Goal: Information Seeking & Learning: Check status

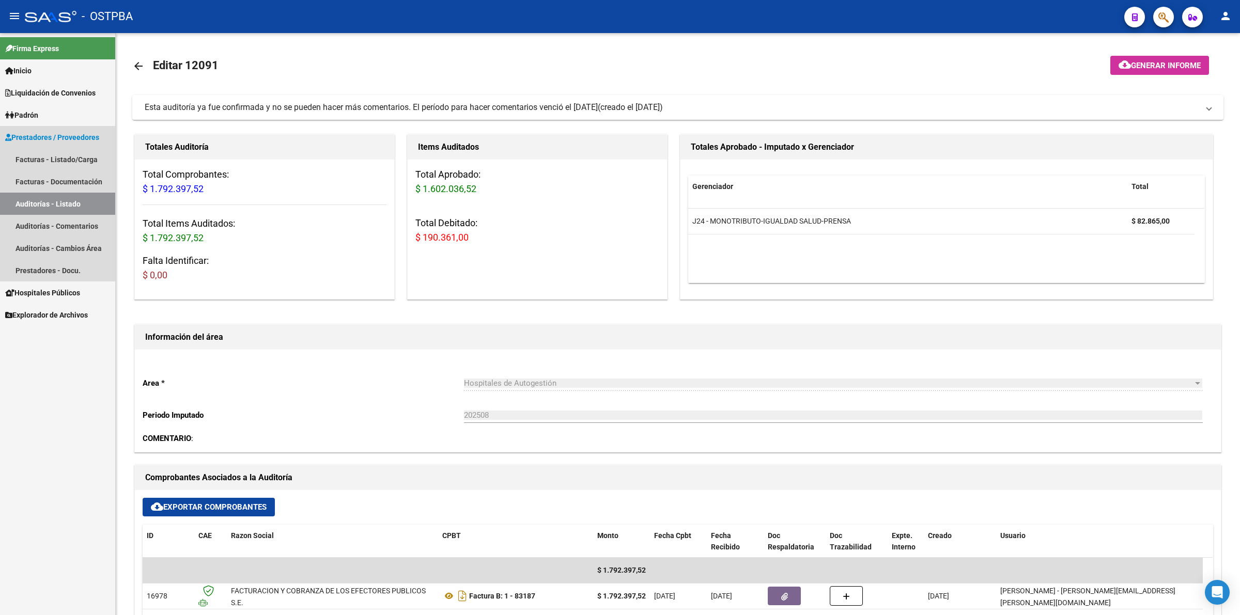
click at [83, 207] on link "Auditorías - Listado" at bounding box center [57, 204] width 115 height 22
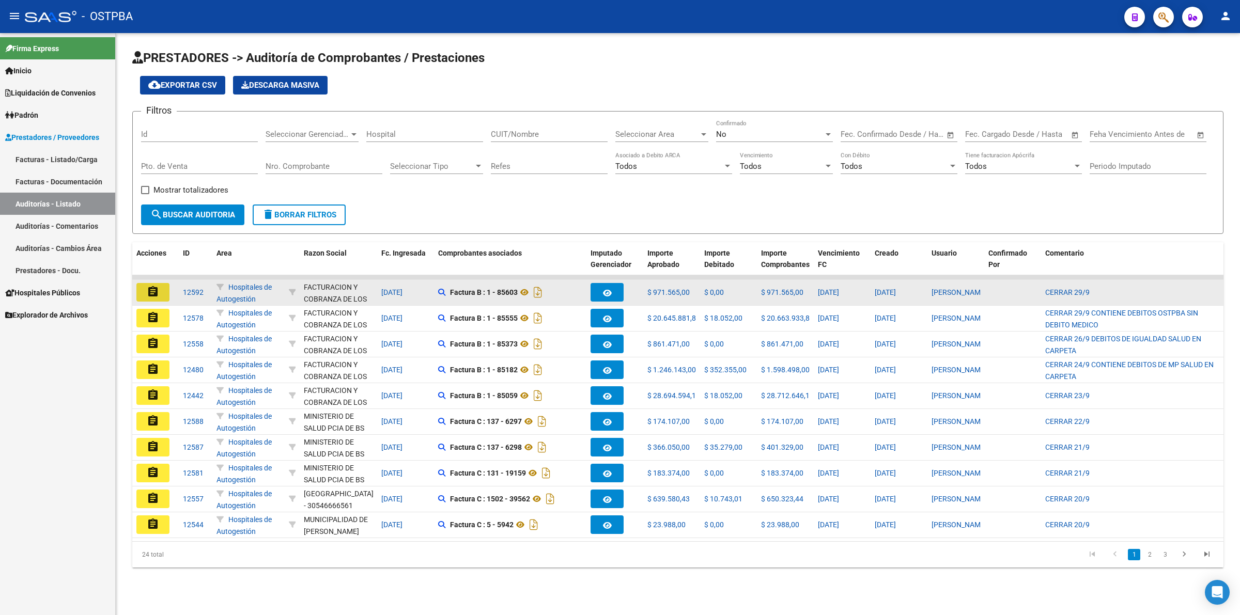
click at [143, 288] on button "assignment" at bounding box center [152, 292] width 33 height 19
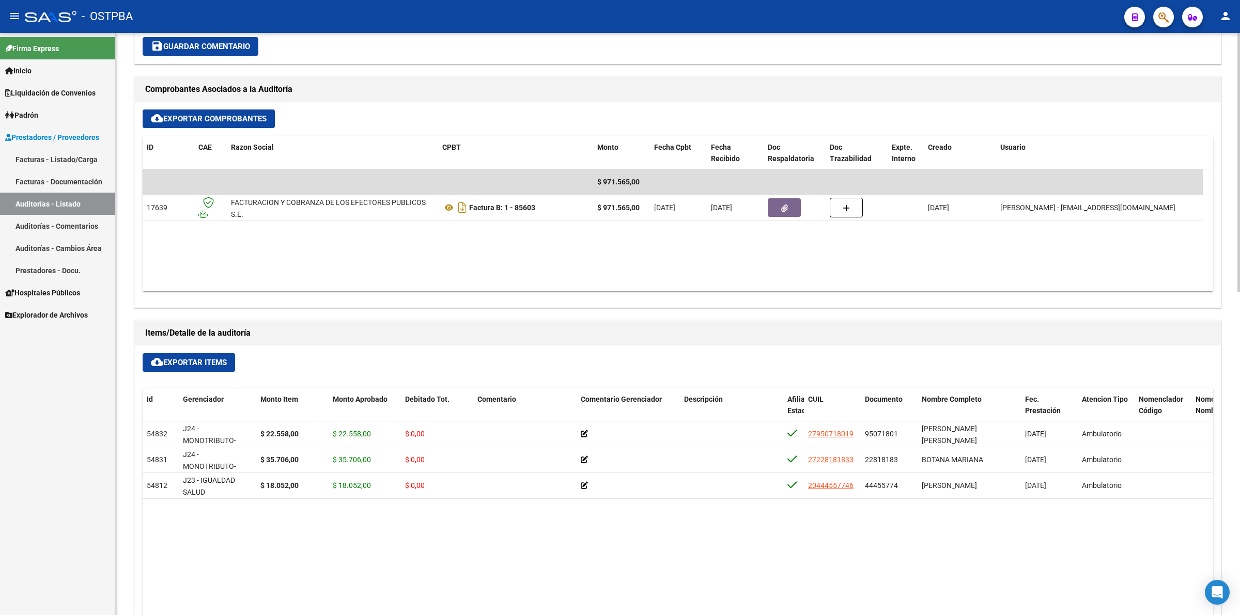
scroll to position [452, 0]
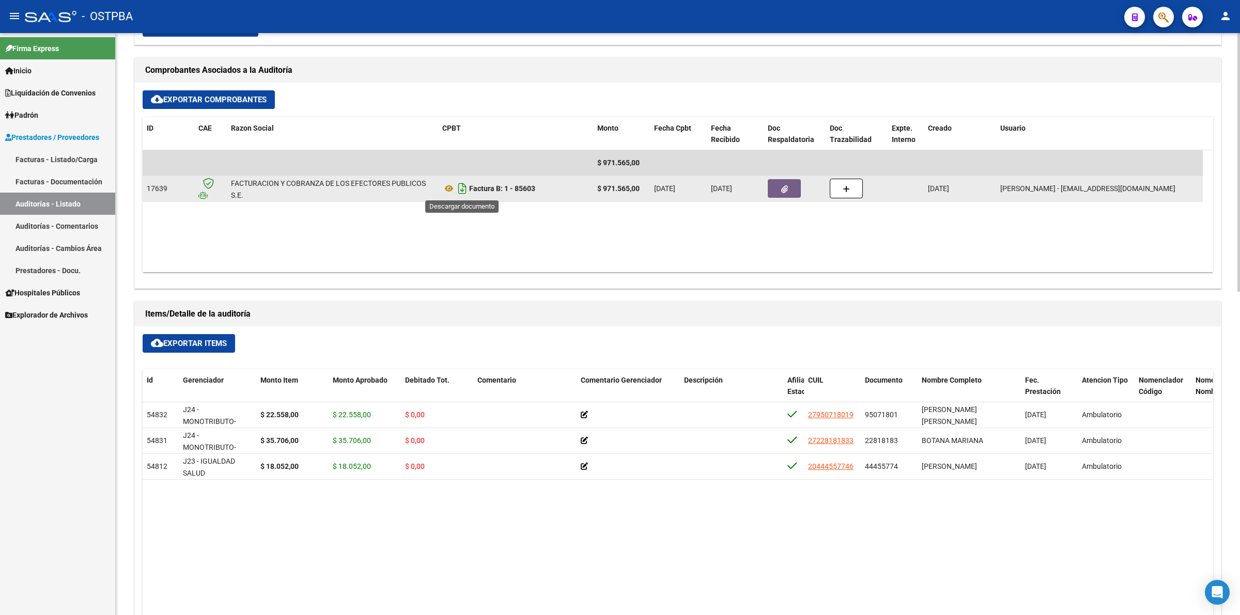
click at [461, 189] on icon "Descargar documento" at bounding box center [462, 188] width 13 height 17
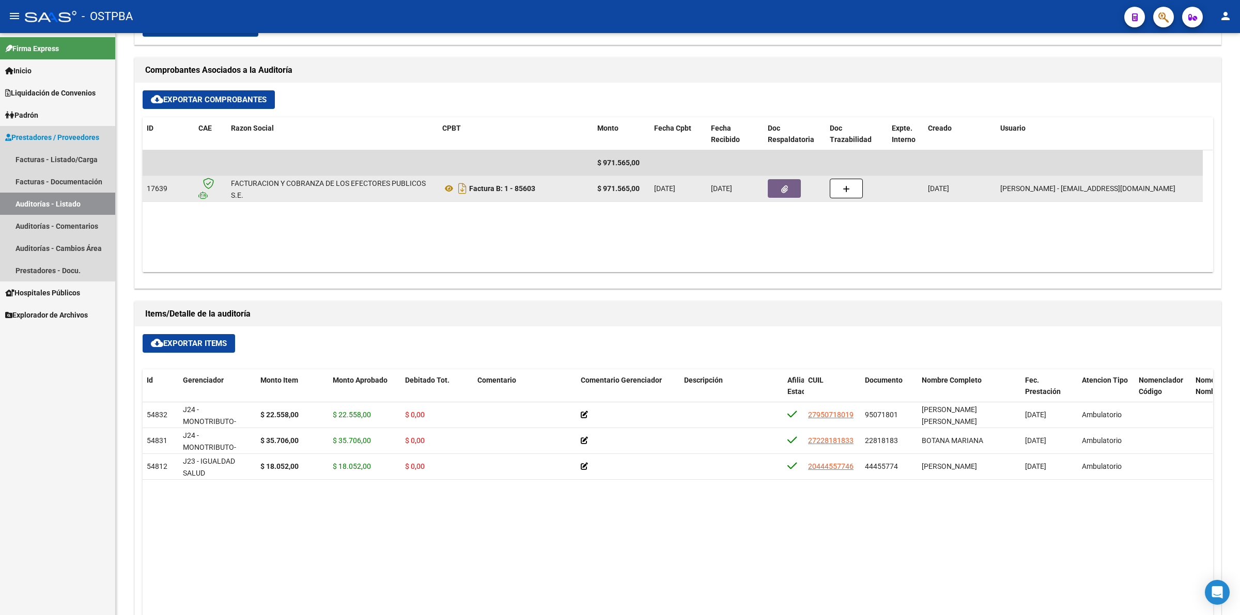
click at [93, 200] on link "Auditorías - Listado" at bounding box center [57, 204] width 115 height 22
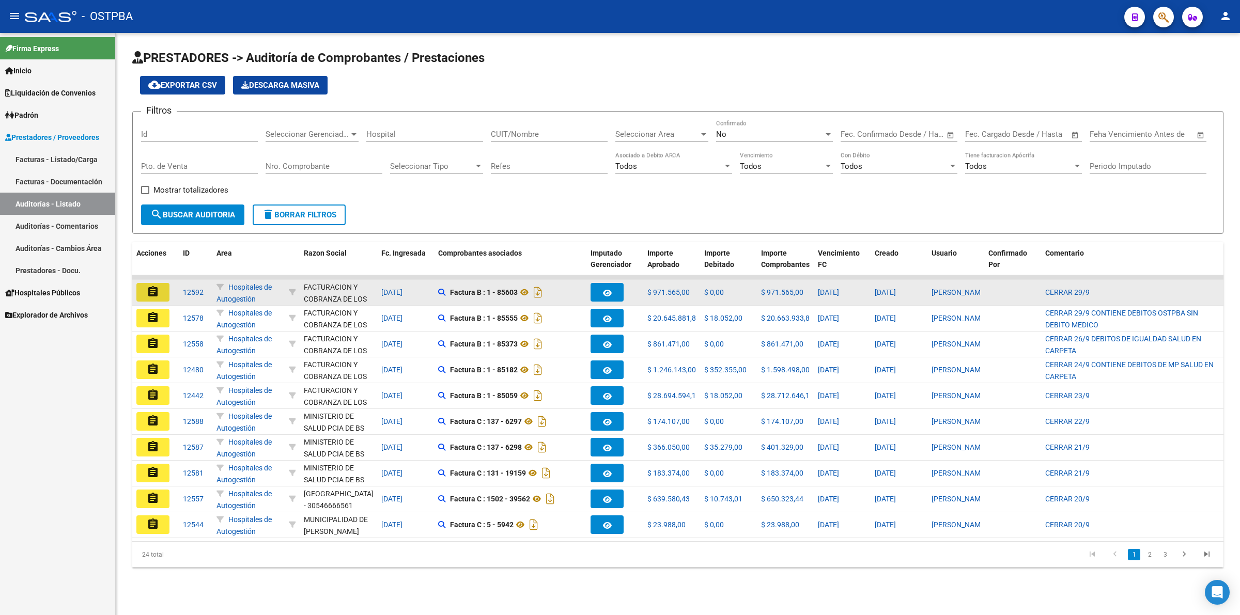
click at [164, 294] on button "assignment" at bounding box center [152, 292] width 33 height 19
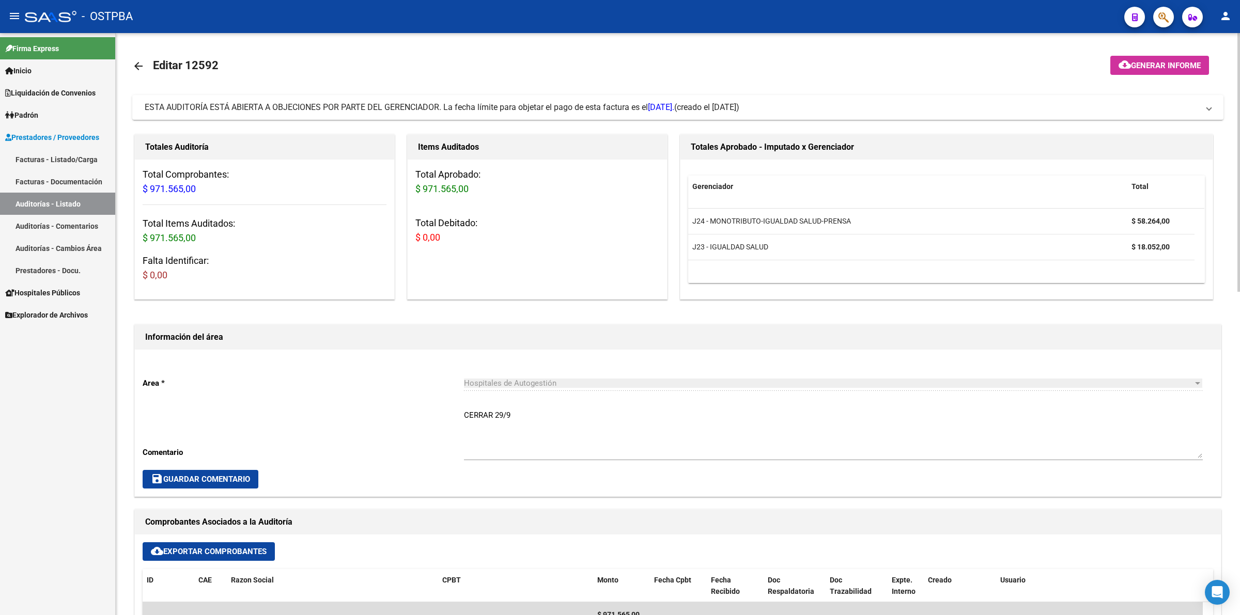
click at [43, 202] on link "Auditorías - Listado" at bounding box center [57, 204] width 115 height 22
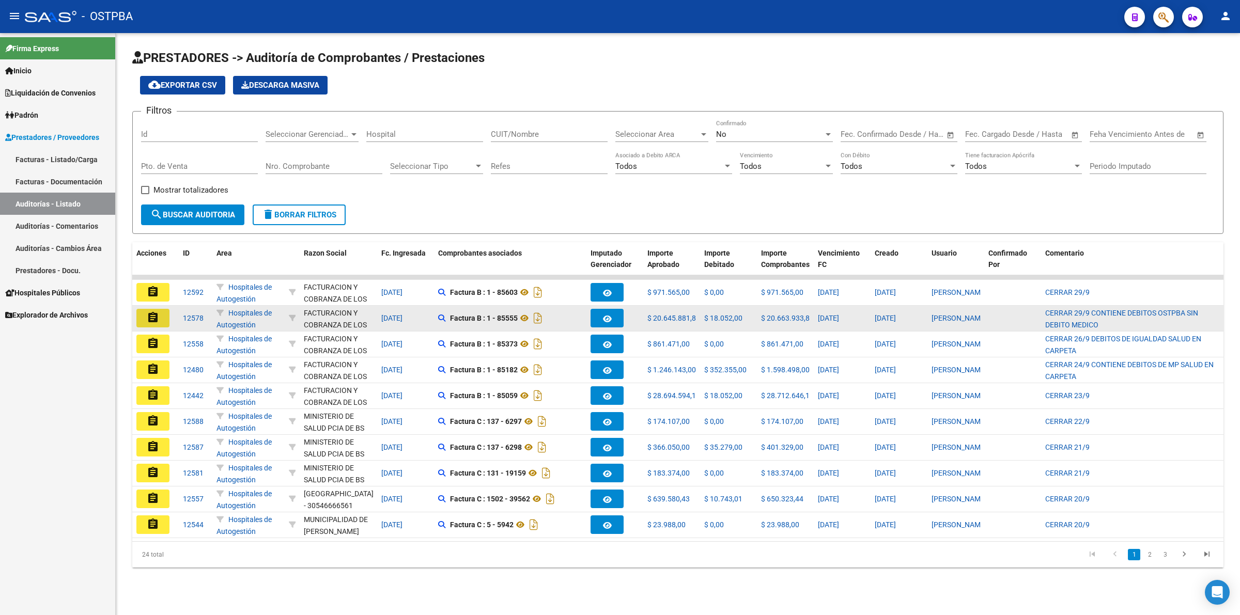
click at [158, 316] on mat-icon "assignment" at bounding box center [153, 317] width 12 height 12
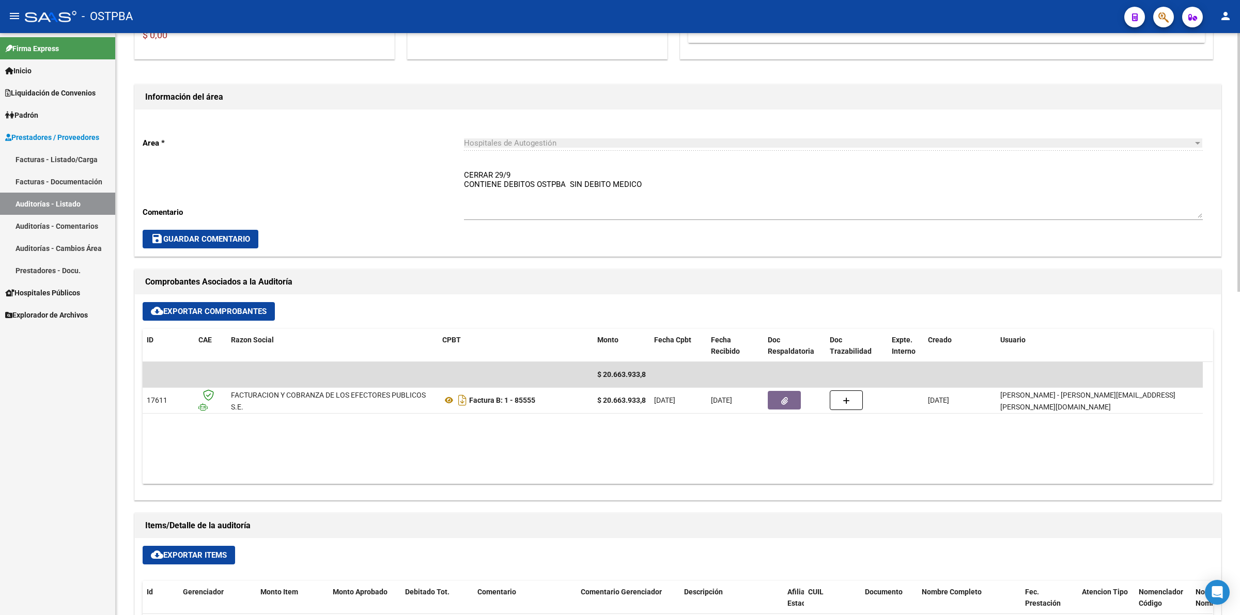
scroll to position [323, 0]
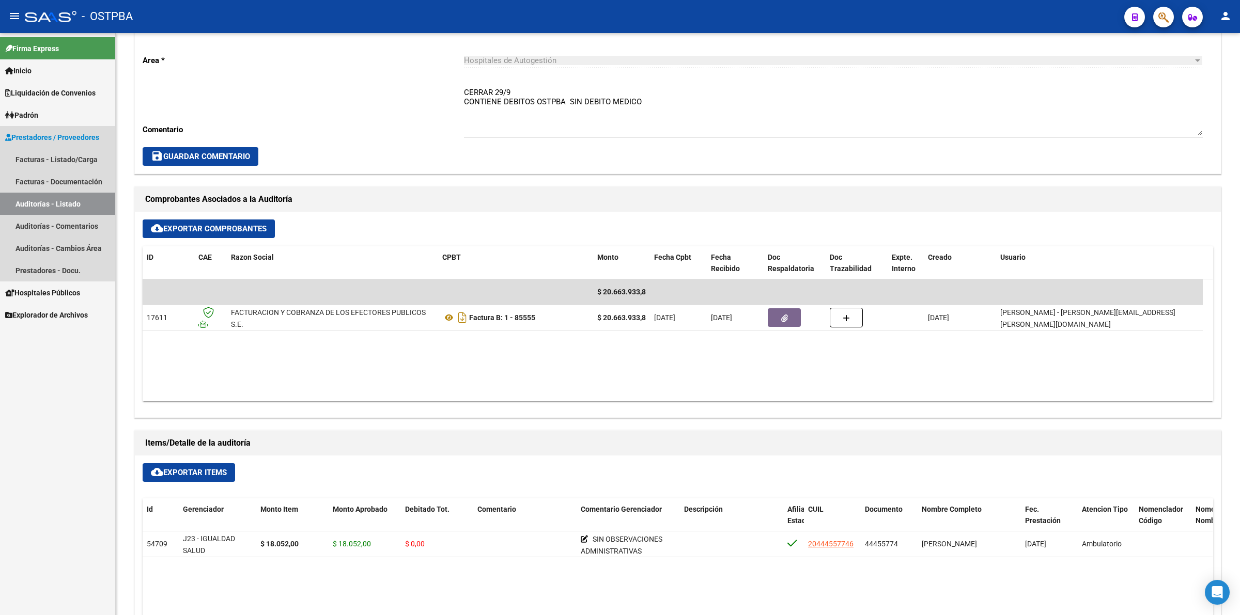
click at [95, 200] on link "Auditorías - Listado" at bounding box center [57, 204] width 115 height 22
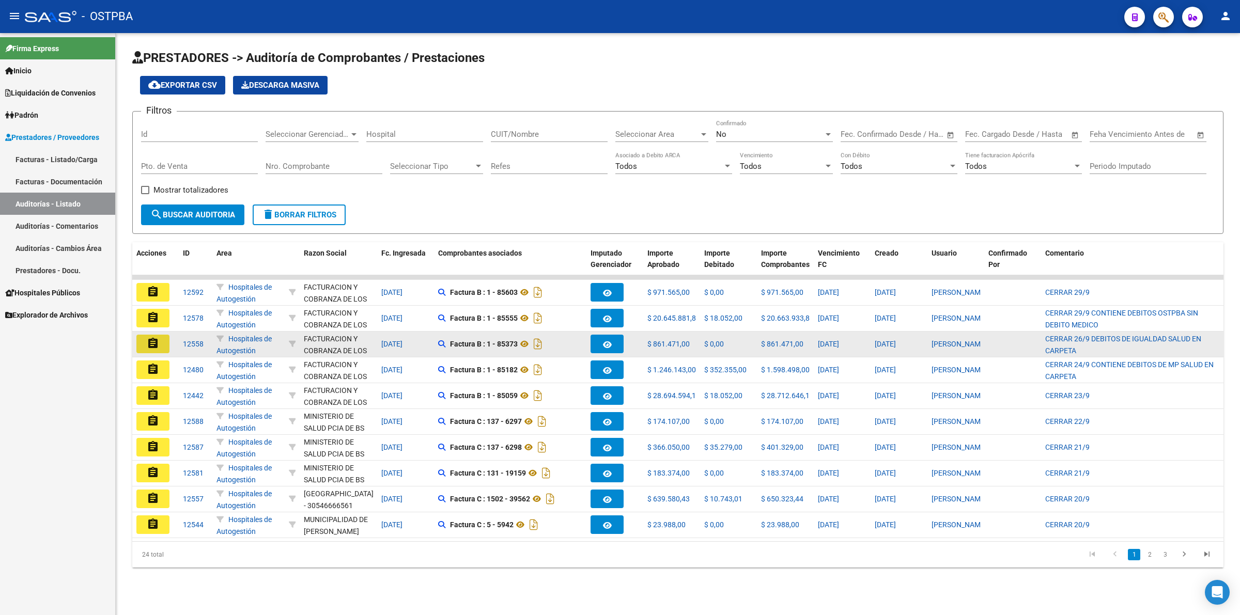
click at [163, 341] on button "assignment" at bounding box center [152, 344] width 33 height 19
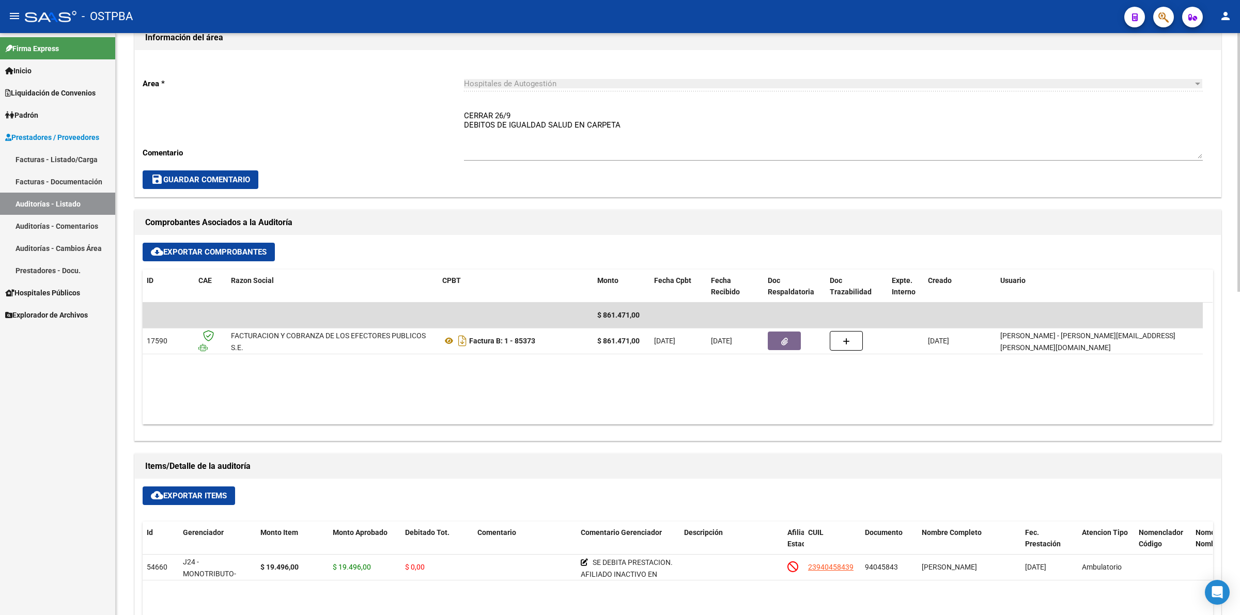
scroll to position [387, 0]
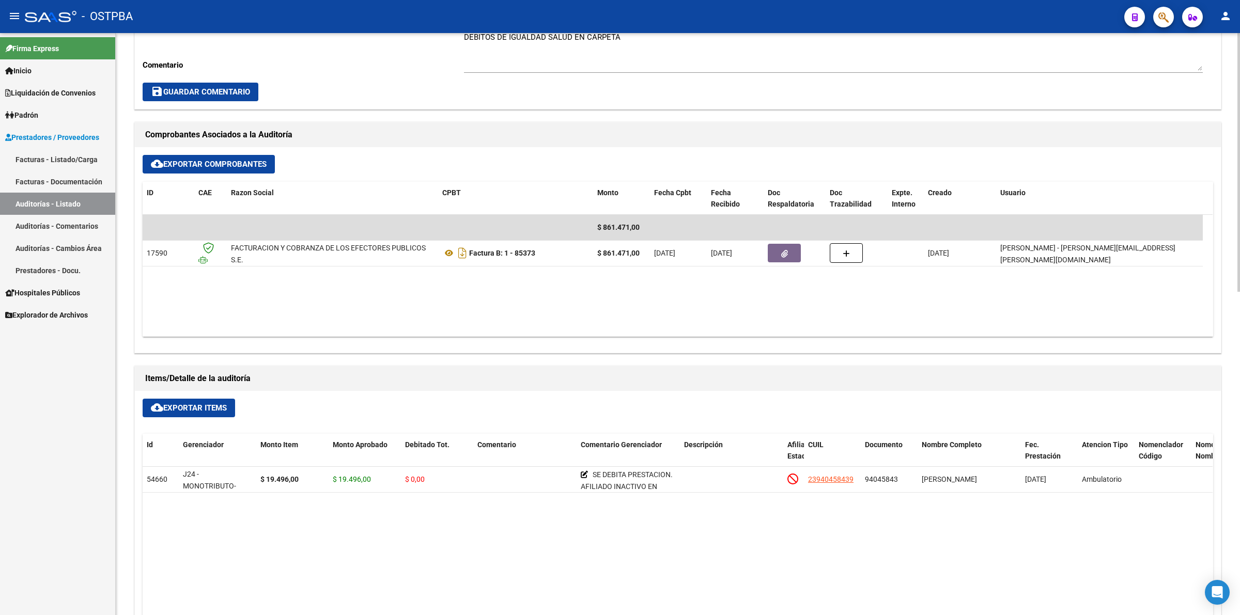
click at [89, 203] on link "Auditorías - Listado" at bounding box center [57, 204] width 115 height 22
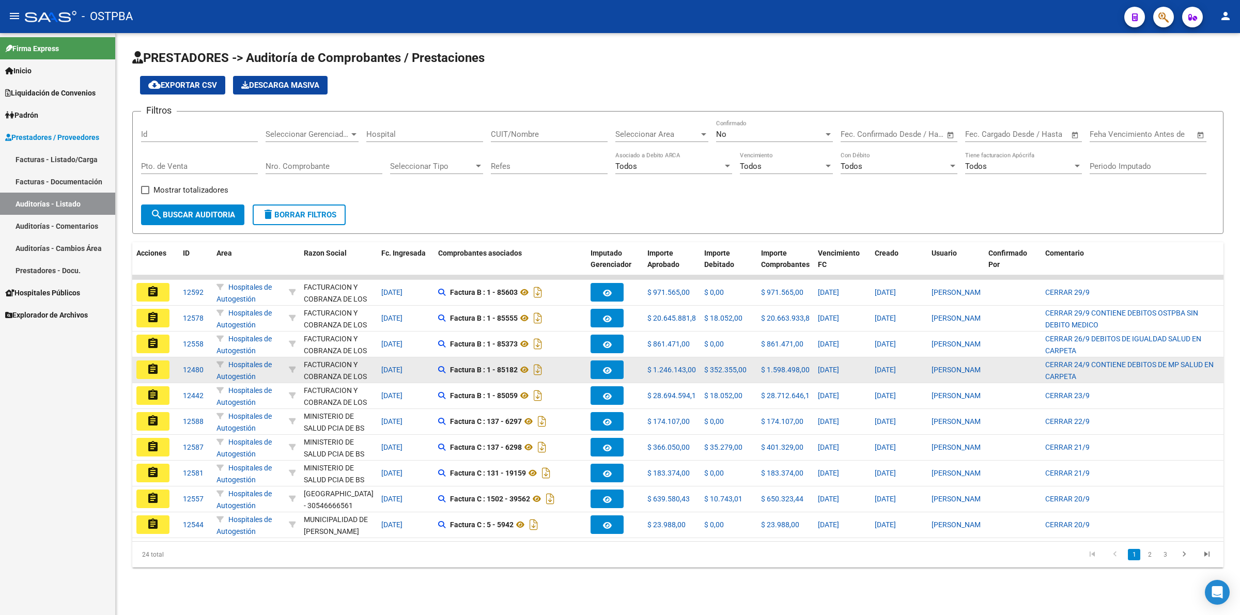
click at [149, 363] on mat-icon "assignment" at bounding box center [153, 369] width 12 height 12
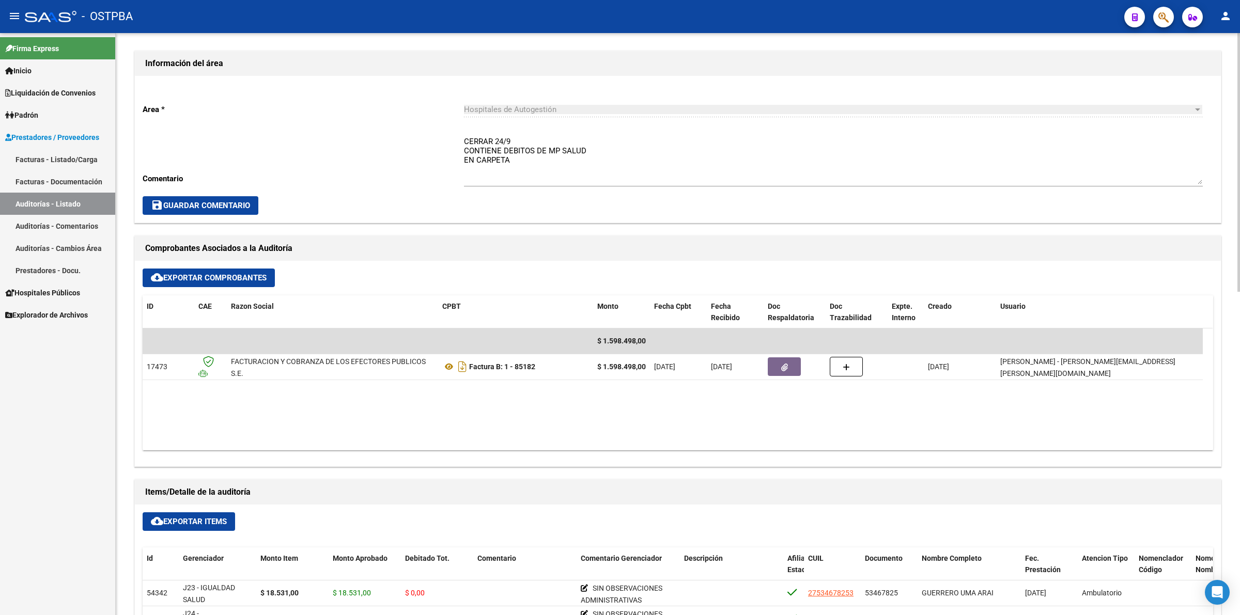
scroll to position [387, 0]
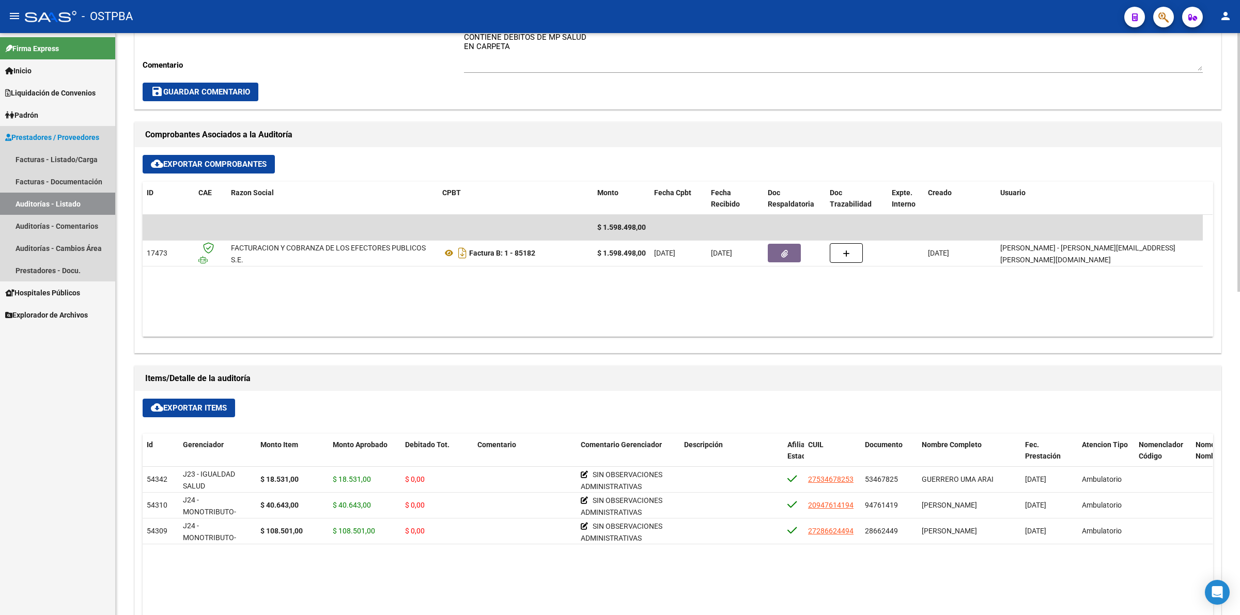
drag, startPoint x: 93, startPoint y: 202, endPoint x: 96, endPoint y: 208, distance: 6.7
click at [93, 203] on link "Auditorías - Listado" at bounding box center [57, 204] width 115 height 22
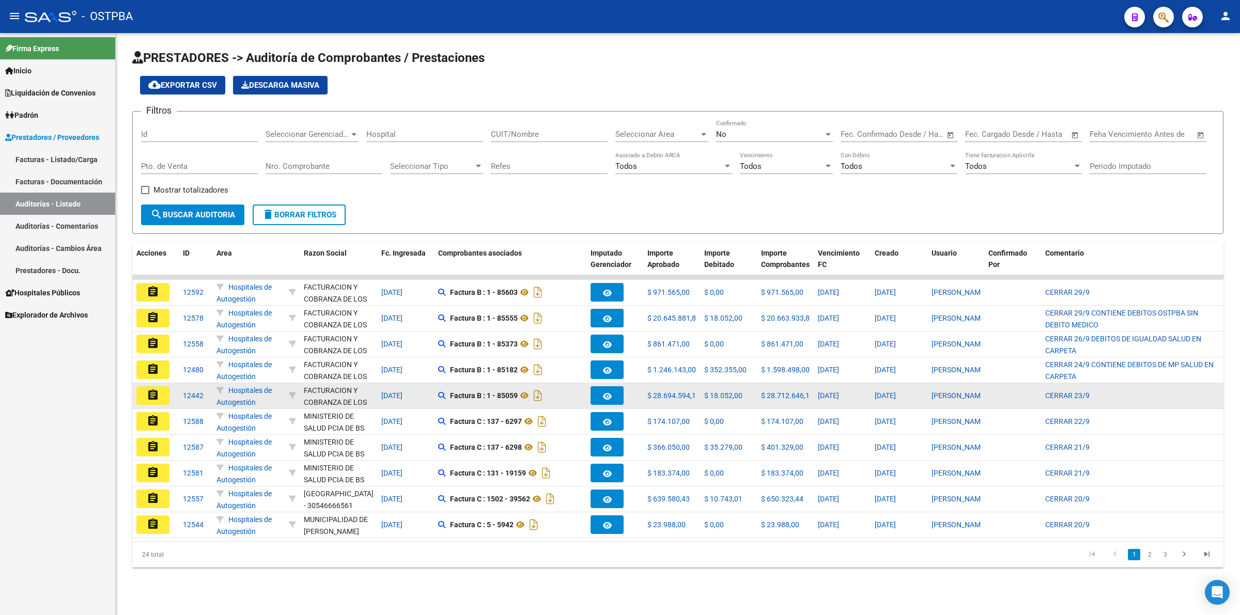
click at [151, 396] on mat-icon "assignment" at bounding box center [153, 395] width 12 height 12
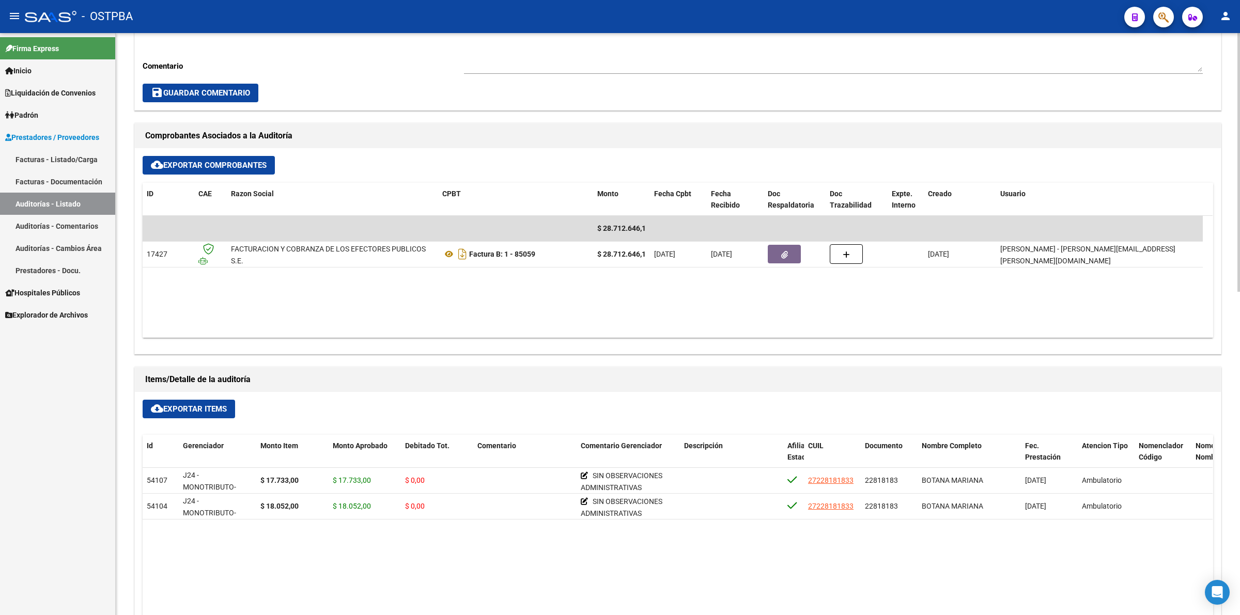
scroll to position [387, 0]
click at [42, 205] on link "Auditorías - Listado" at bounding box center [57, 204] width 115 height 22
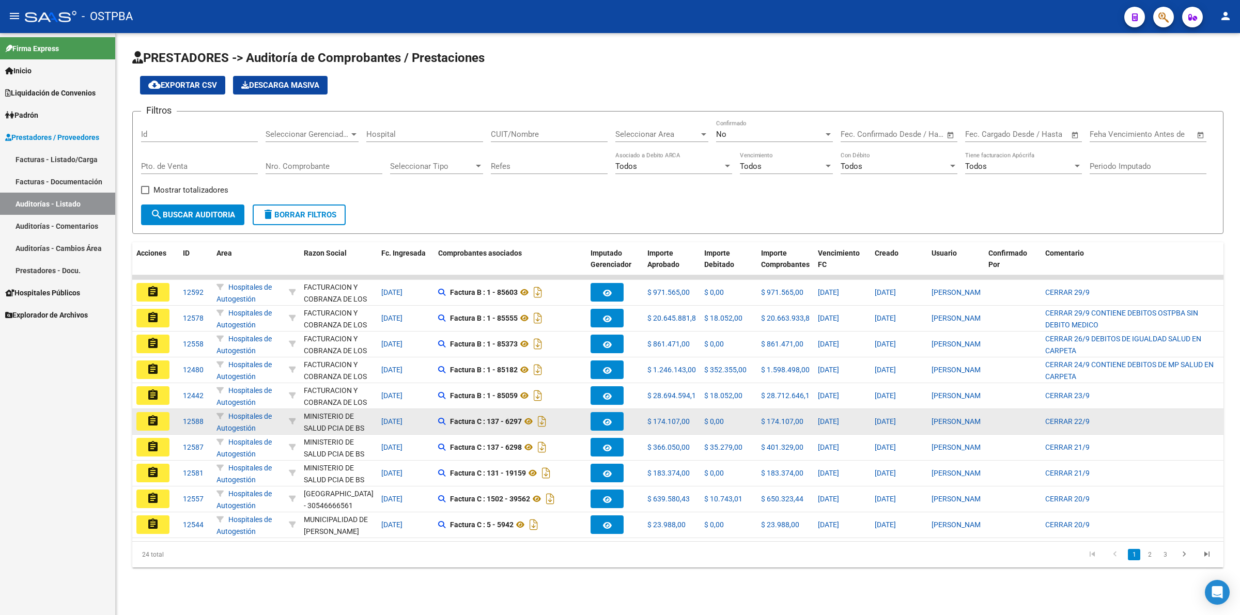
click at [154, 419] on mat-icon "assignment" at bounding box center [153, 421] width 12 height 12
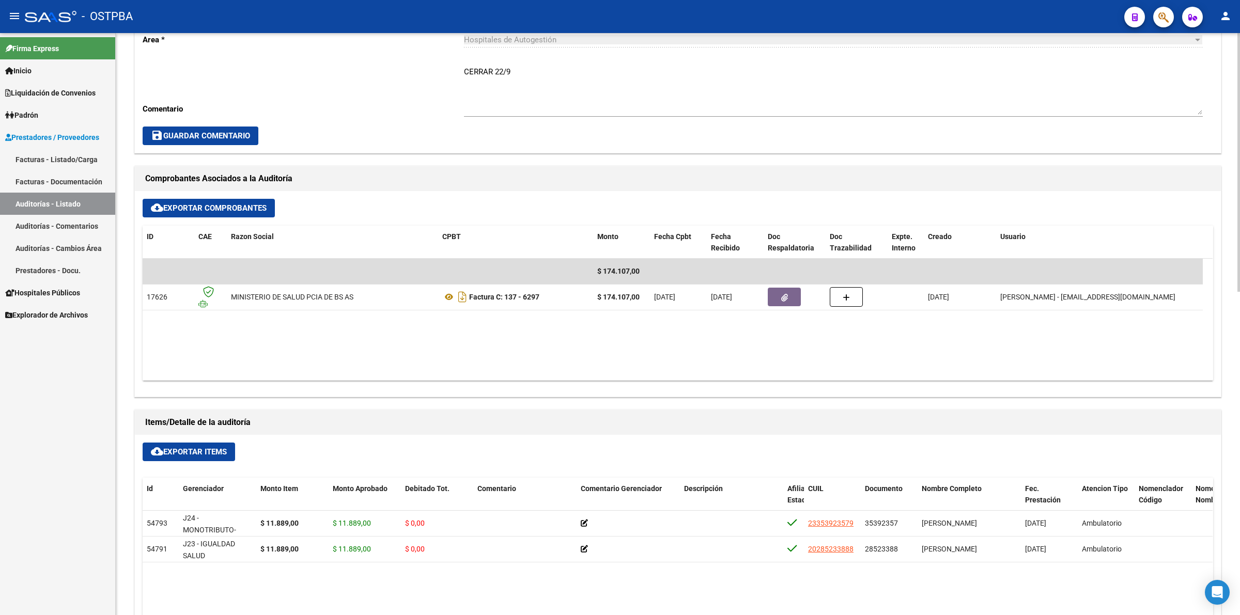
scroll to position [387, 0]
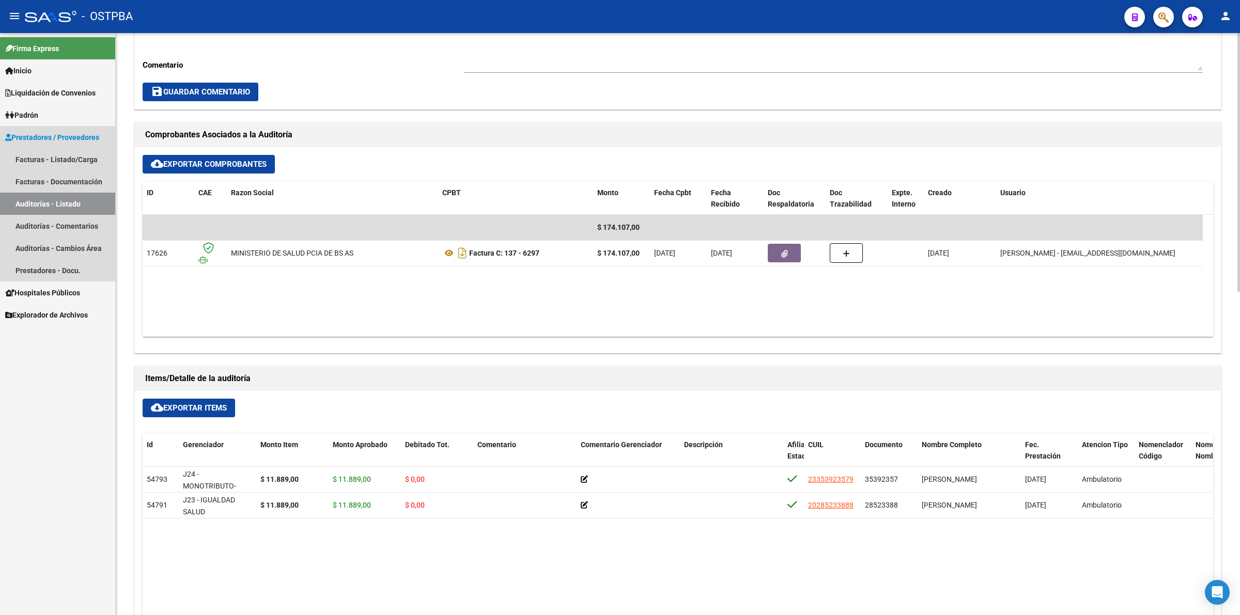
click at [71, 199] on link "Auditorías - Listado" at bounding box center [57, 204] width 115 height 22
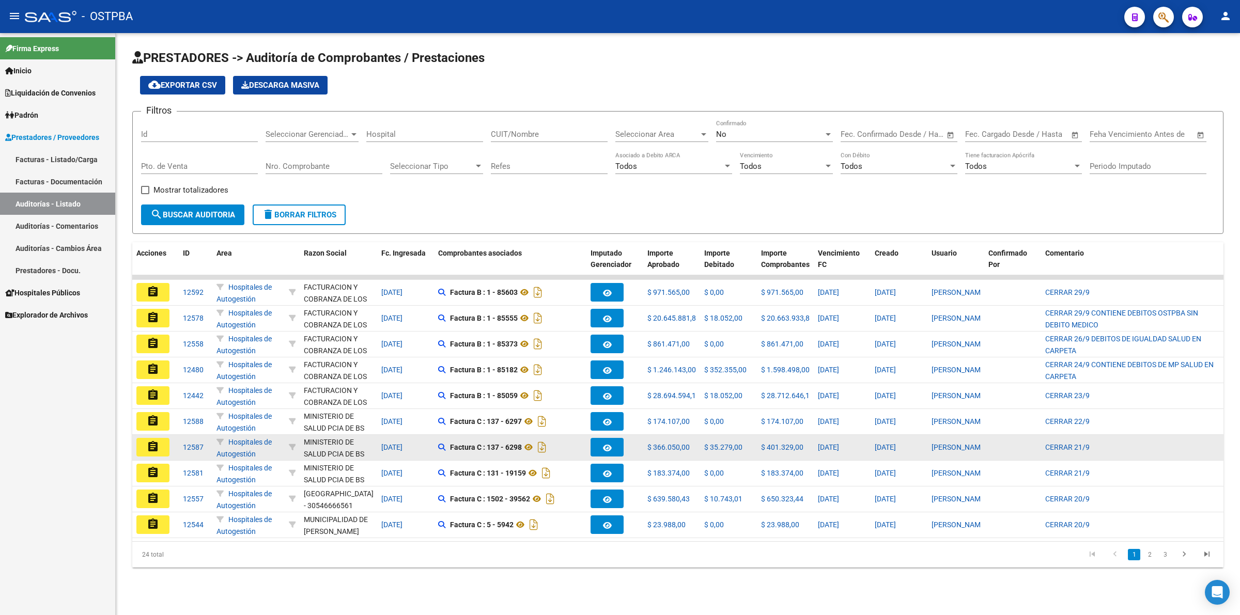
click at [159, 440] on button "assignment" at bounding box center [152, 447] width 33 height 19
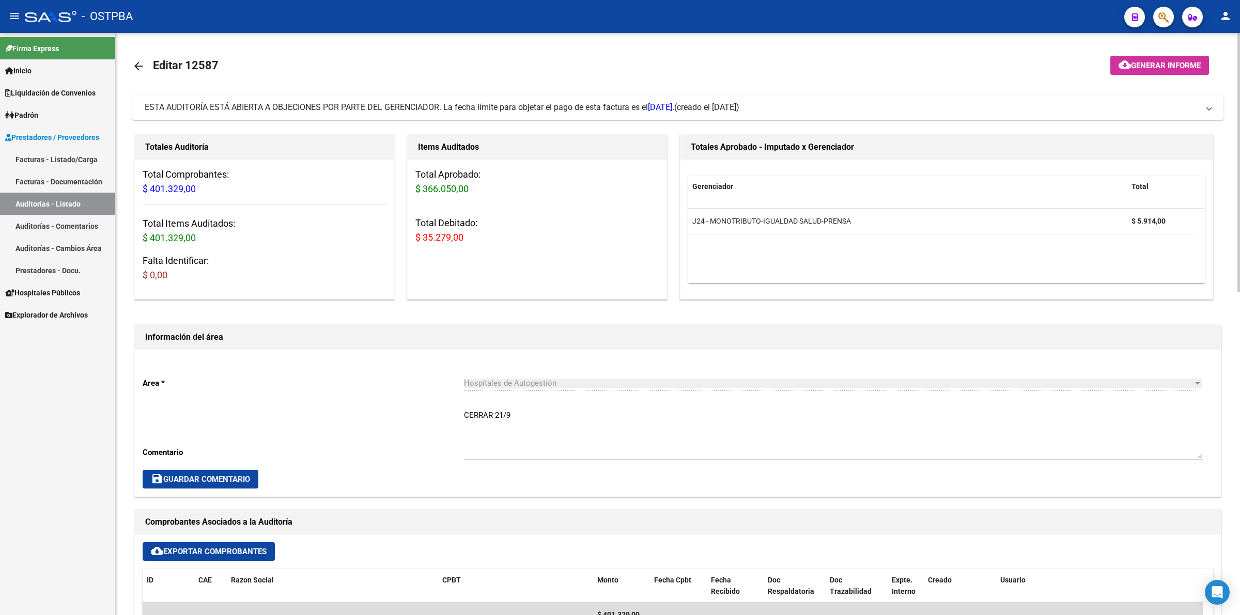
scroll to position [323, 0]
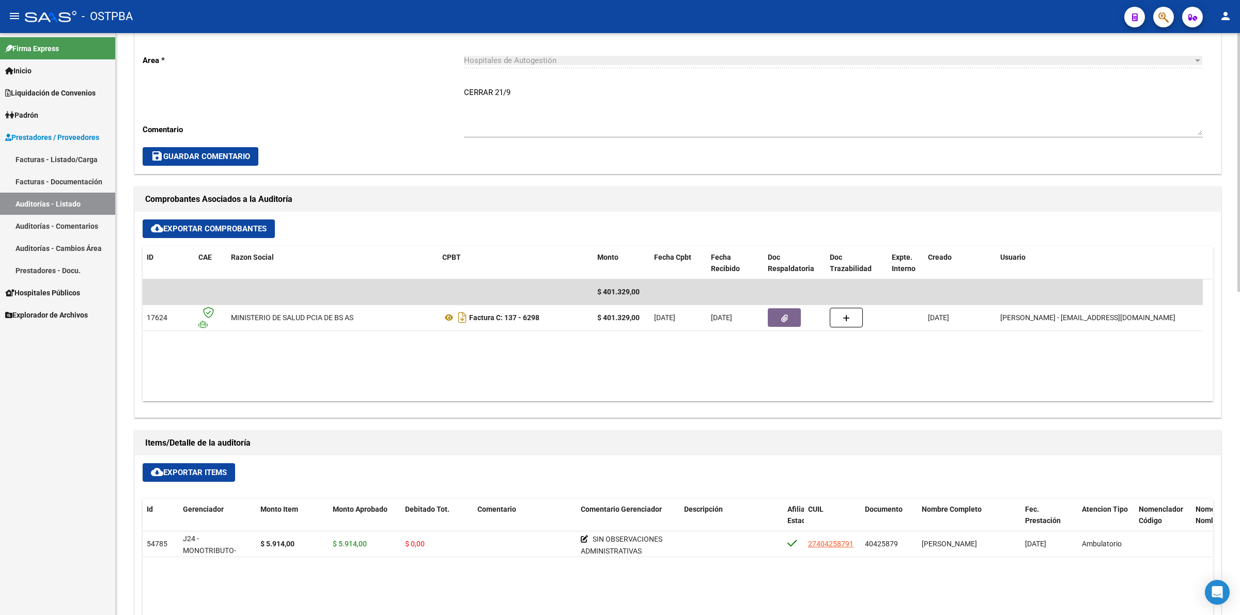
click at [89, 208] on link "Auditorías - Listado" at bounding box center [57, 204] width 115 height 22
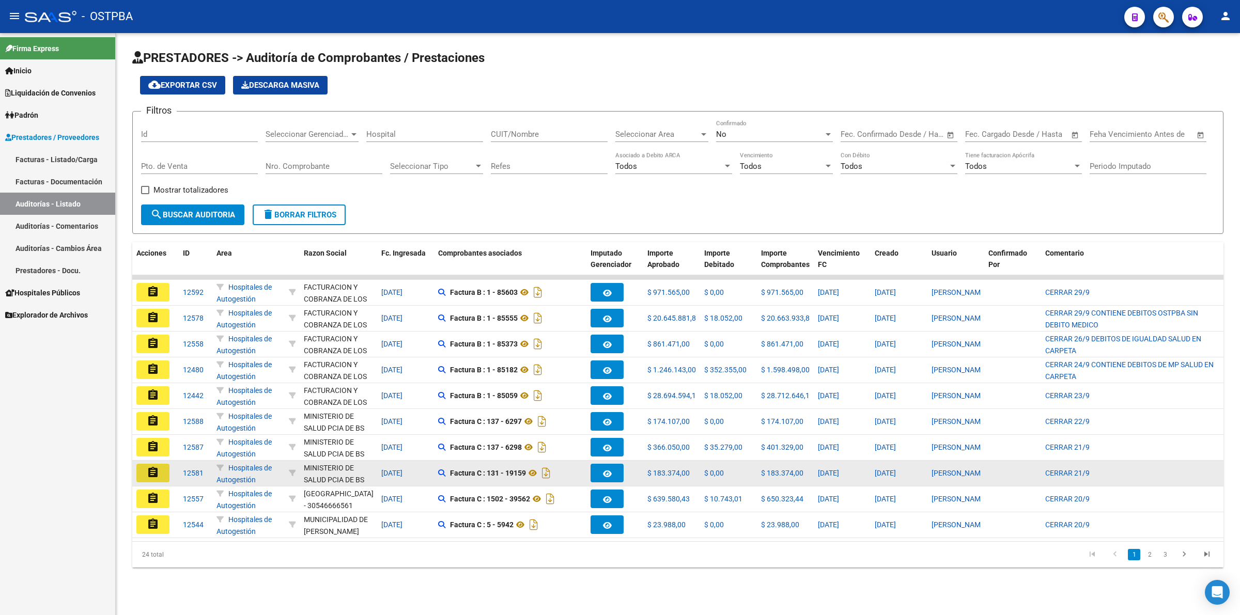
click at [158, 466] on mat-icon "assignment" at bounding box center [153, 472] width 12 height 12
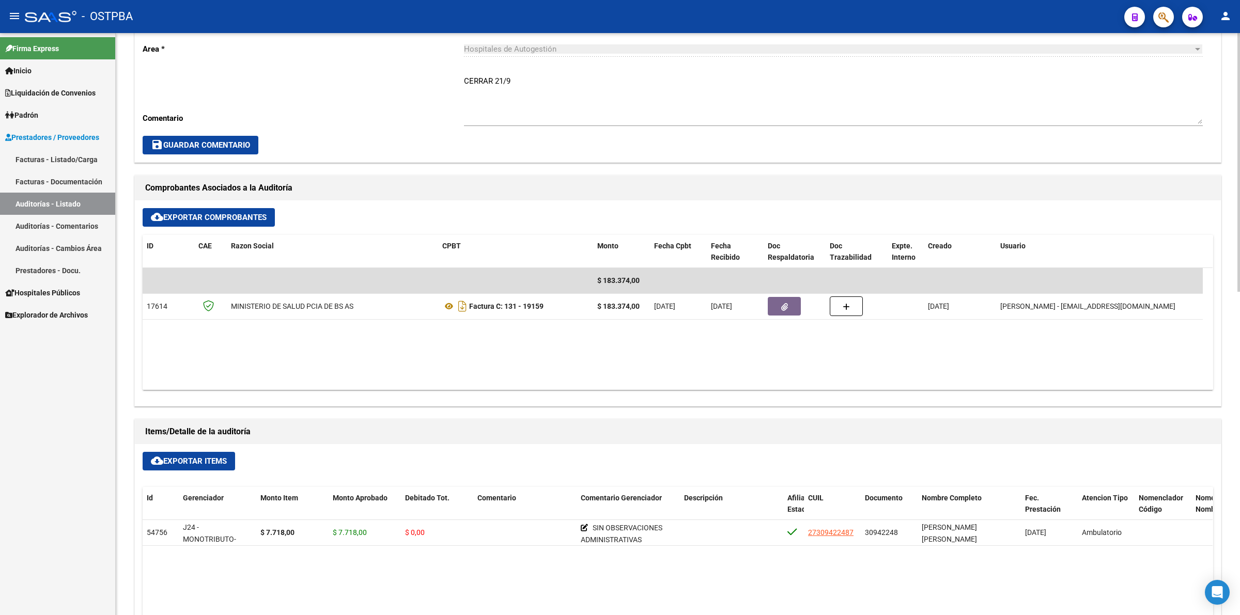
scroll to position [387, 0]
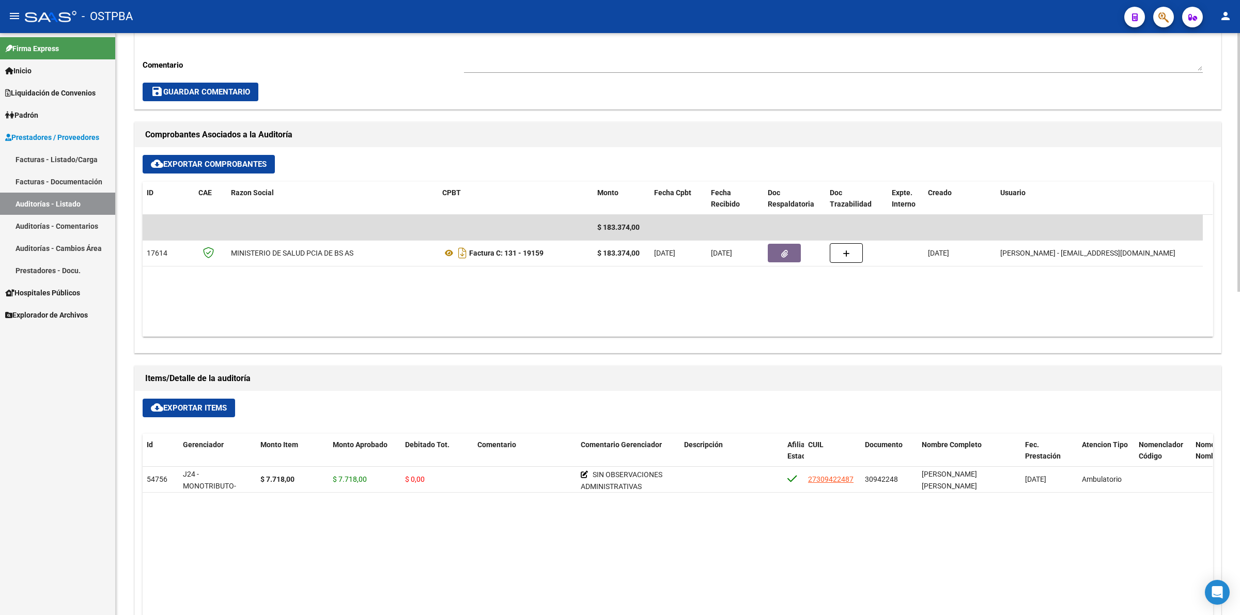
click at [94, 200] on link "Auditorías - Listado" at bounding box center [57, 204] width 115 height 22
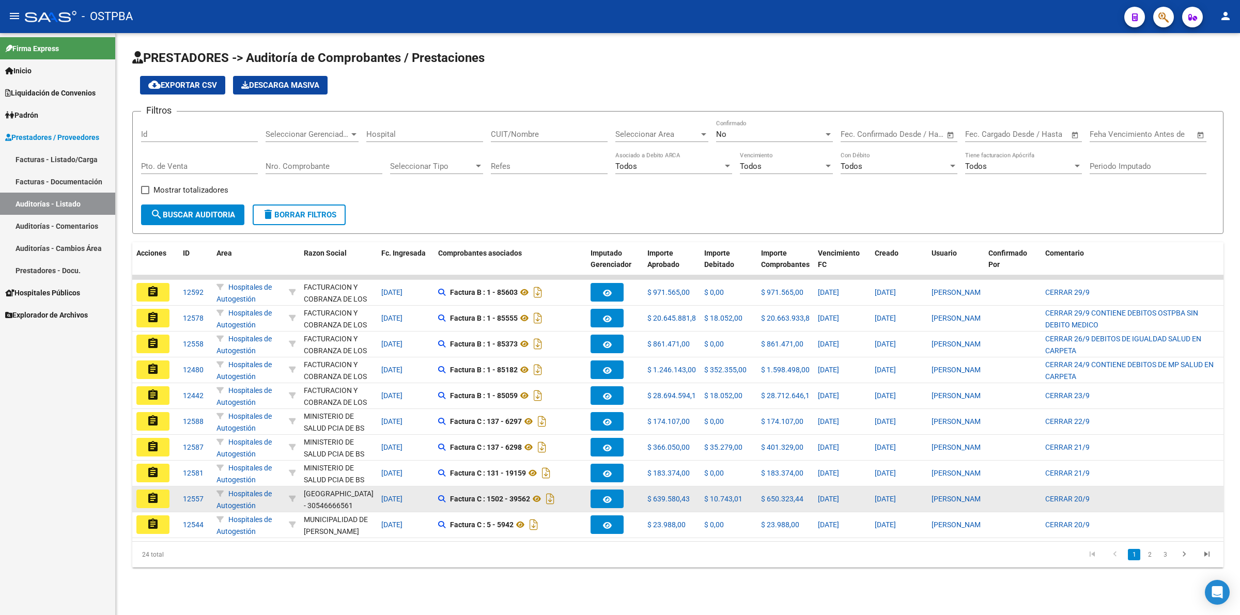
click at [150, 496] on mat-icon "assignment" at bounding box center [153, 498] width 12 height 12
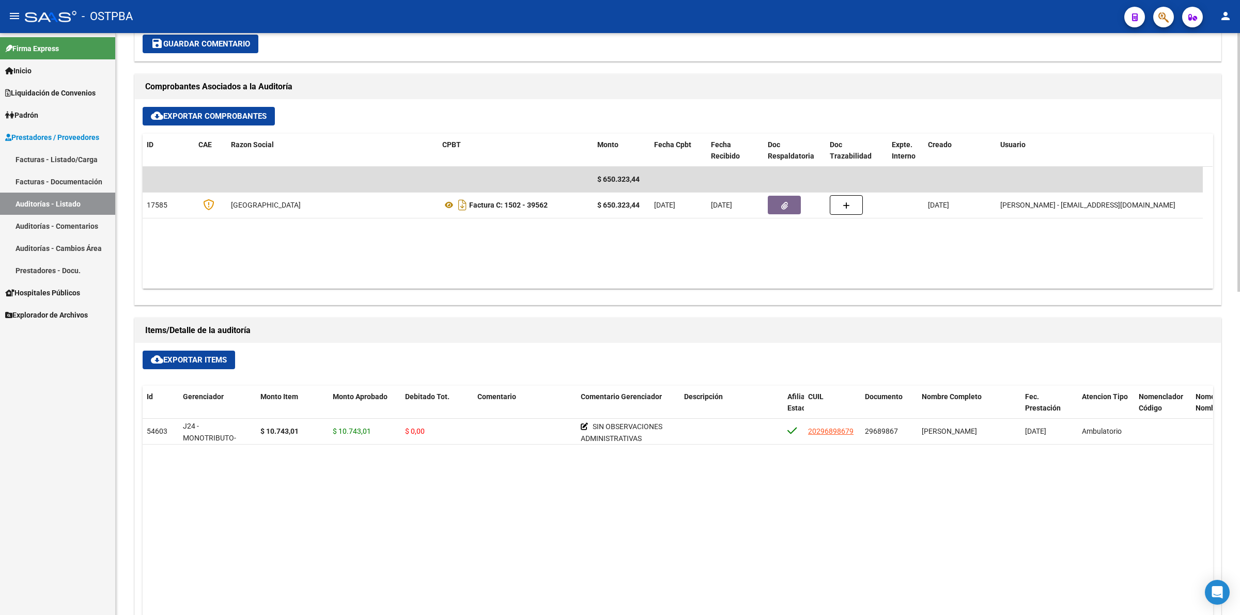
scroll to position [452, 0]
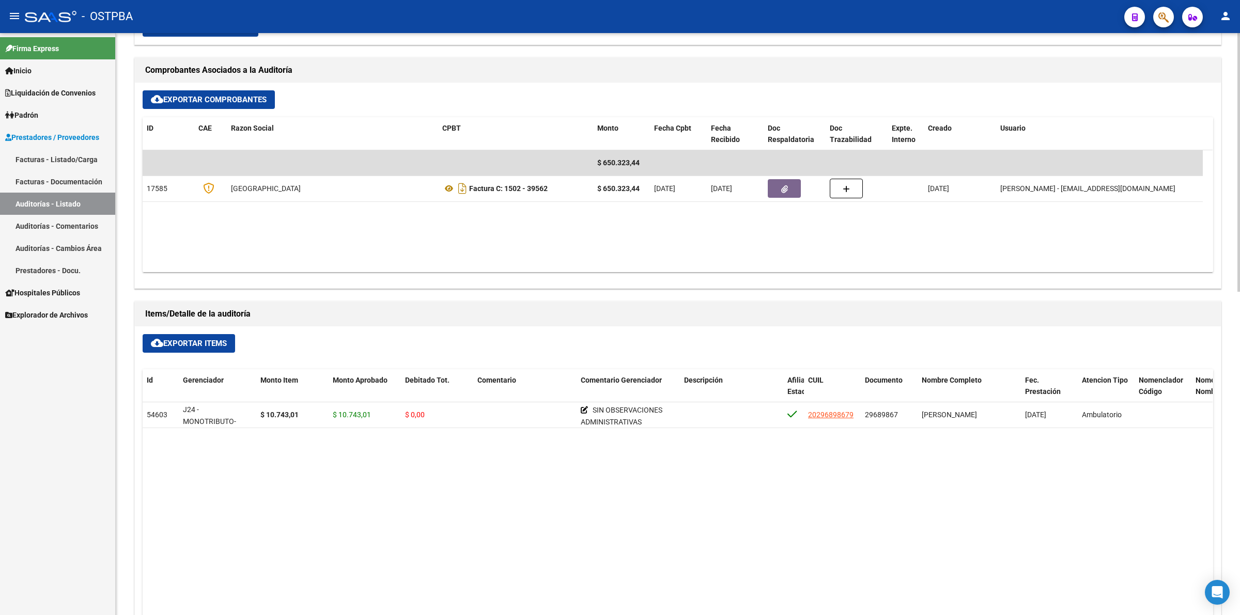
click at [90, 206] on link "Auditorías - Listado" at bounding box center [57, 204] width 115 height 22
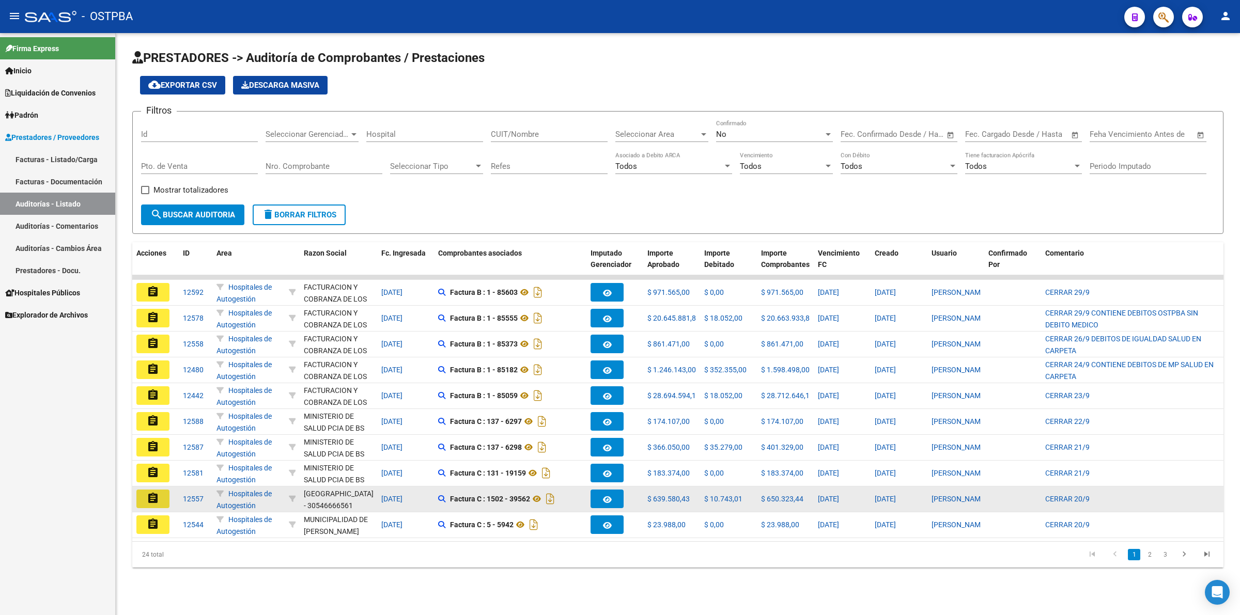
click at [154, 499] on mat-icon "assignment" at bounding box center [153, 498] width 12 height 12
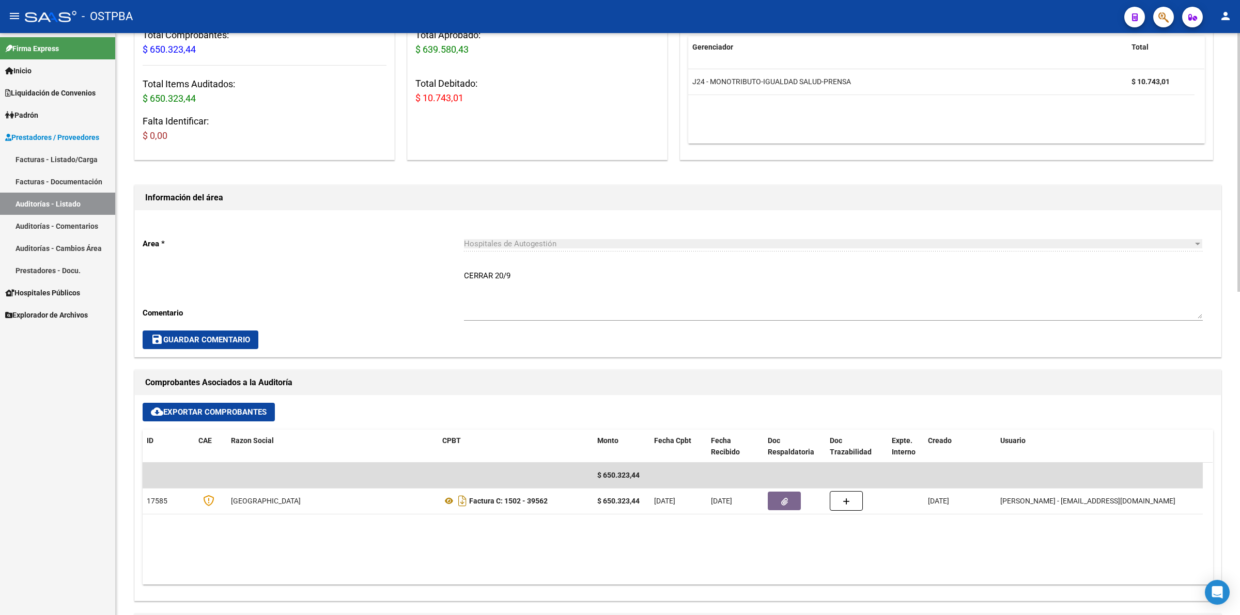
scroll to position [387, 0]
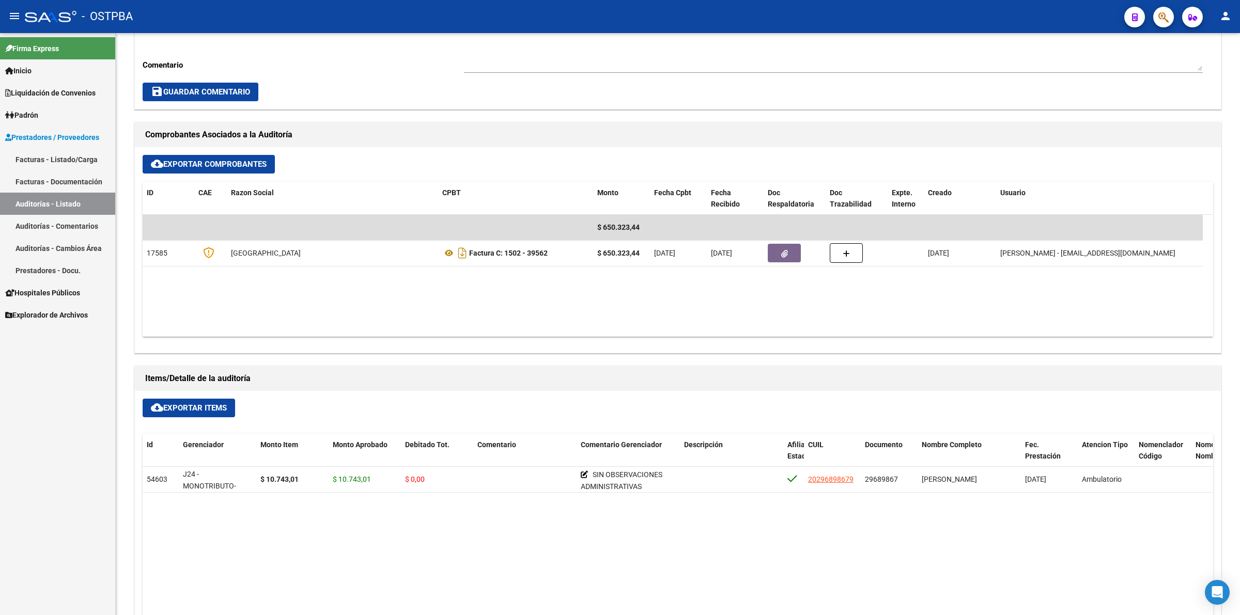
click at [92, 202] on link "Auditorías - Listado" at bounding box center [57, 204] width 115 height 22
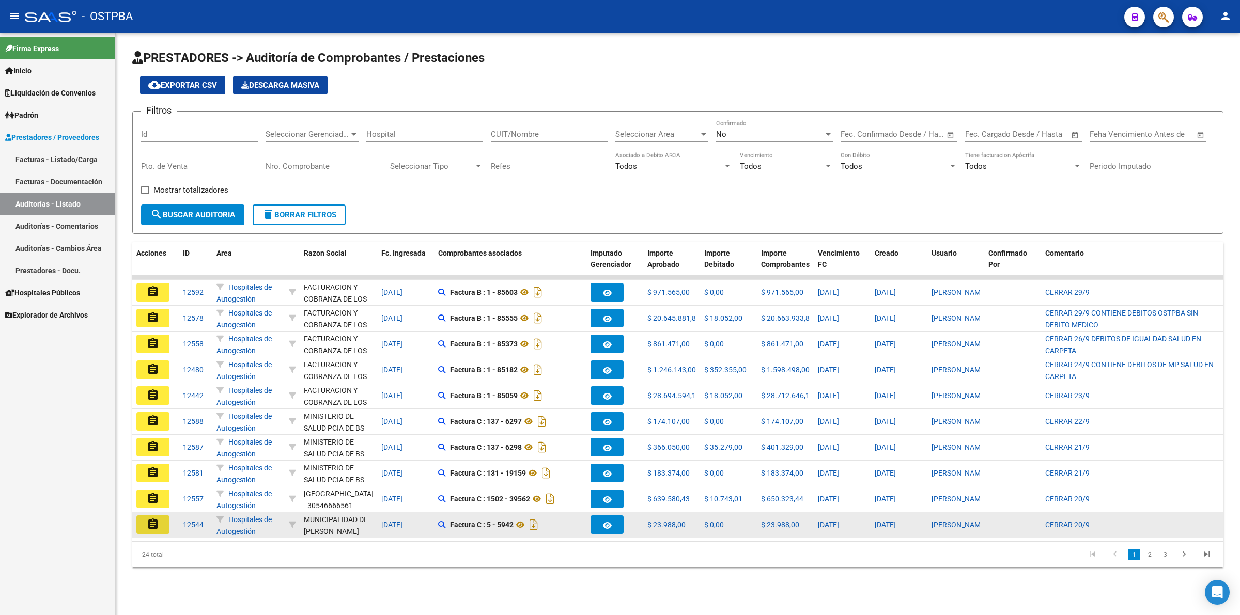
click at [152, 521] on mat-icon "assignment" at bounding box center [153, 524] width 12 height 12
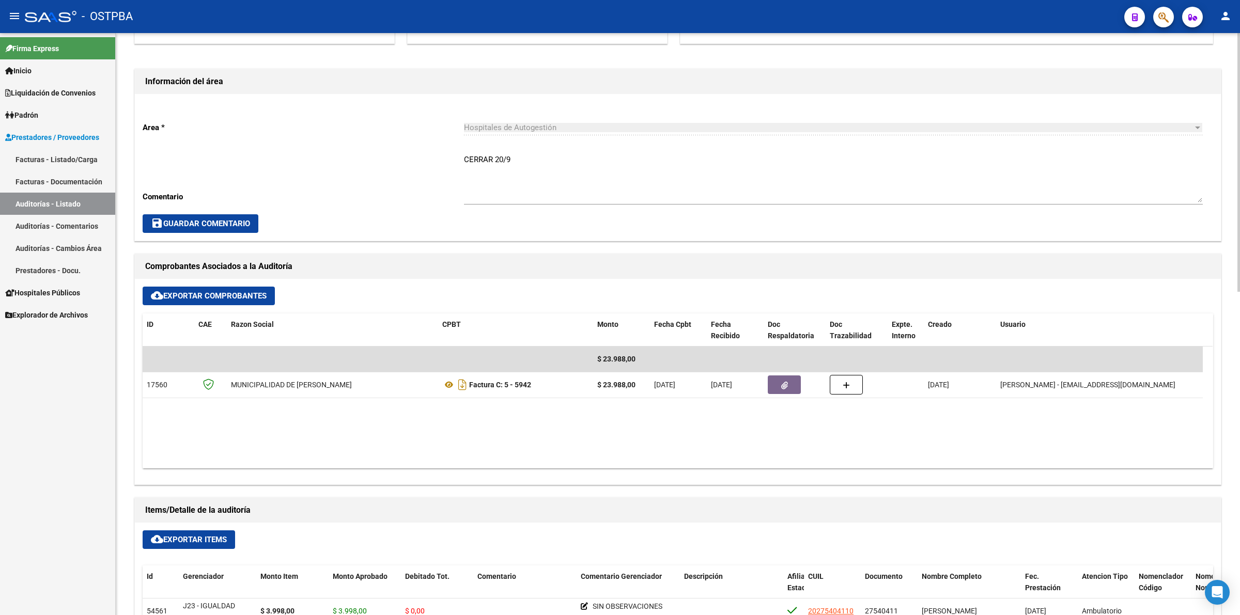
scroll to position [387, 0]
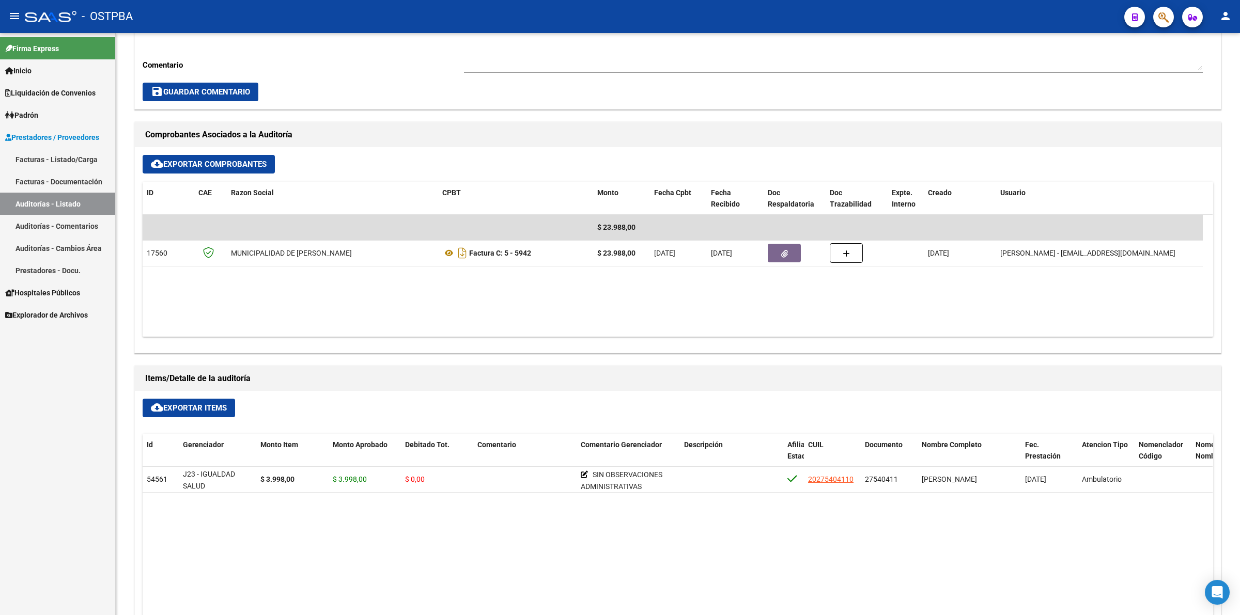
click at [86, 197] on link "Auditorías - Listado" at bounding box center [57, 204] width 115 height 22
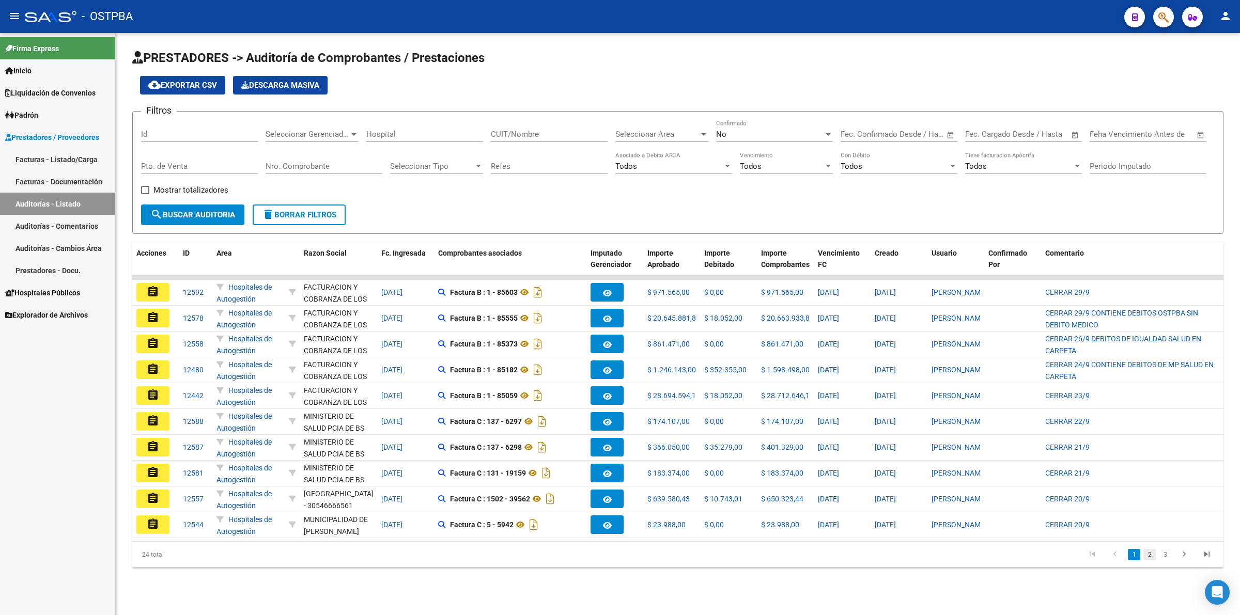
click at [1153, 560] on link "2" at bounding box center [1149, 554] width 12 height 11
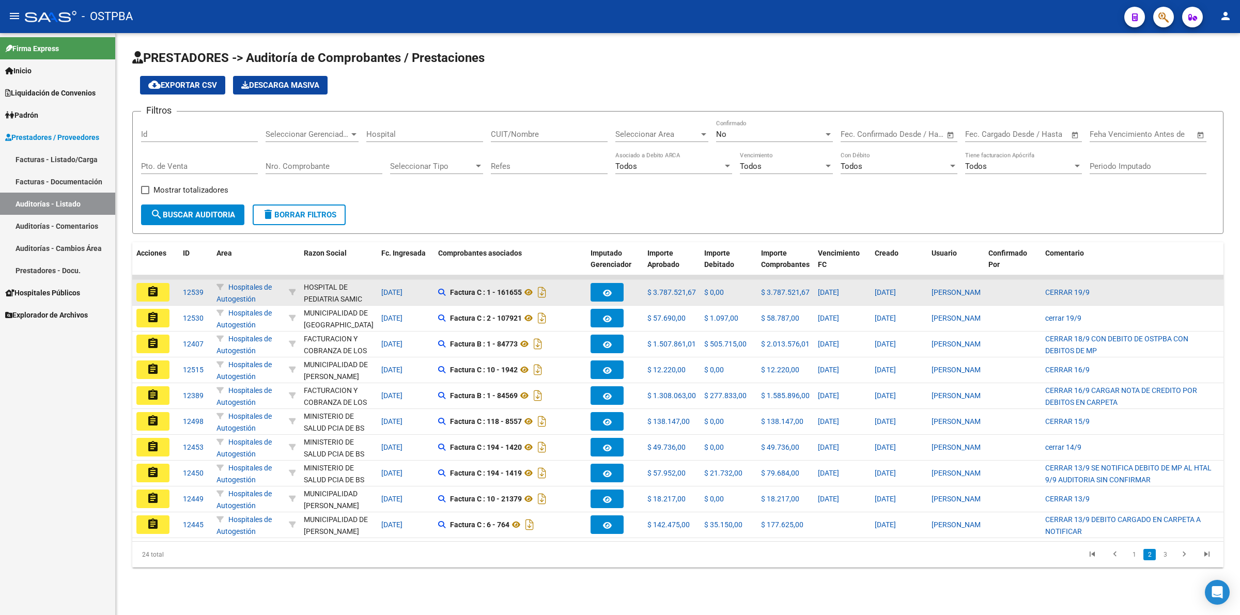
click at [158, 291] on mat-icon "assignment" at bounding box center [153, 292] width 12 height 12
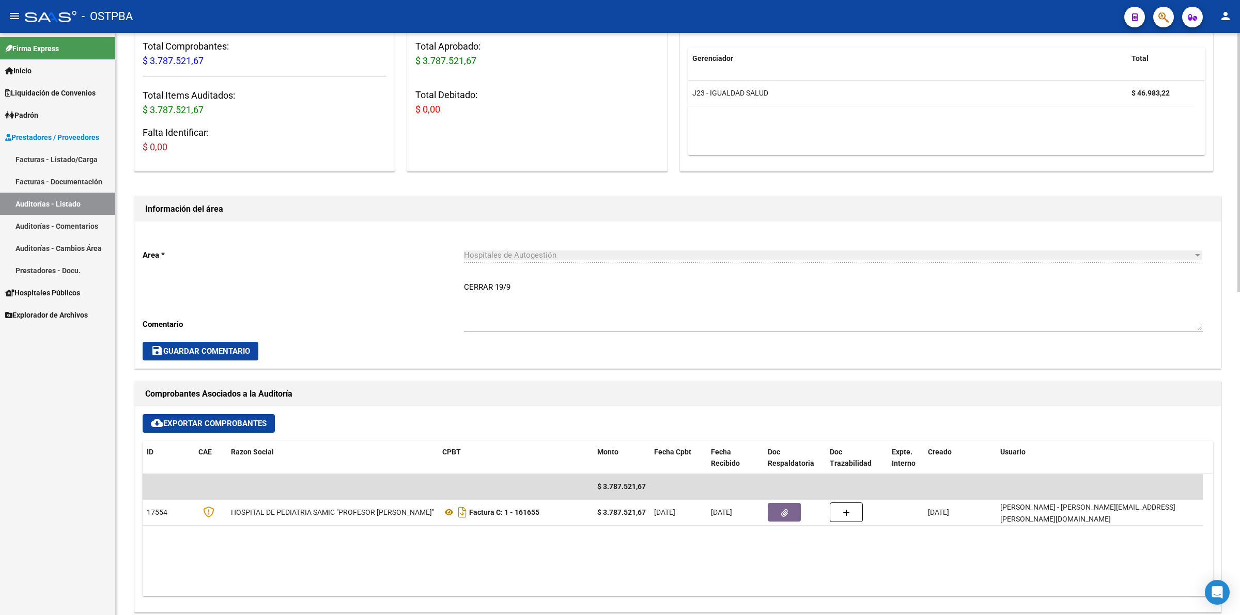
scroll to position [323, 0]
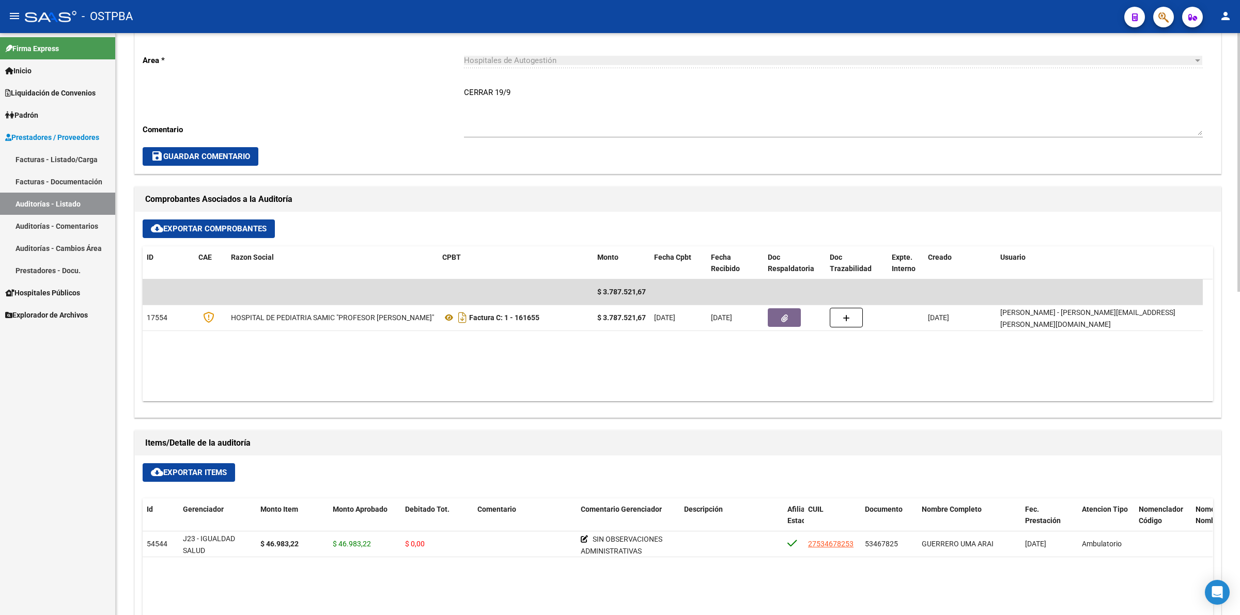
click at [66, 195] on link "Auditorías - Listado" at bounding box center [57, 204] width 115 height 22
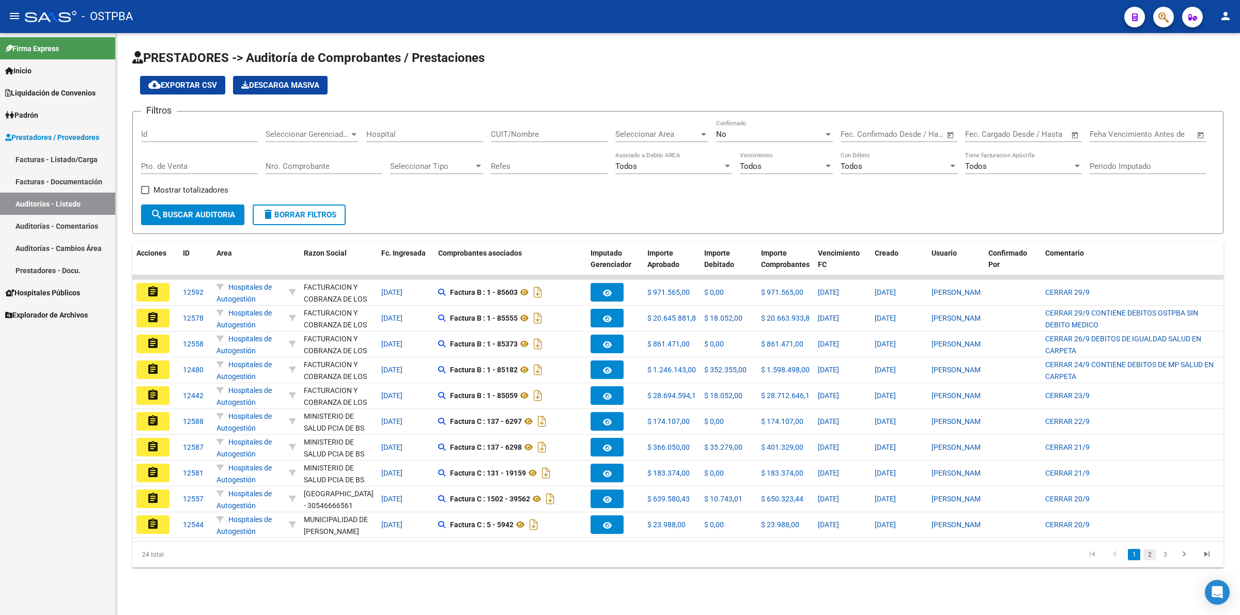
click at [1152, 560] on link "2" at bounding box center [1149, 554] width 12 height 11
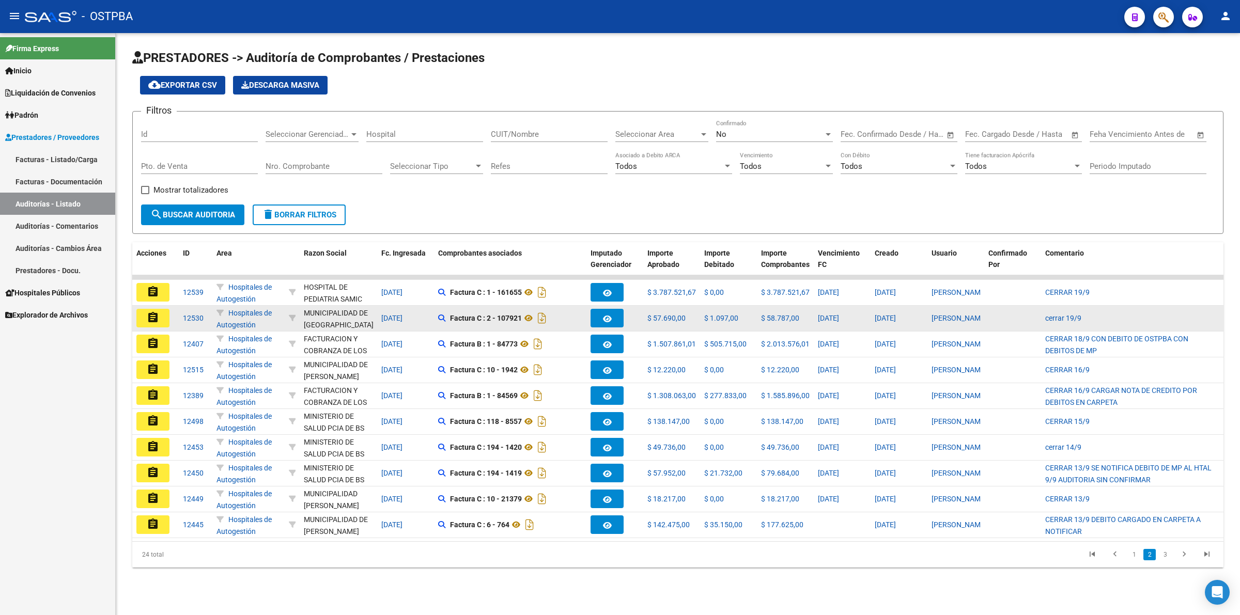
click at [146, 323] on button "assignment" at bounding box center [152, 318] width 33 height 19
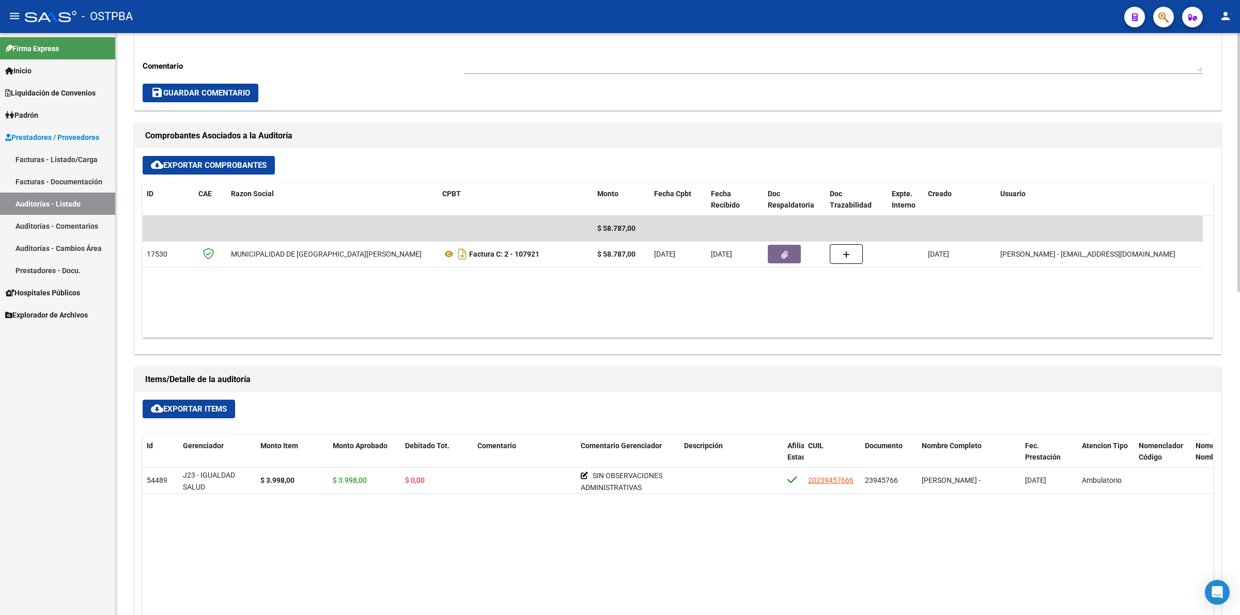
scroll to position [387, 0]
click at [78, 197] on link "Auditorías - Listado" at bounding box center [57, 204] width 115 height 22
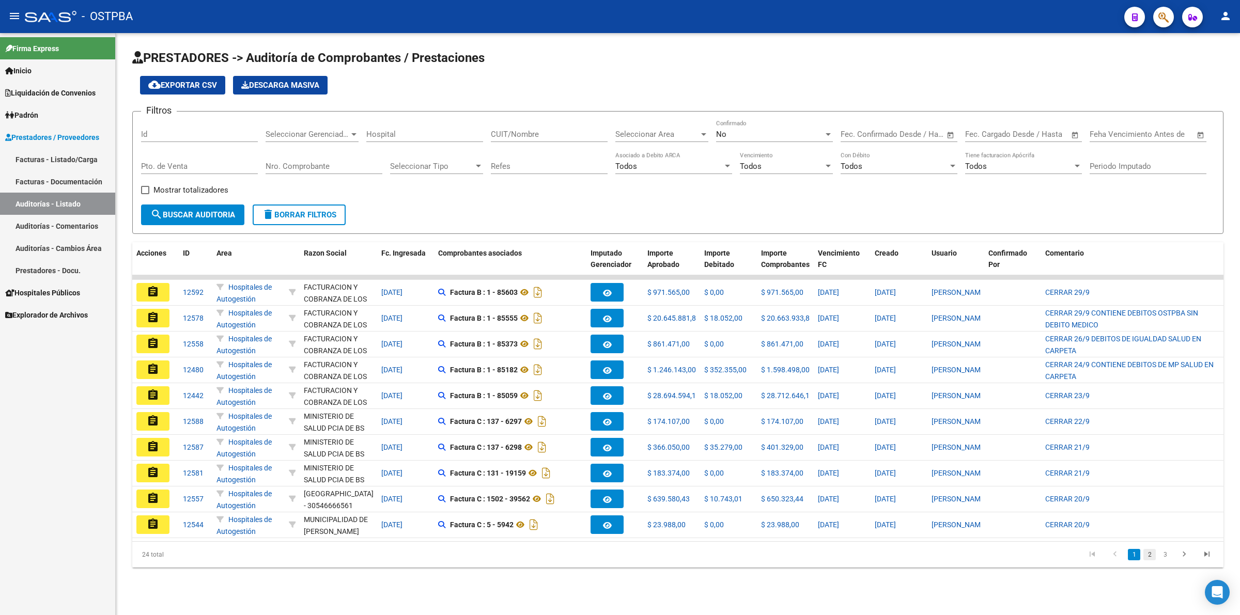
click at [1150, 560] on link "2" at bounding box center [1149, 554] width 12 height 11
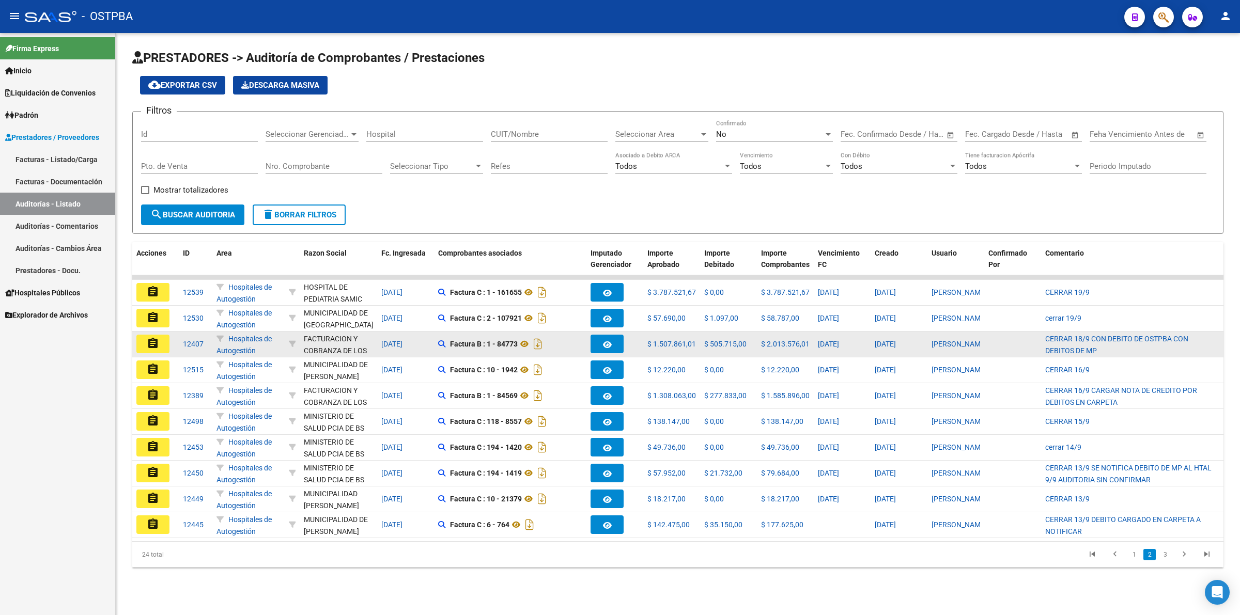
click at [158, 337] on mat-icon "assignment" at bounding box center [153, 343] width 12 height 12
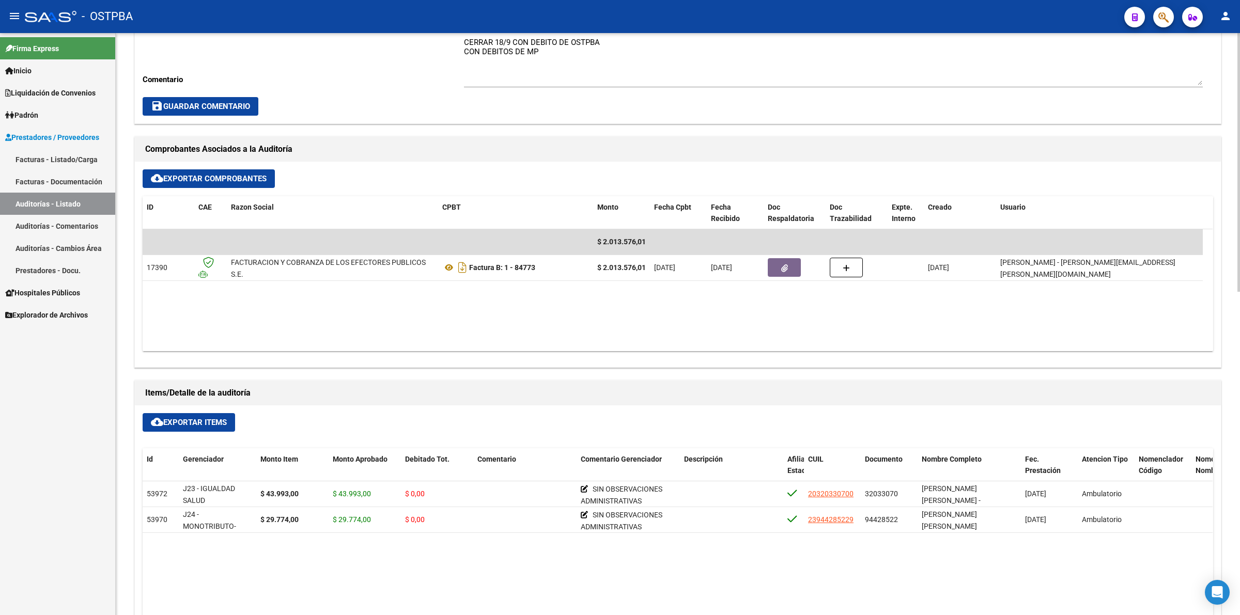
scroll to position [387, 0]
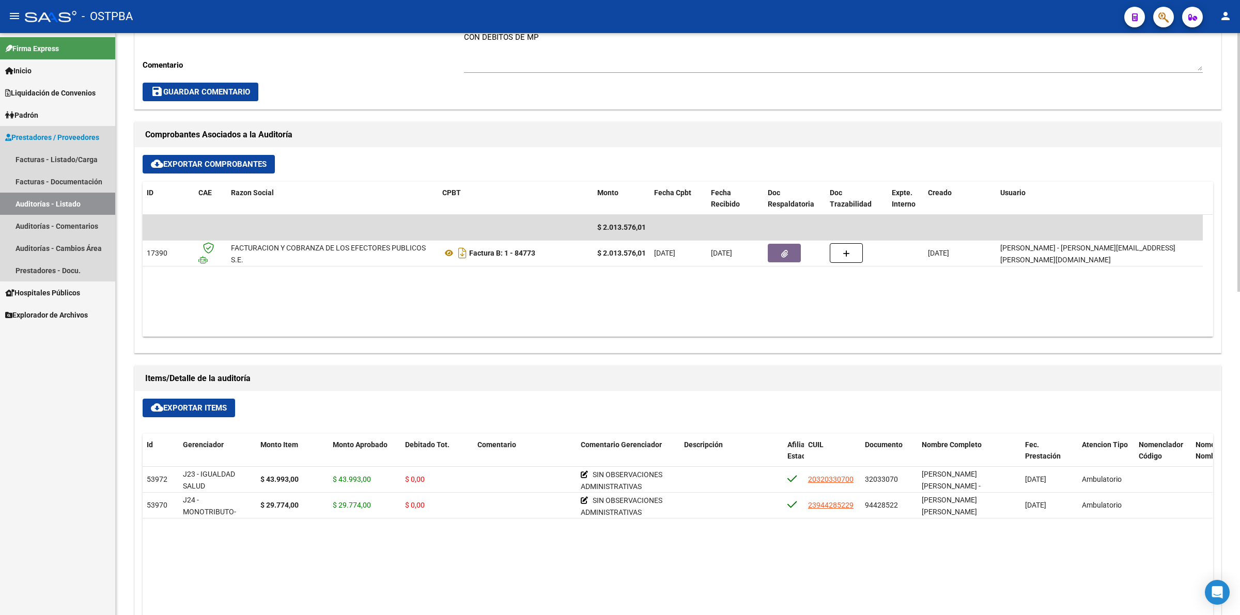
click at [85, 198] on link "Auditorías - Listado" at bounding box center [57, 204] width 115 height 22
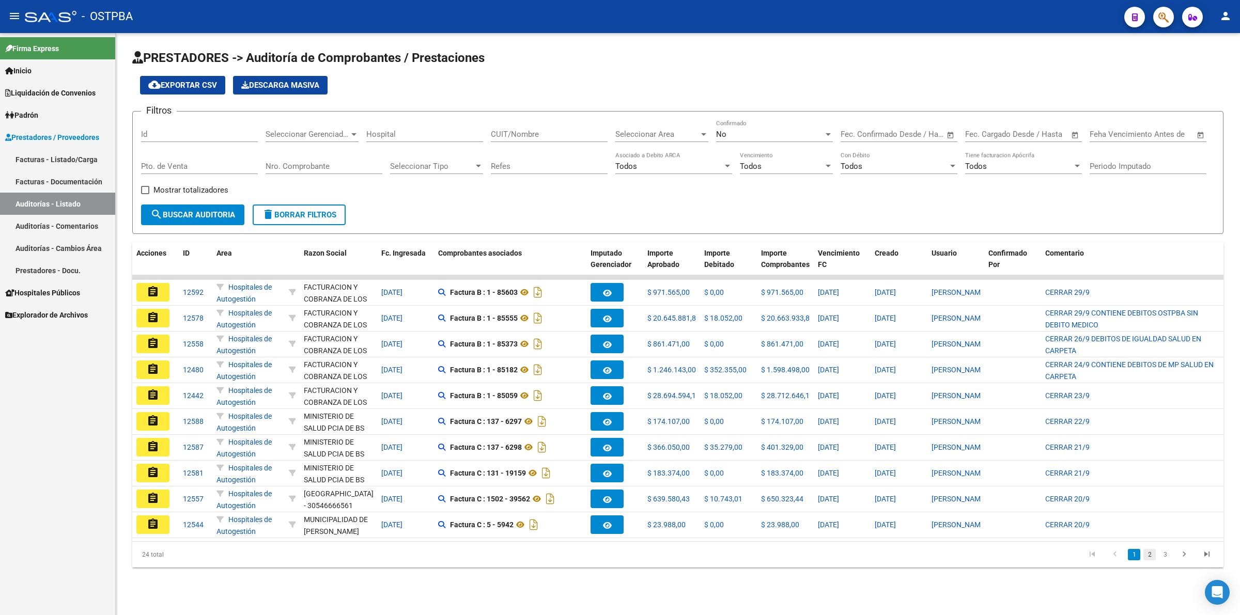
click at [1150, 560] on link "2" at bounding box center [1149, 554] width 12 height 11
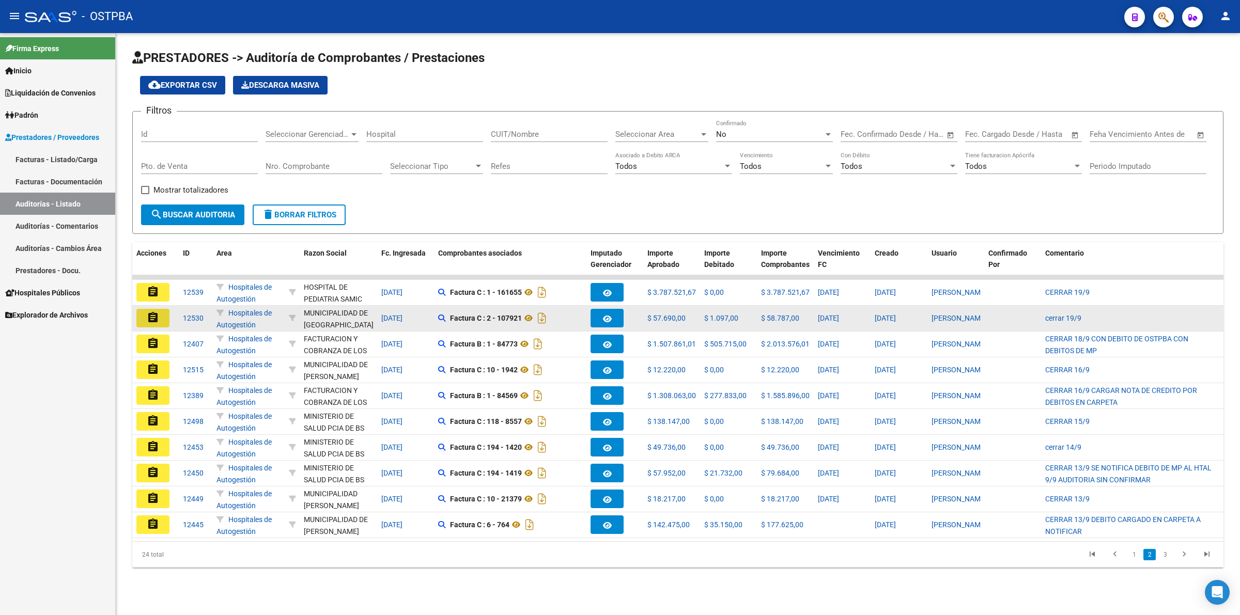
click at [148, 322] on mat-icon "assignment" at bounding box center [153, 317] width 12 height 12
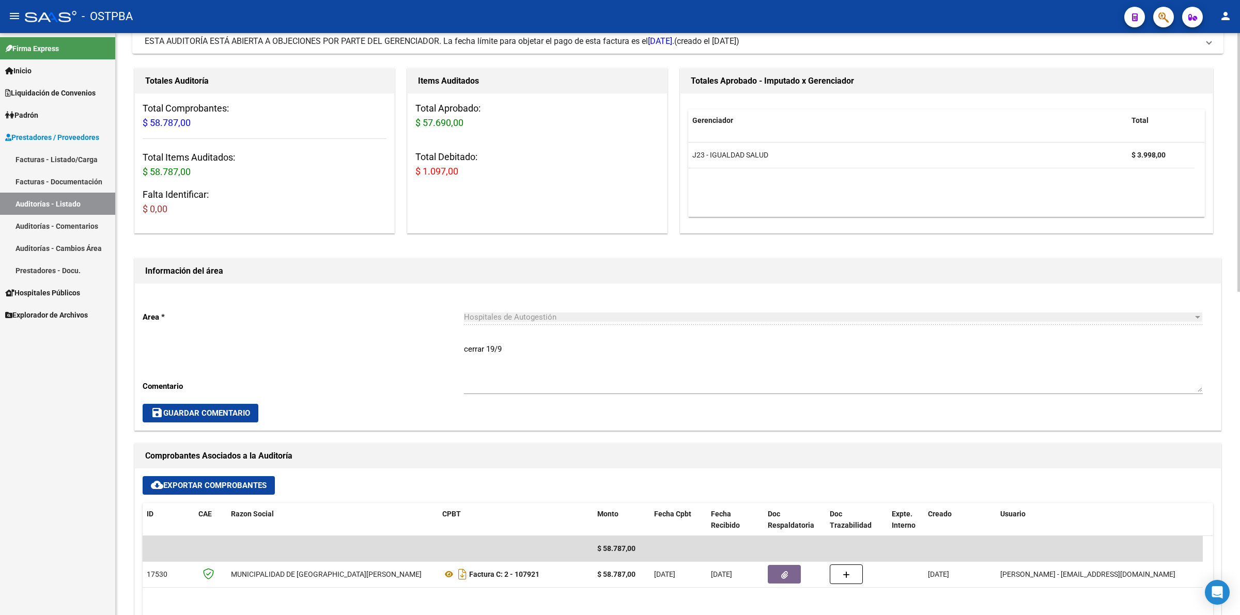
scroll to position [387, 0]
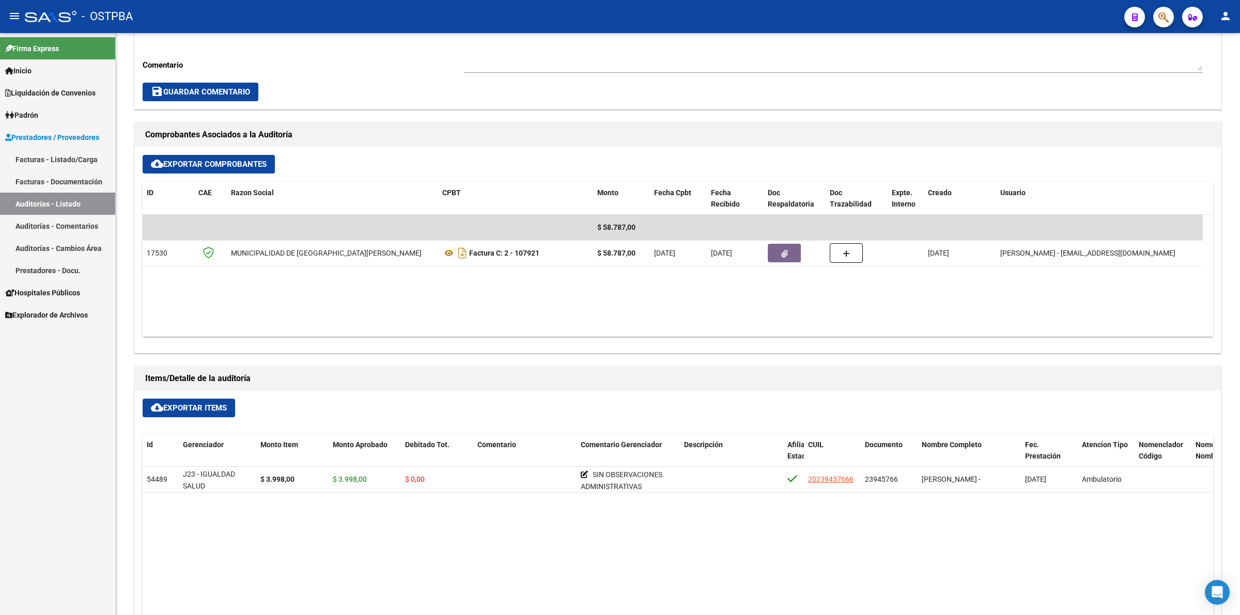
click at [70, 202] on link "Auditorías - Listado" at bounding box center [57, 204] width 115 height 22
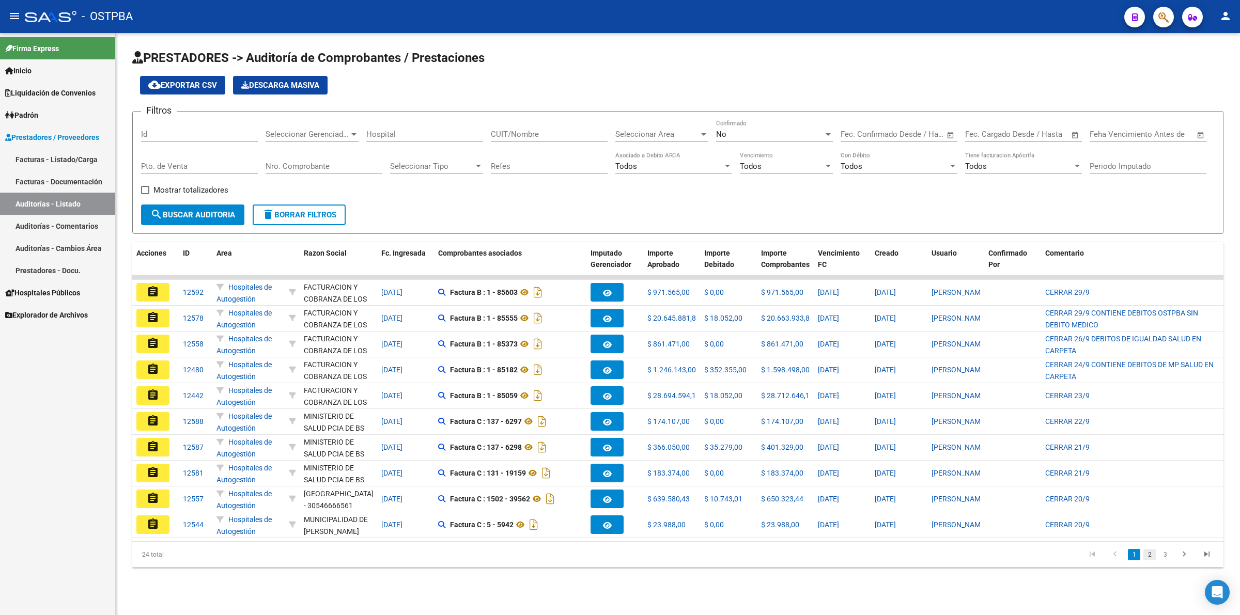
click at [1147, 560] on link "2" at bounding box center [1149, 554] width 12 height 11
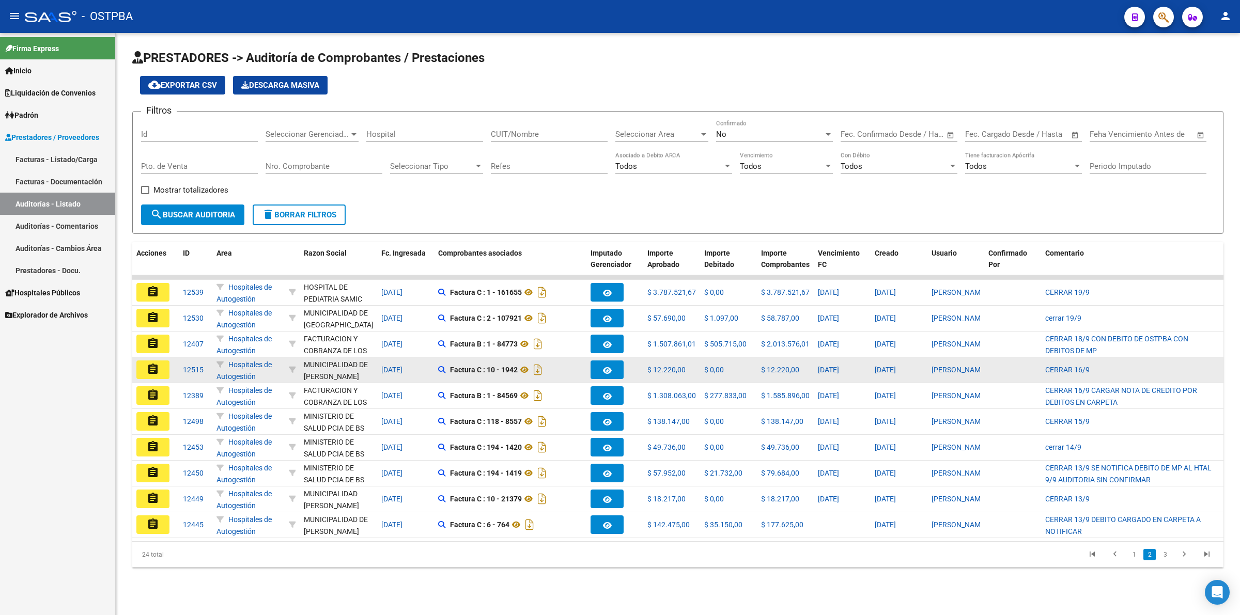
click at [144, 367] on button "assignment" at bounding box center [152, 370] width 33 height 19
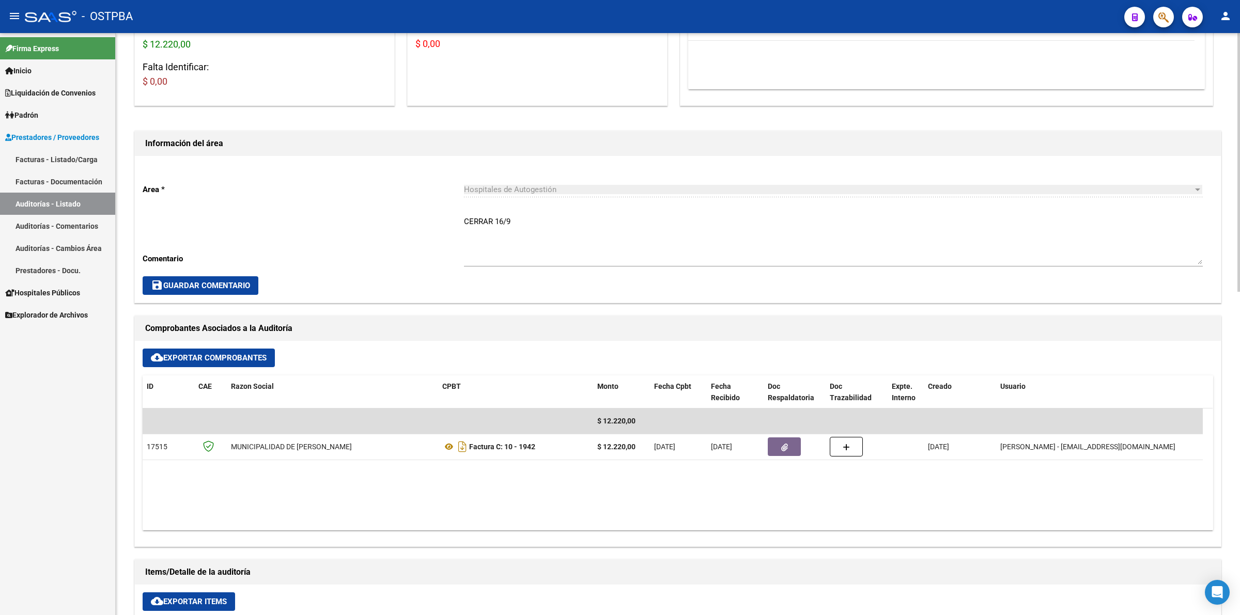
scroll to position [387, 0]
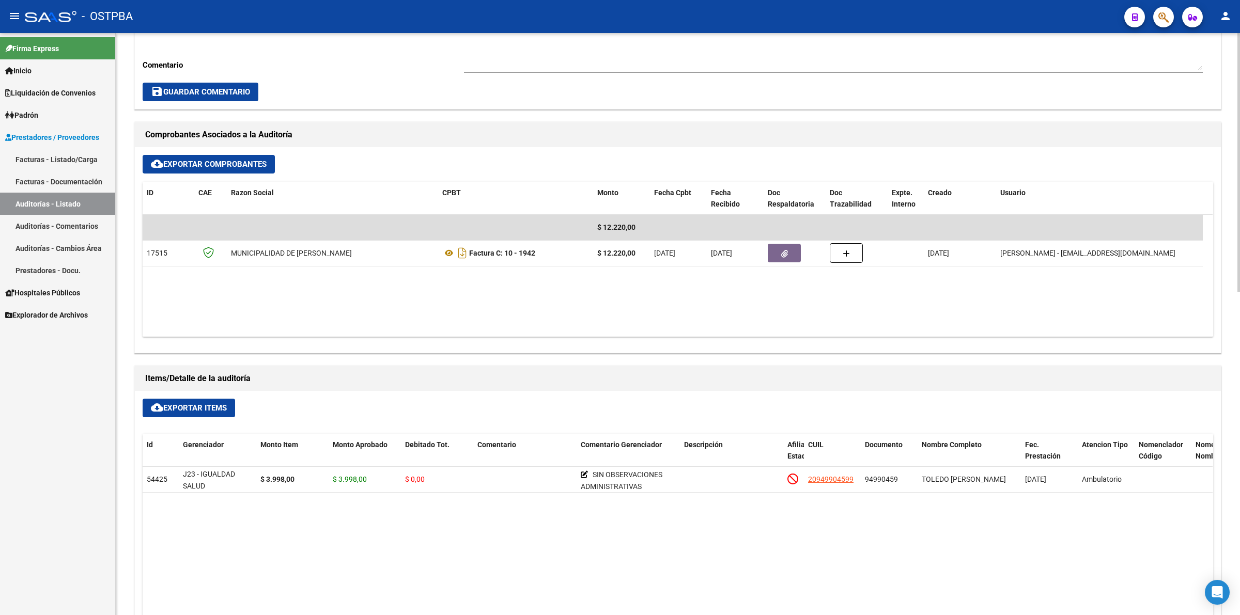
click at [92, 202] on link "Auditorías - Listado" at bounding box center [57, 204] width 115 height 22
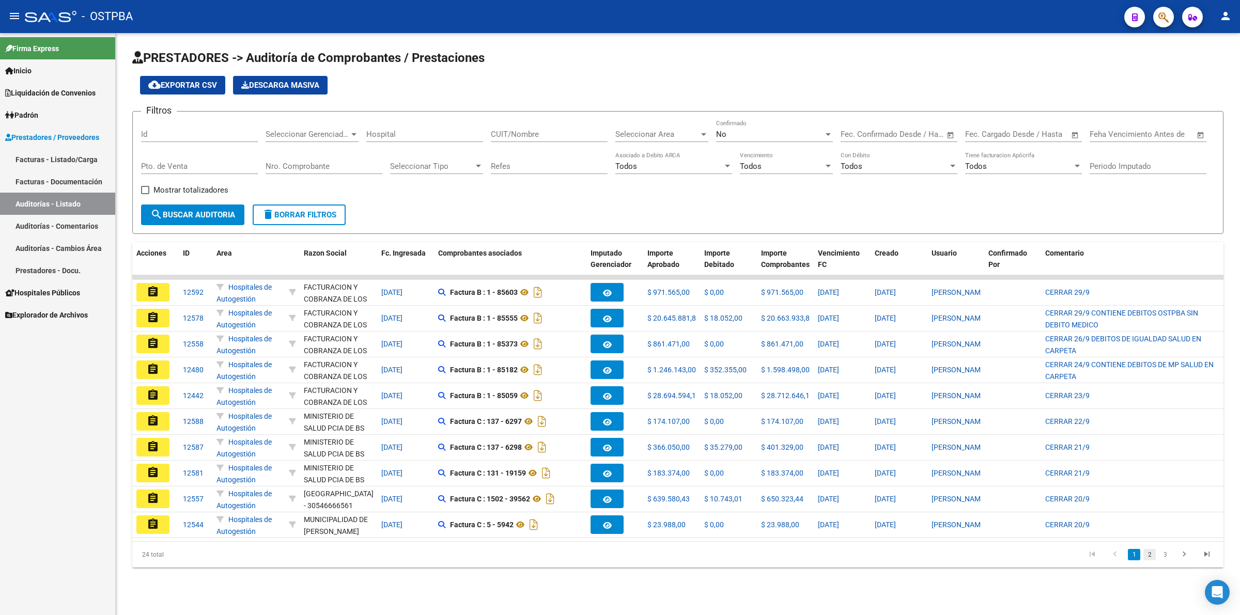
click at [1153, 560] on link "2" at bounding box center [1149, 554] width 12 height 11
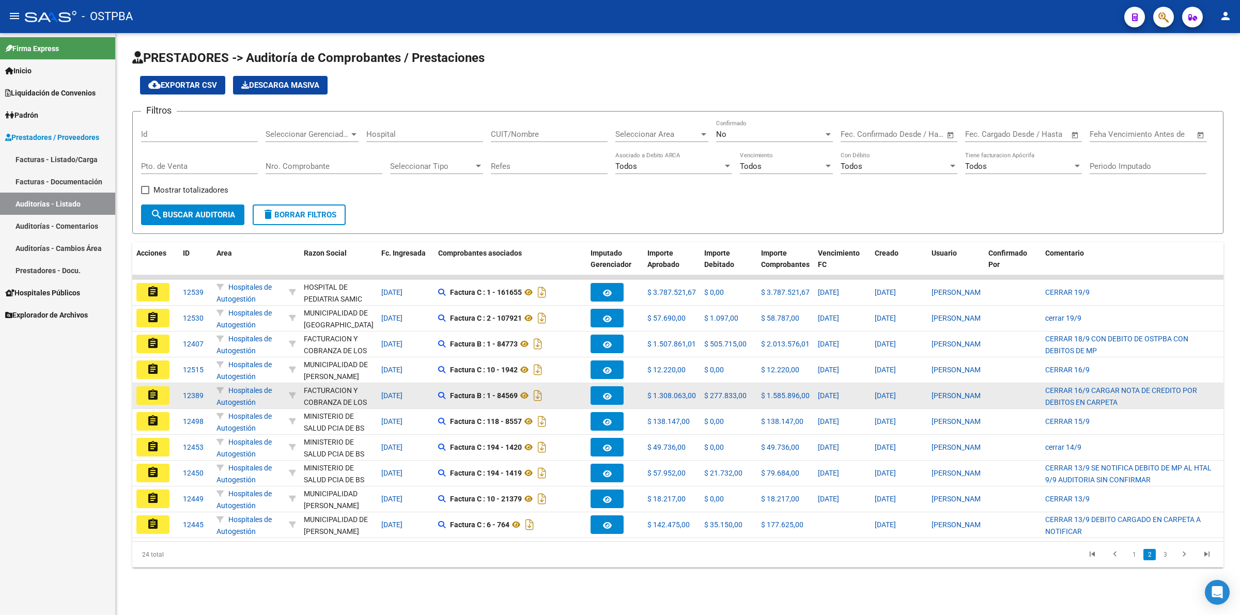
click at [165, 396] on button "assignment" at bounding box center [152, 395] width 33 height 19
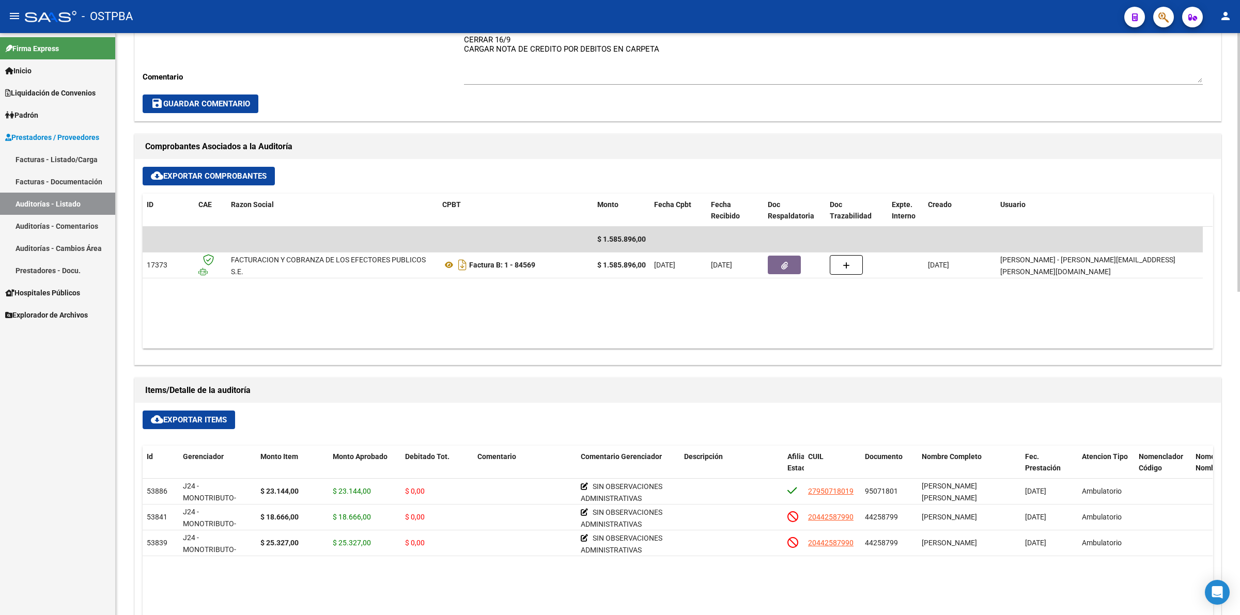
scroll to position [387, 0]
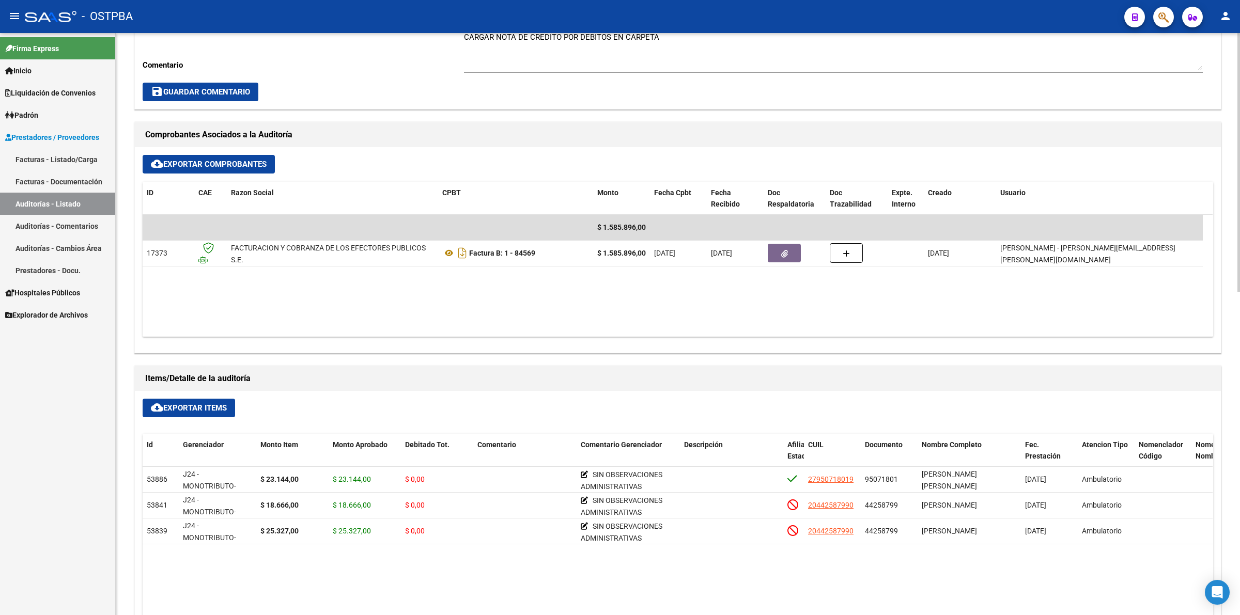
click at [79, 202] on link "Auditorías - Listado" at bounding box center [57, 204] width 115 height 22
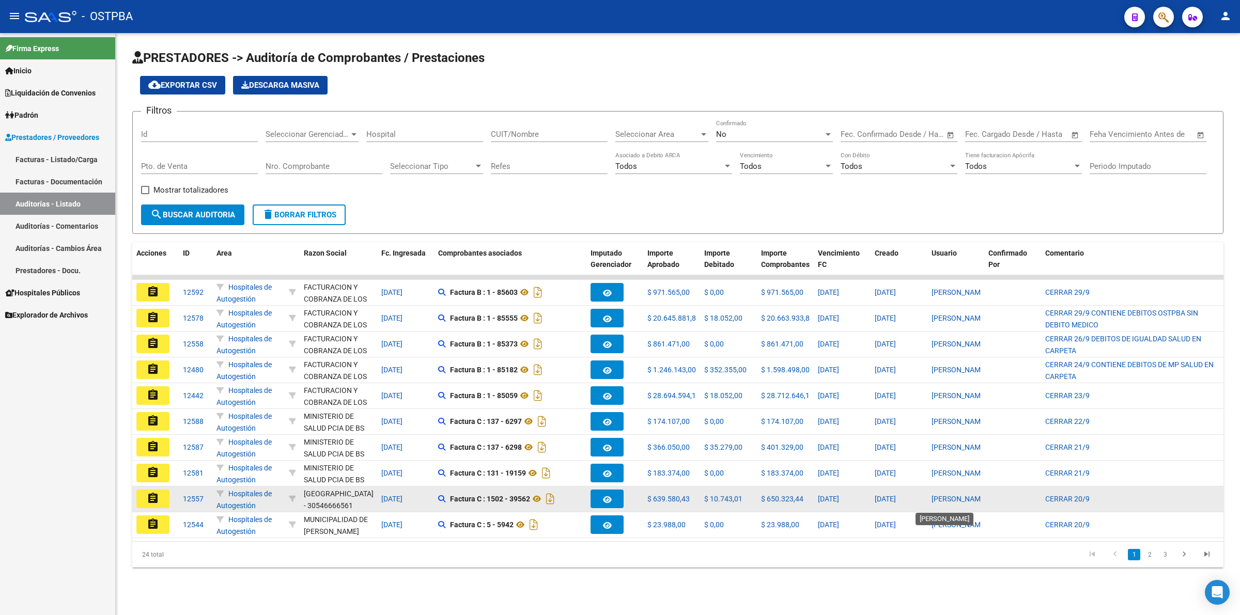
scroll to position [1, 0]
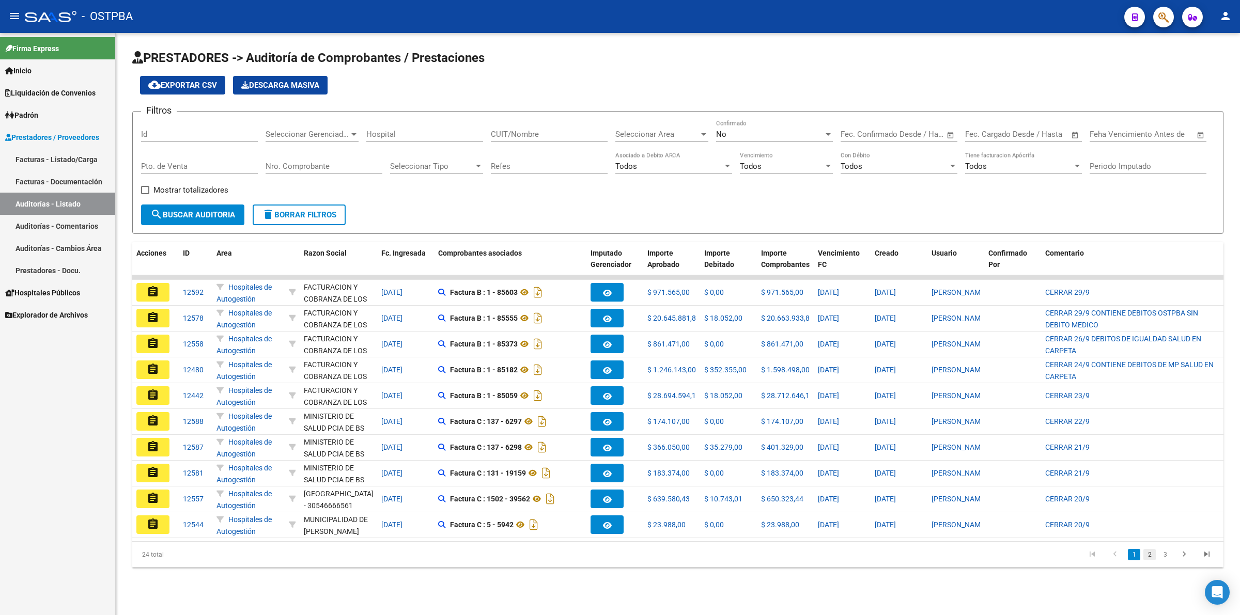
click at [1153, 560] on link "2" at bounding box center [1149, 554] width 12 height 11
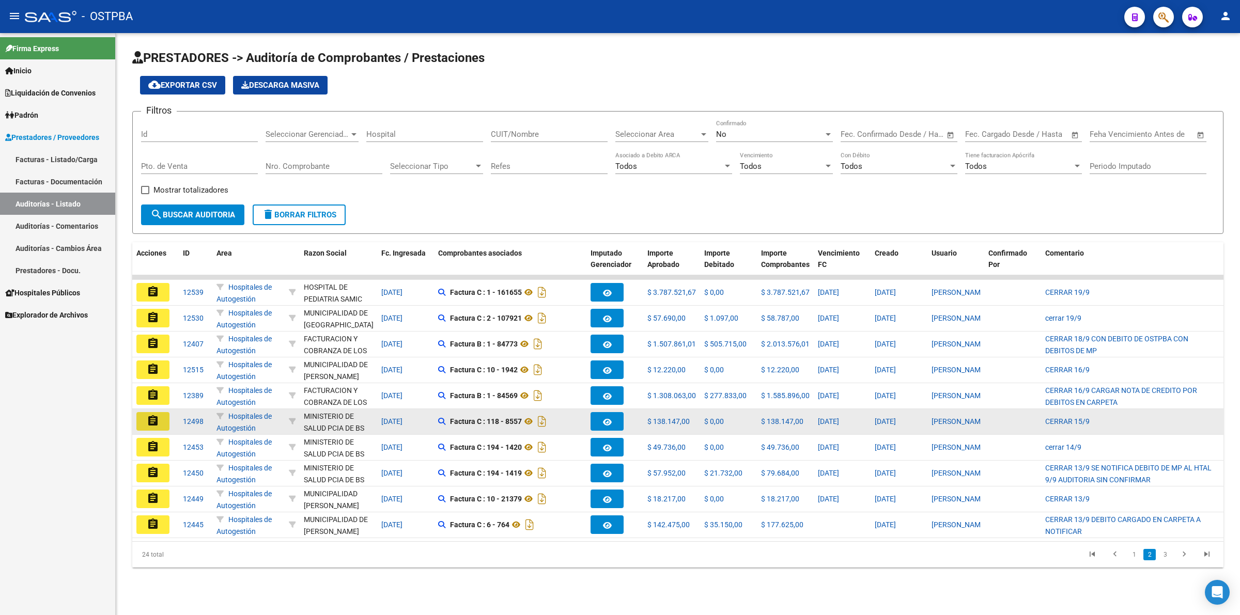
click at [159, 423] on mat-icon "assignment" at bounding box center [153, 421] width 12 height 12
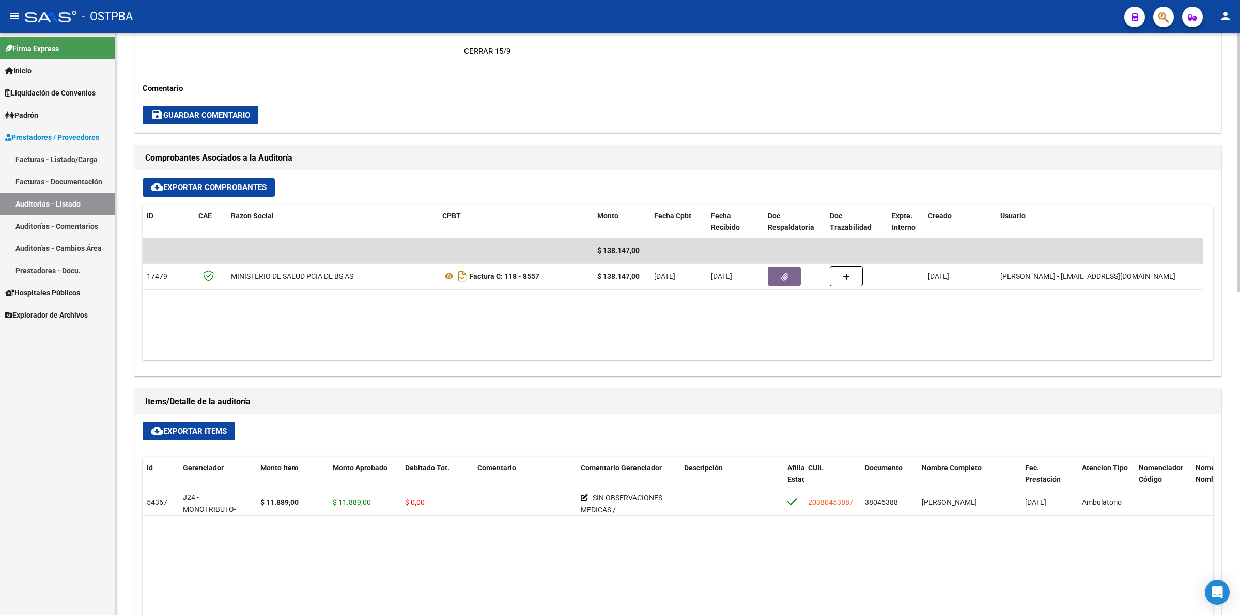
scroll to position [387, 0]
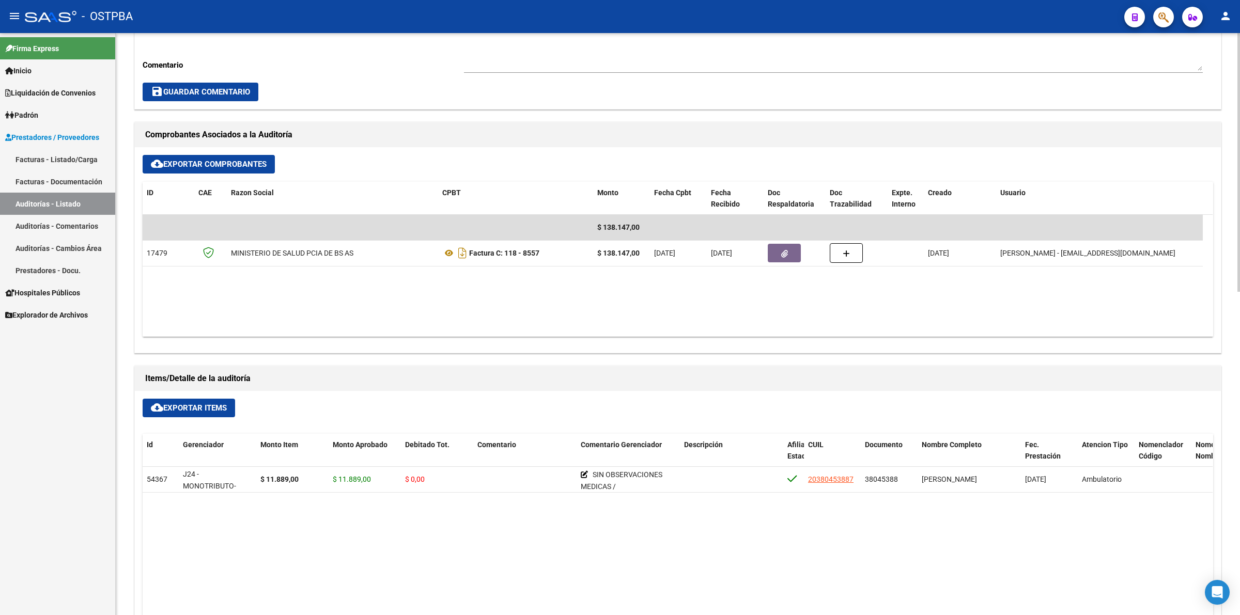
click at [89, 205] on link "Auditorías - Listado" at bounding box center [57, 204] width 115 height 22
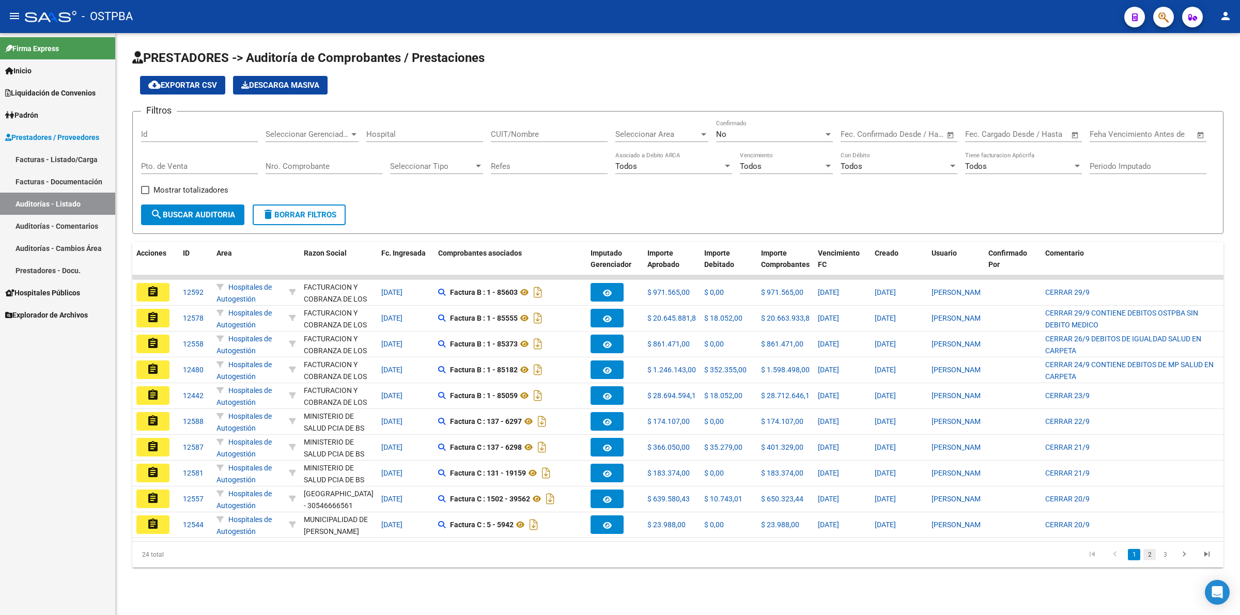
click at [1153, 560] on link "2" at bounding box center [1149, 554] width 12 height 11
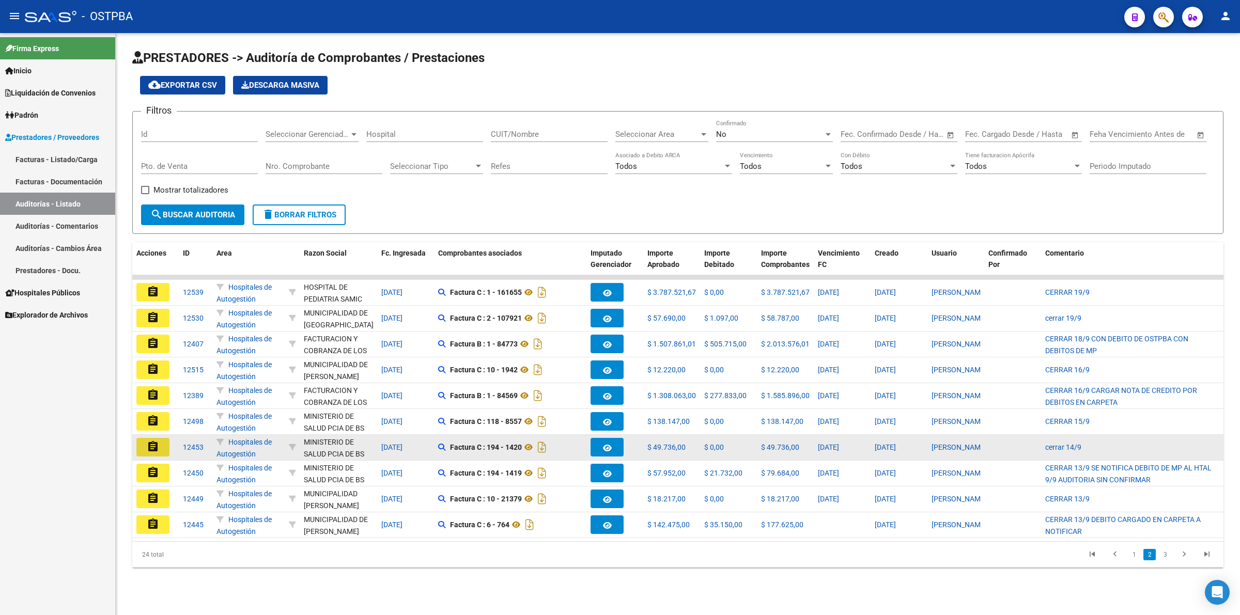
click at [155, 443] on mat-icon "assignment" at bounding box center [153, 447] width 12 height 12
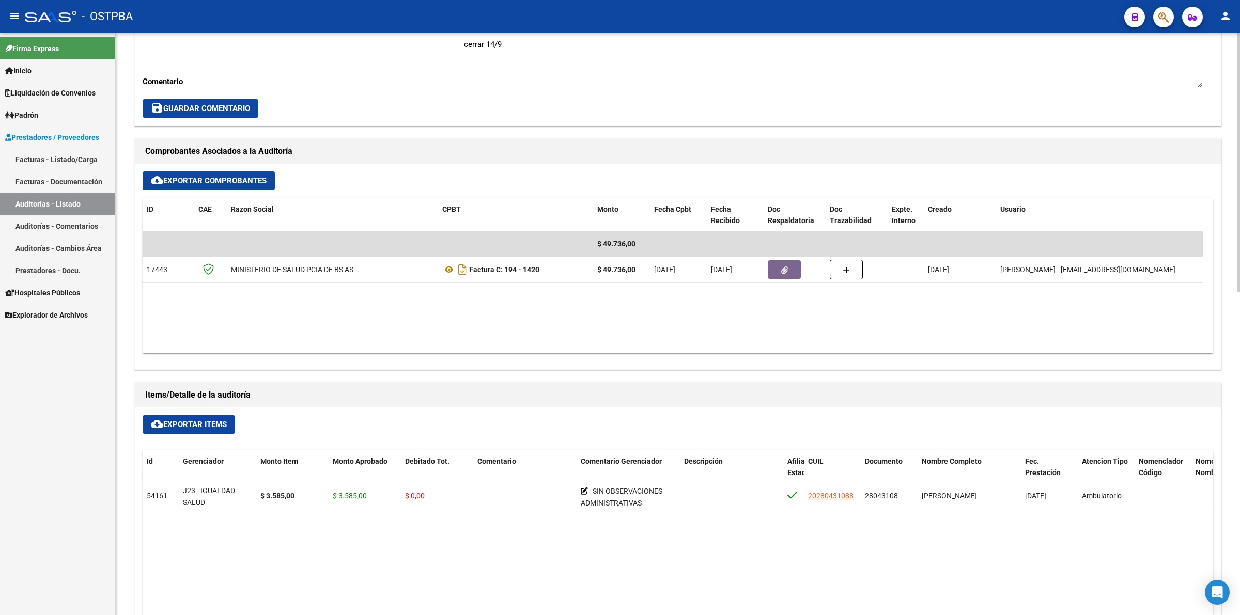
scroll to position [387, 0]
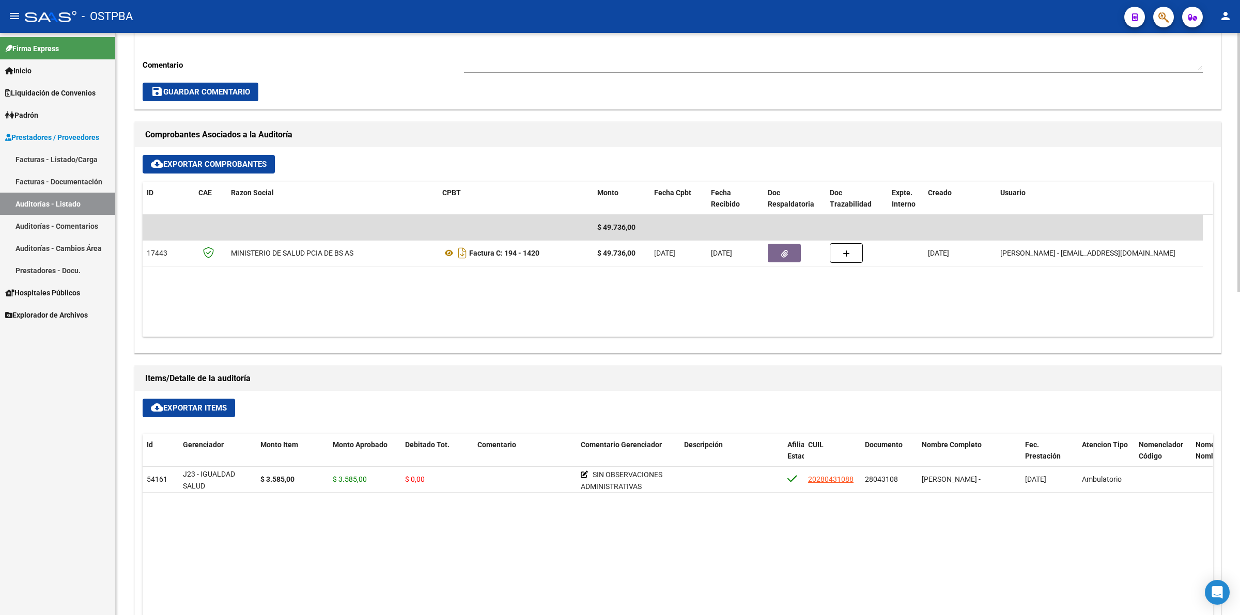
click at [42, 197] on link "Auditorías - Listado" at bounding box center [57, 204] width 115 height 22
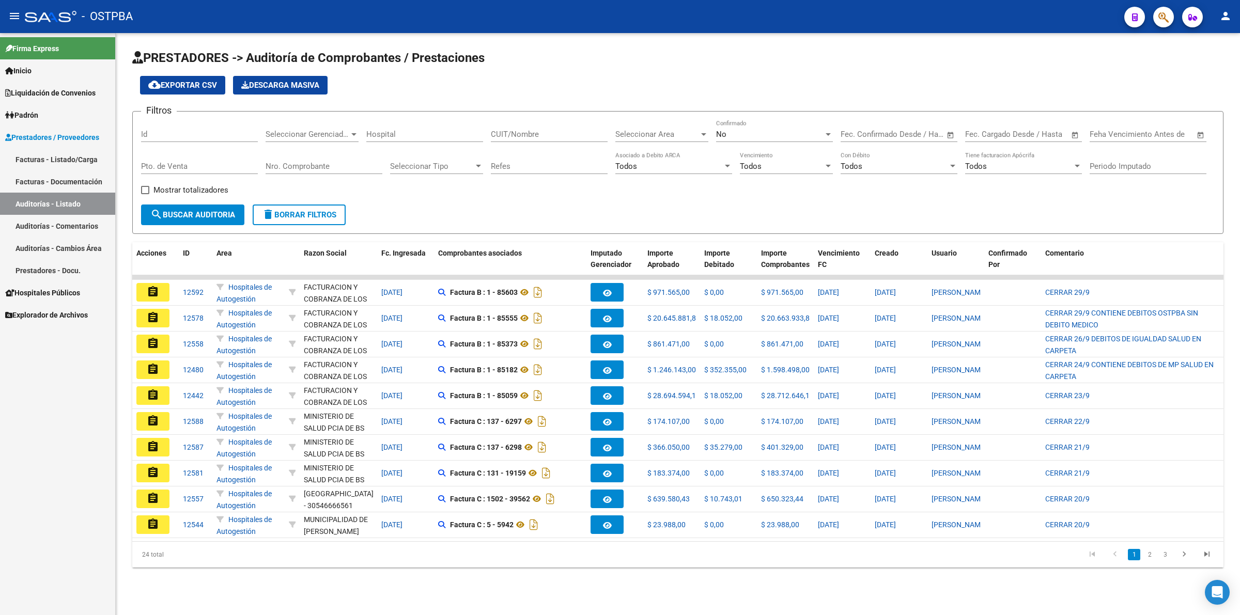
click at [1149, 560] on link "2" at bounding box center [1149, 554] width 12 height 11
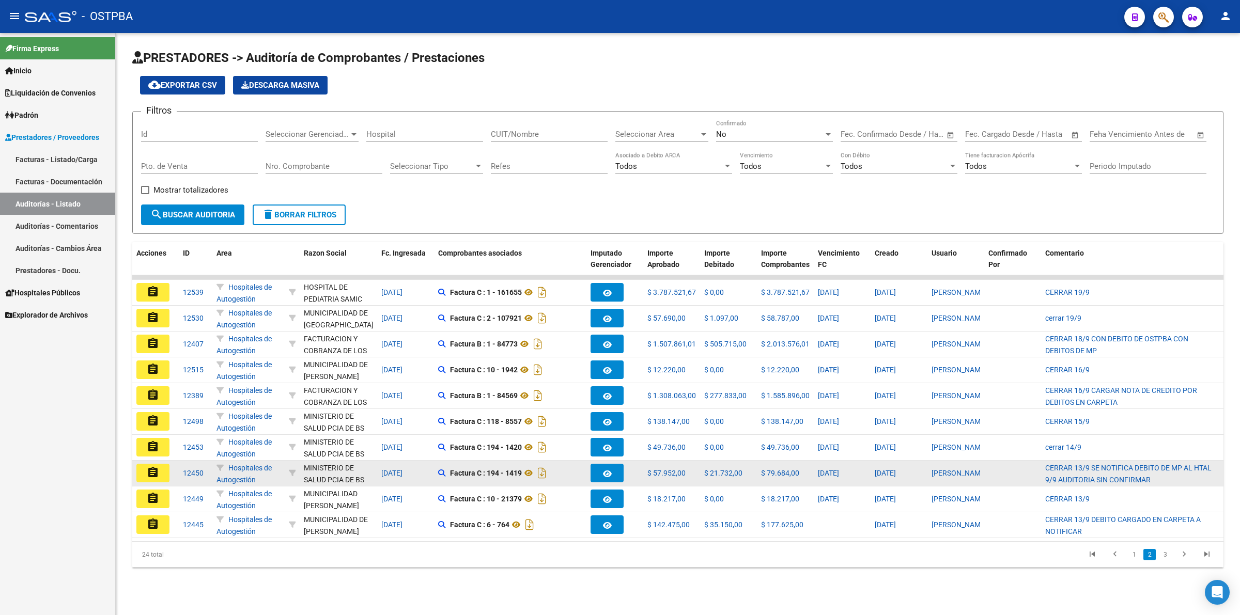
click at [155, 466] on mat-icon "assignment" at bounding box center [153, 472] width 12 height 12
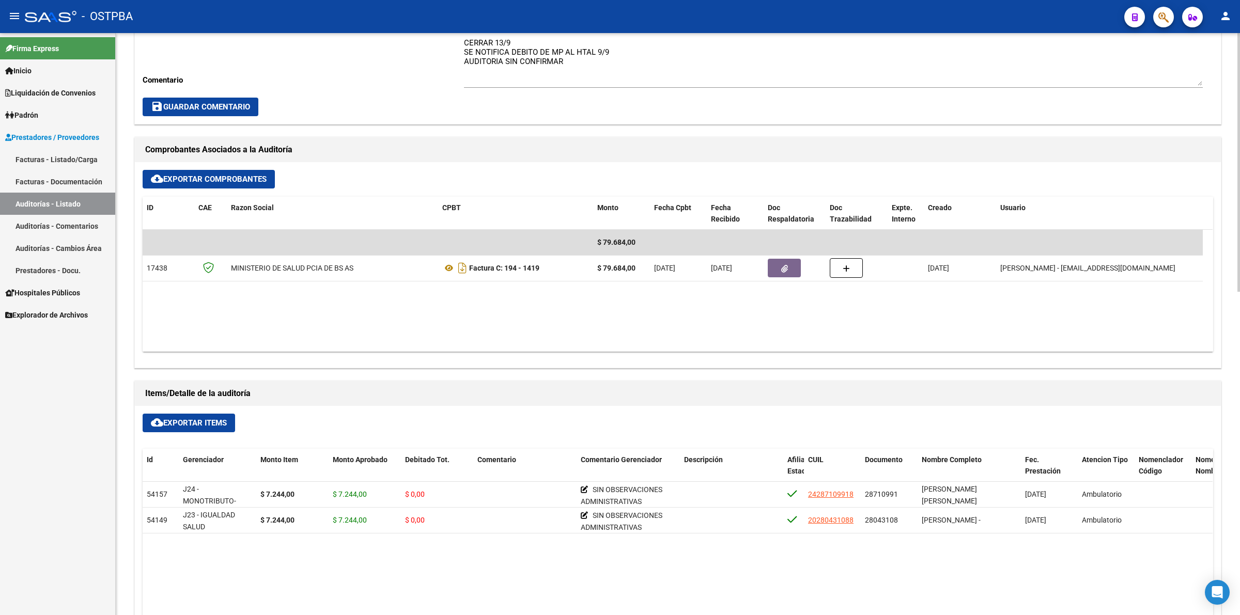
scroll to position [452, 0]
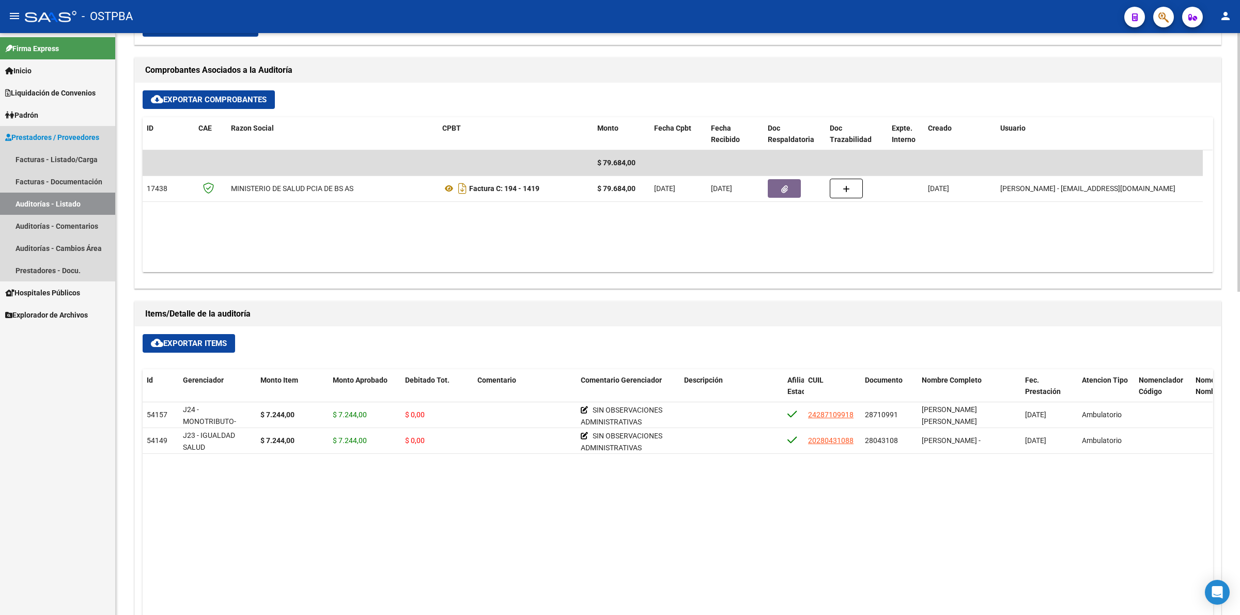
click at [90, 200] on link "Auditorías - Listado" at bounding box center [57, 204] width 115 height 22
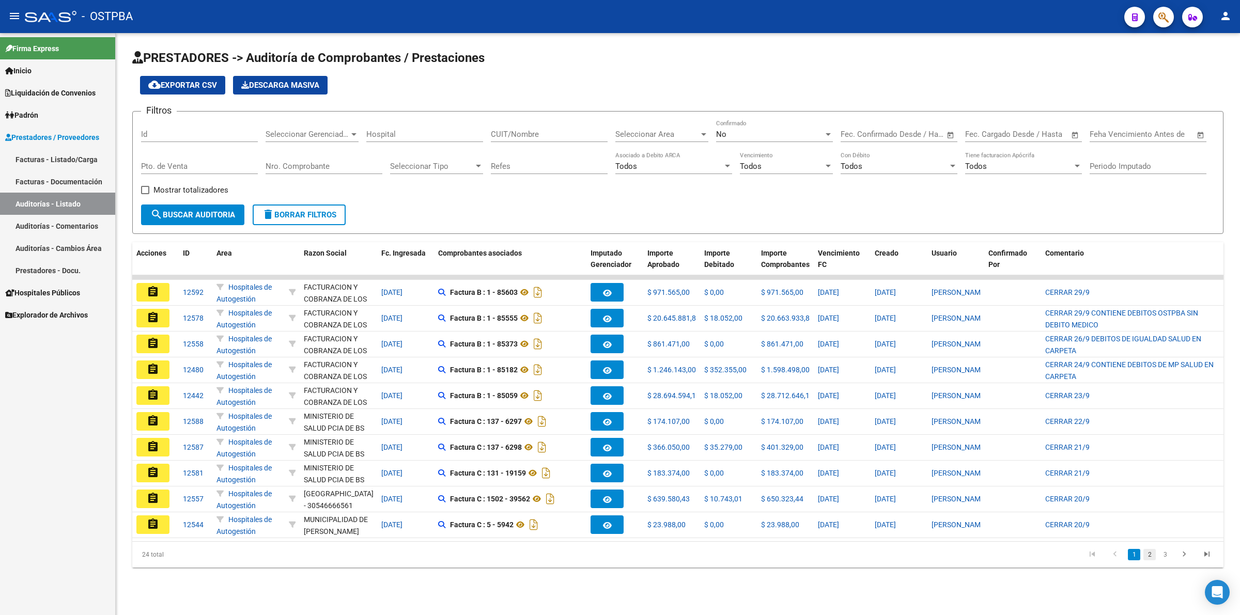
click at [1152, 560] on link "2" at bounding box center [1149, 554] width 12 height 11
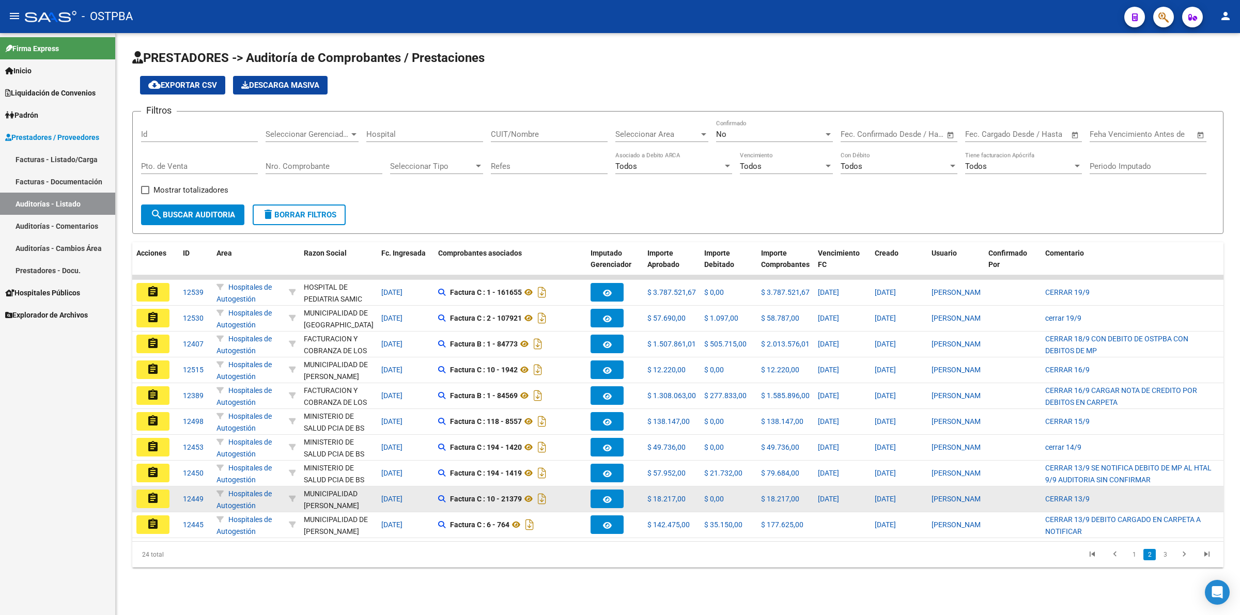
click at [168, 501] on button "assignment" at bounding box center [152, 499] width 33 height 19
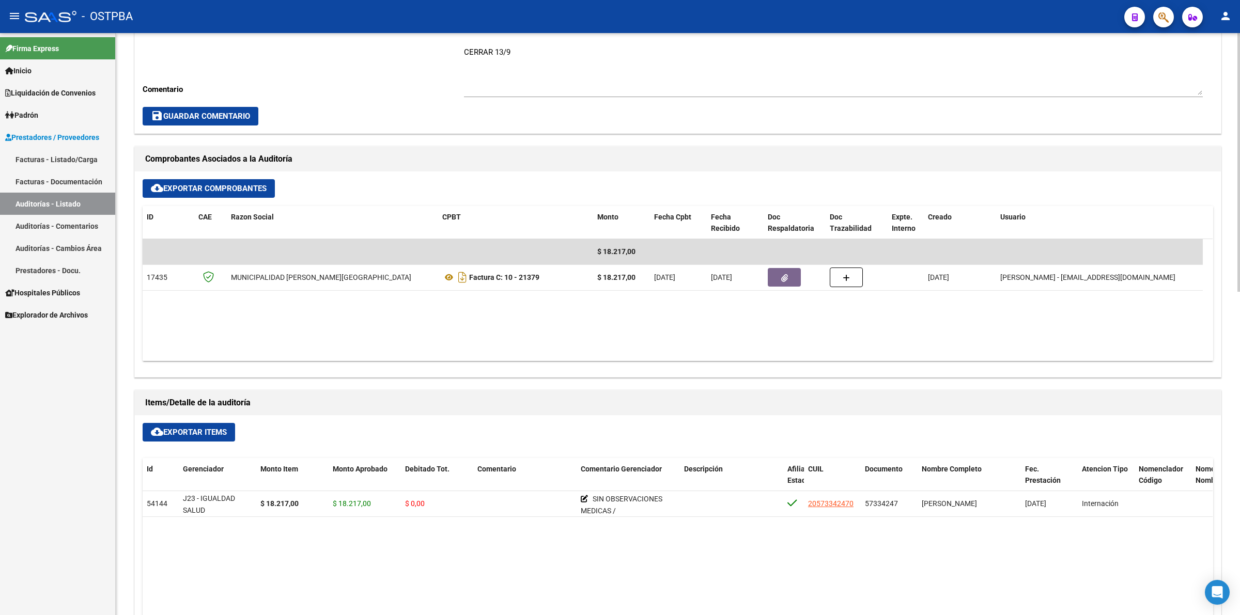
scroll to position [387, 0]
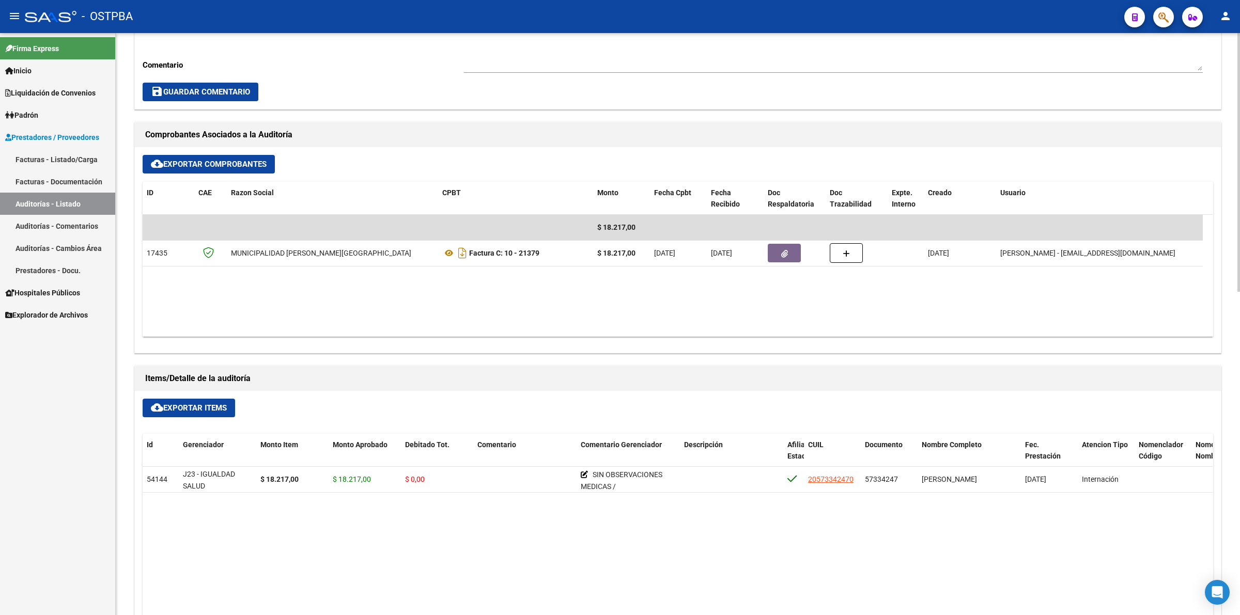
click at [96, 204] on link "Auditorías - Listado" at bounding box center [57, 204] width 115 height 22
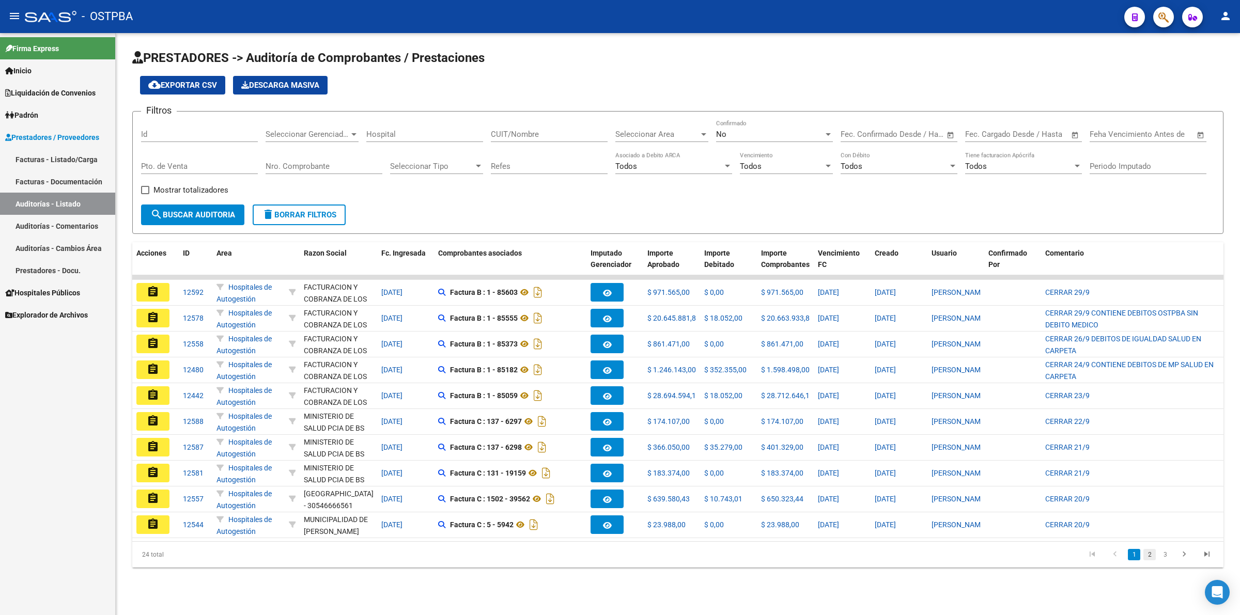
click at [1149, 560] on link "2" at bounding box center [1149, 554] width 12 height 11
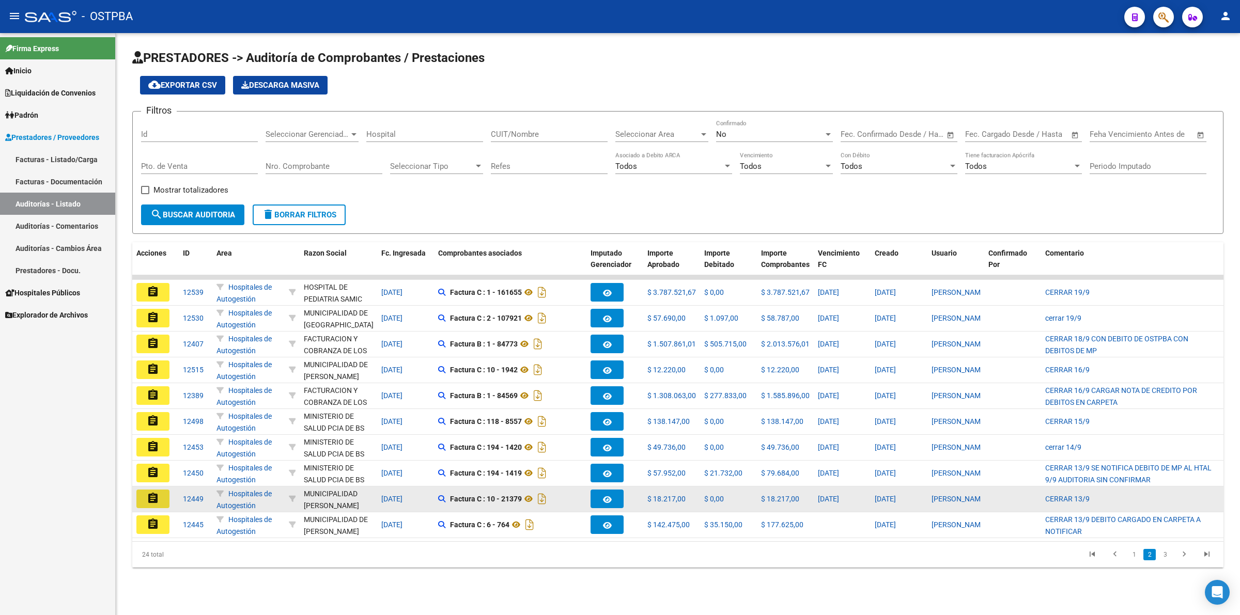
click at [158, 502] on mat-icon "assignment" at bounding box center [153, 498] width 12 height 12
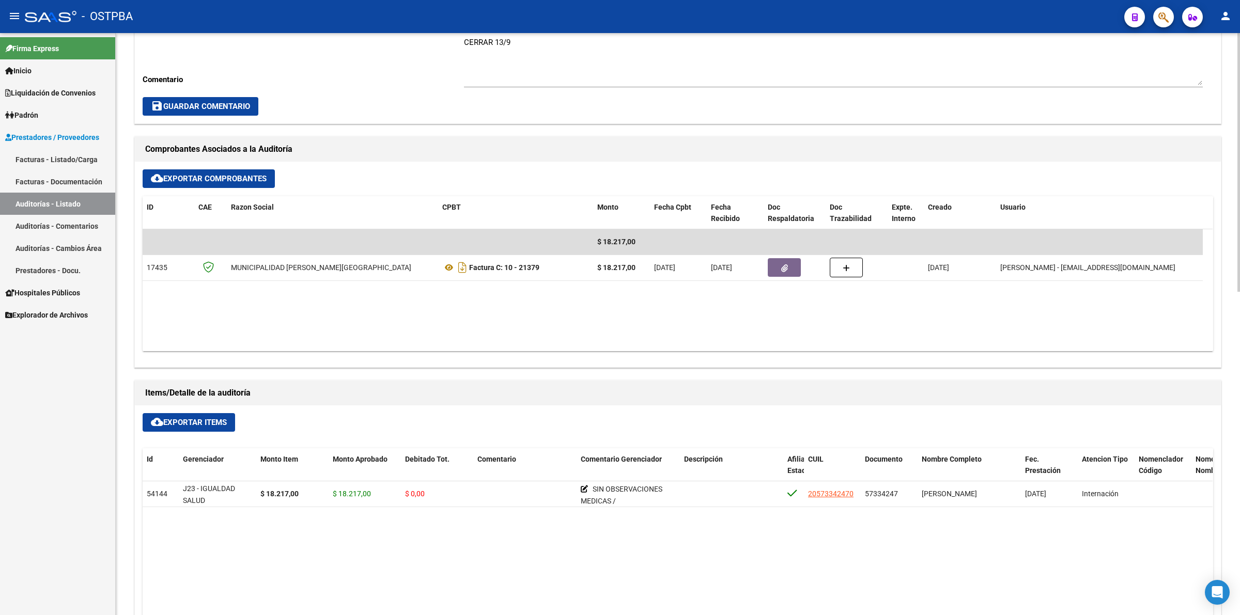
scroll to position [387, 0]
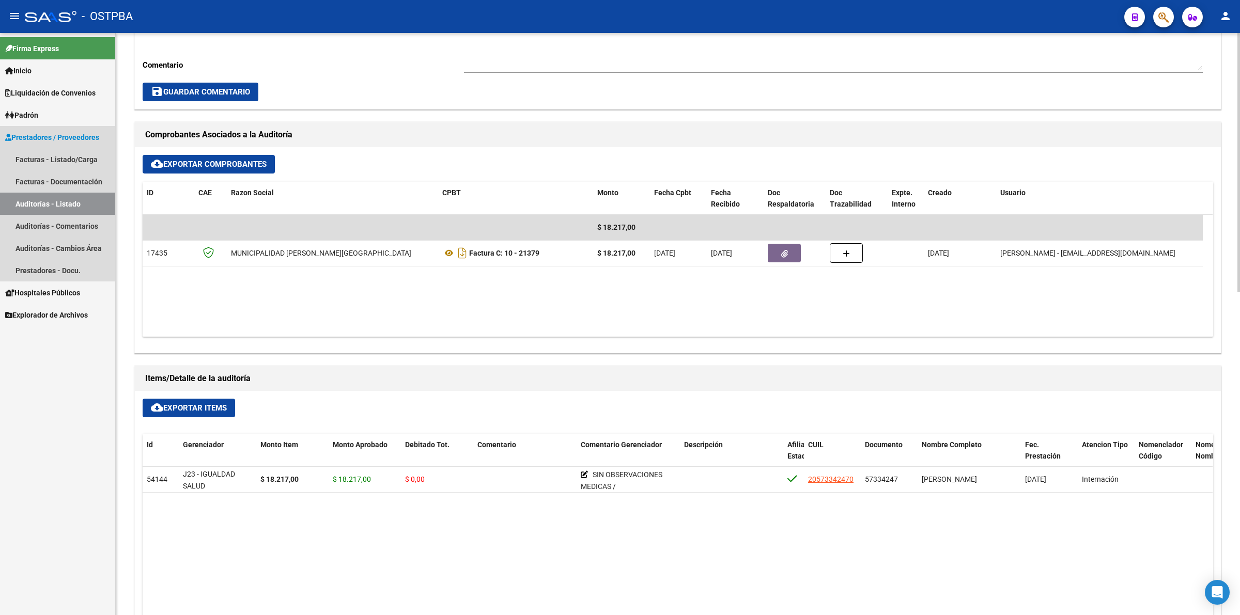
click at [99, 201] on link "Auditorías - Listado" at bounding box center [57, 204] width 115 height 22
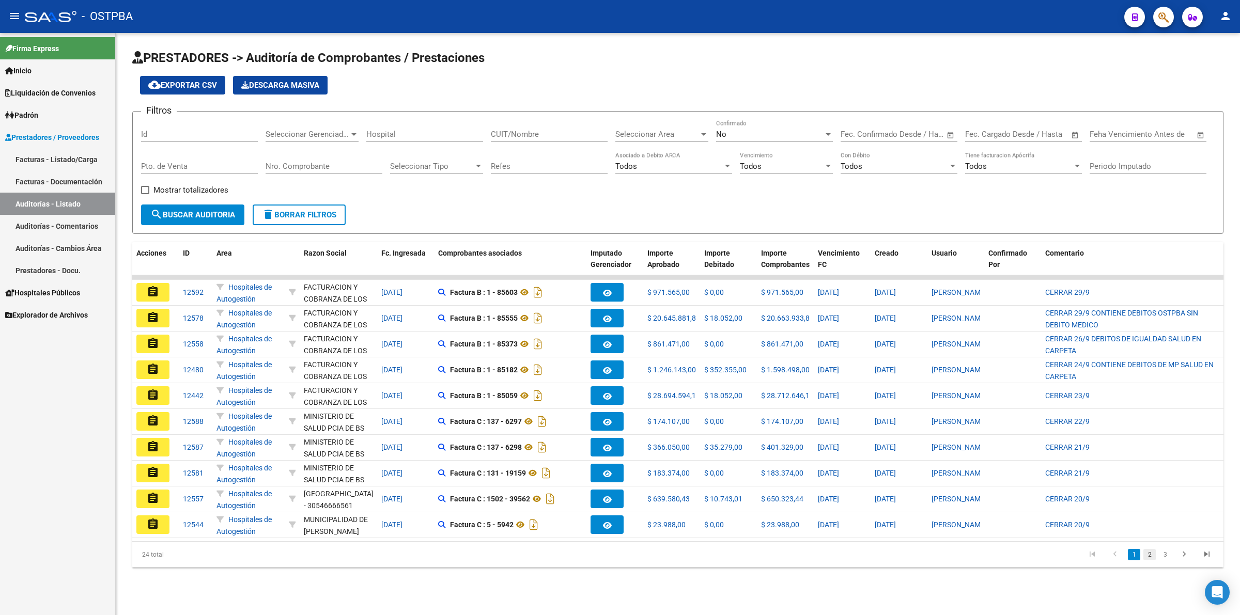
click at [1150, 560] on link "2" at bounding box center [1149, 554] width 12 height 11
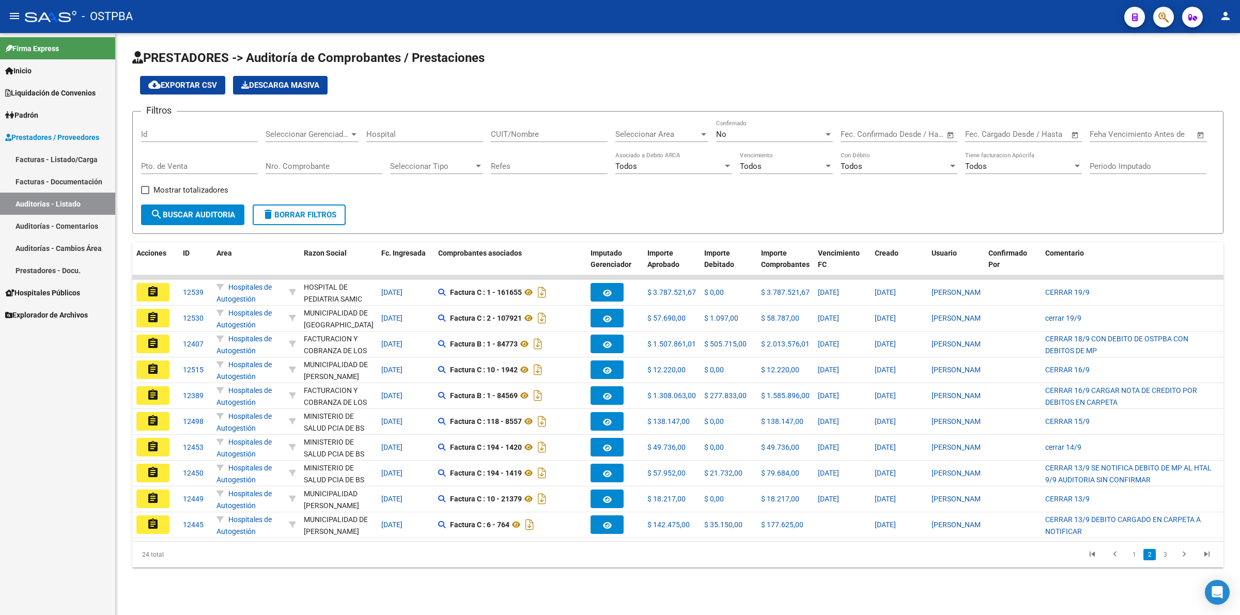
click at [156, 526] on mat-icon "assignment" at bounding box center [153, 524] width 12 height 12
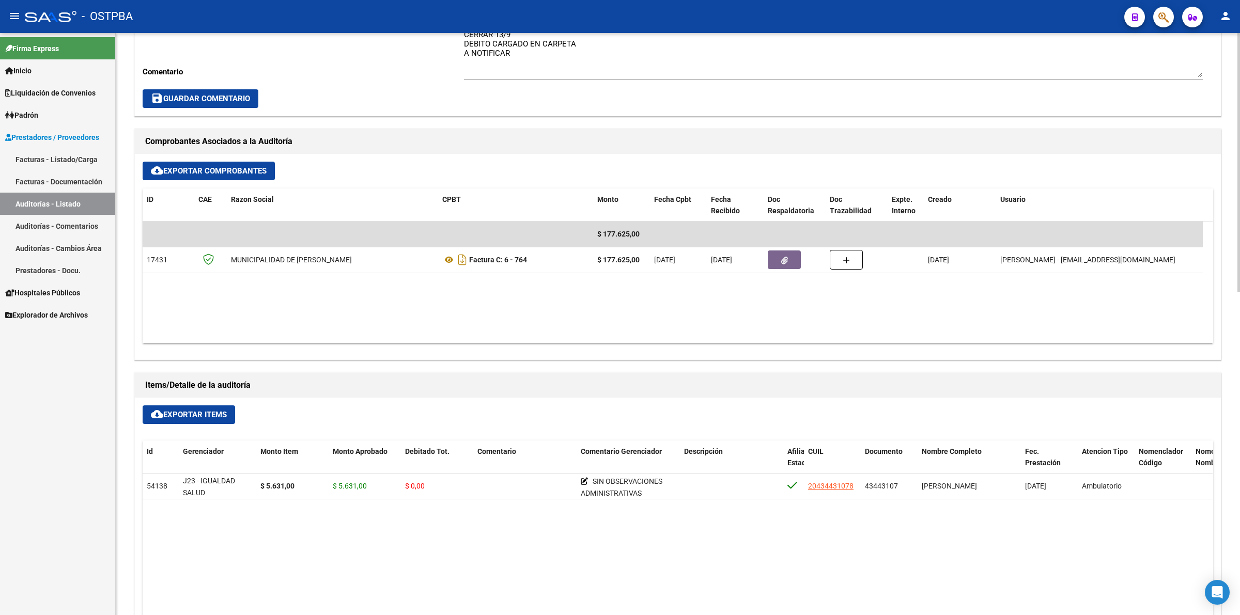
scroll to position [387, 0]
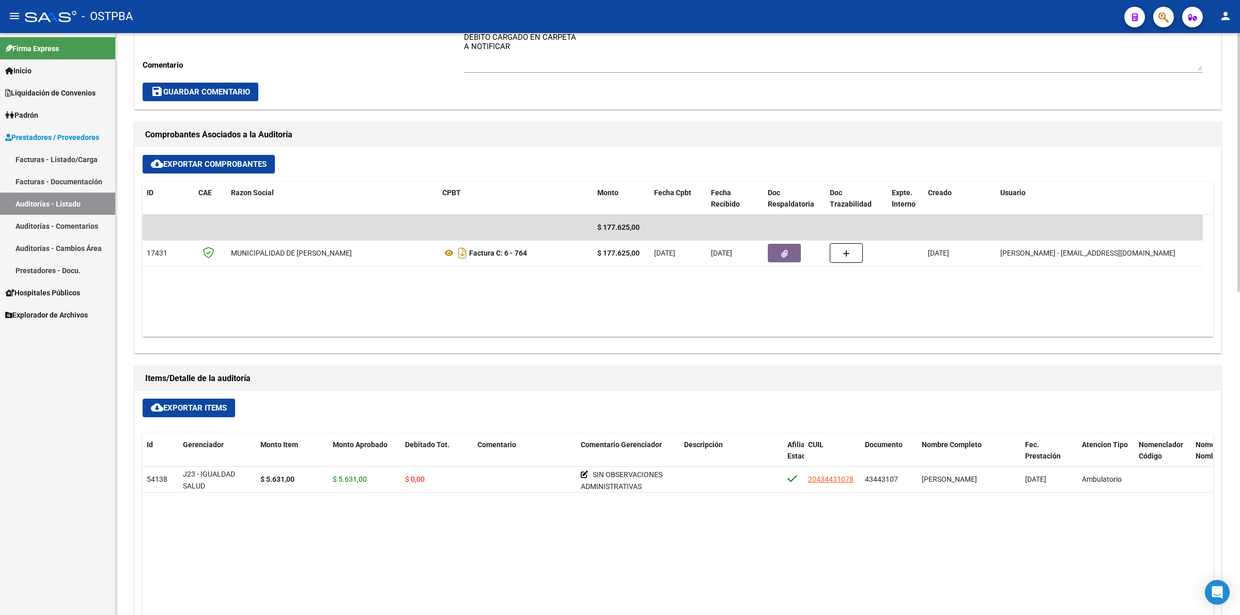
click at [86, 207] on link "Auditorías - Listado" at bounding box center [57, 204] width 115 height 22
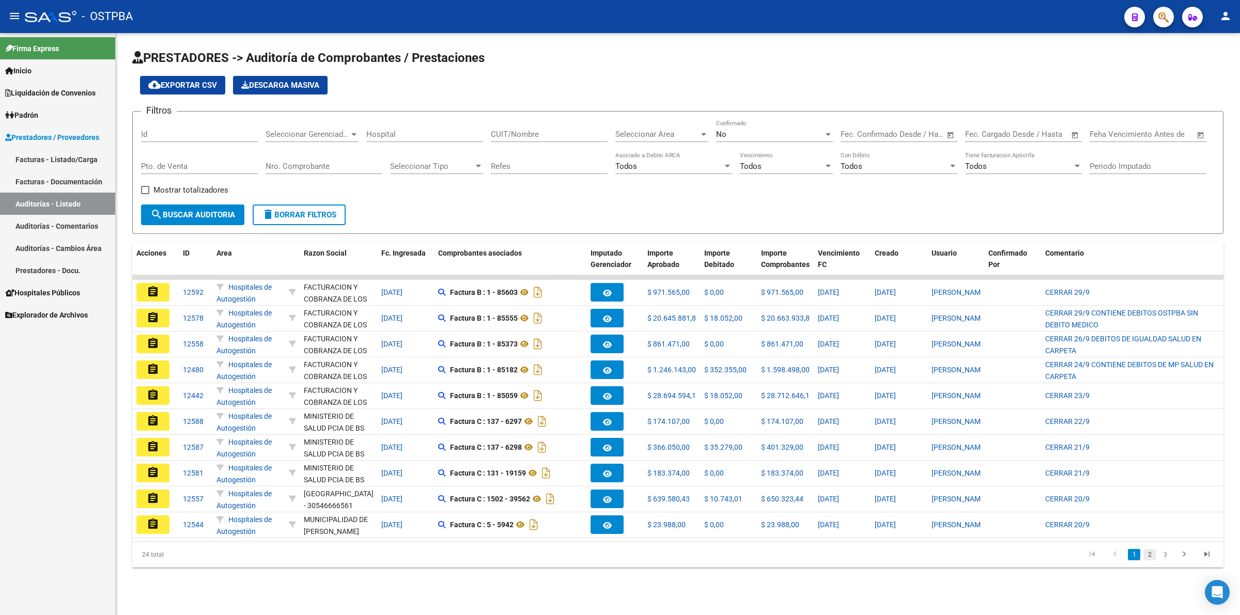
click at [1150, 560] on link "2" at bounding box center [1149, 554] width 12 height 11
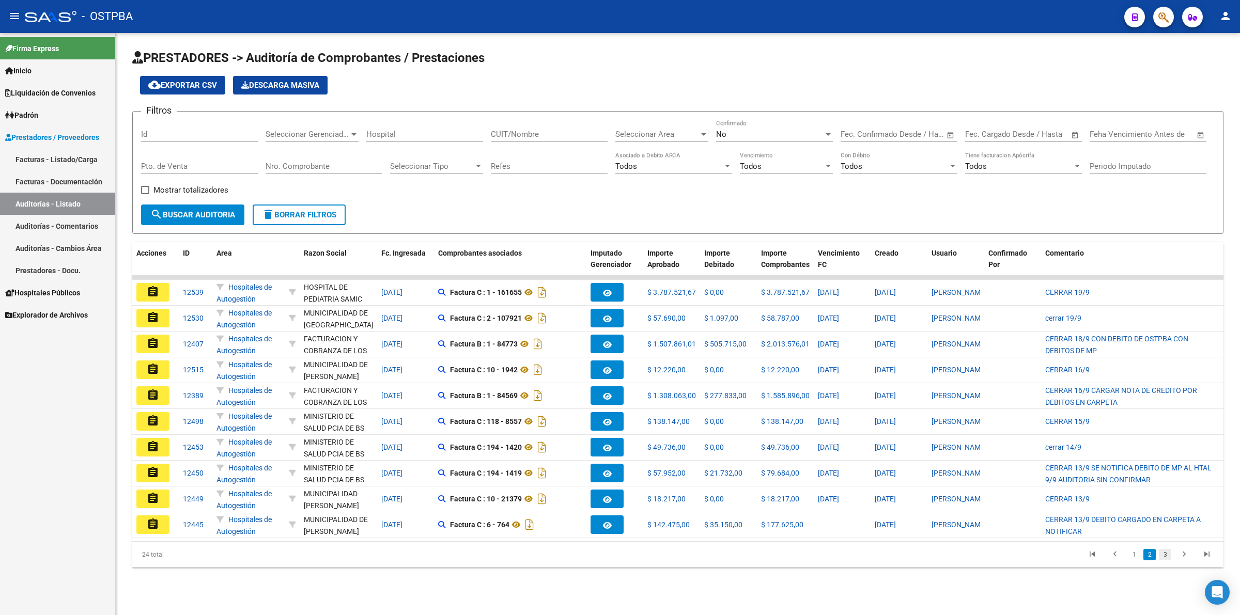
click at [1166, 560] on link "3" at bounding box center [1165, 554] width 12 height 11
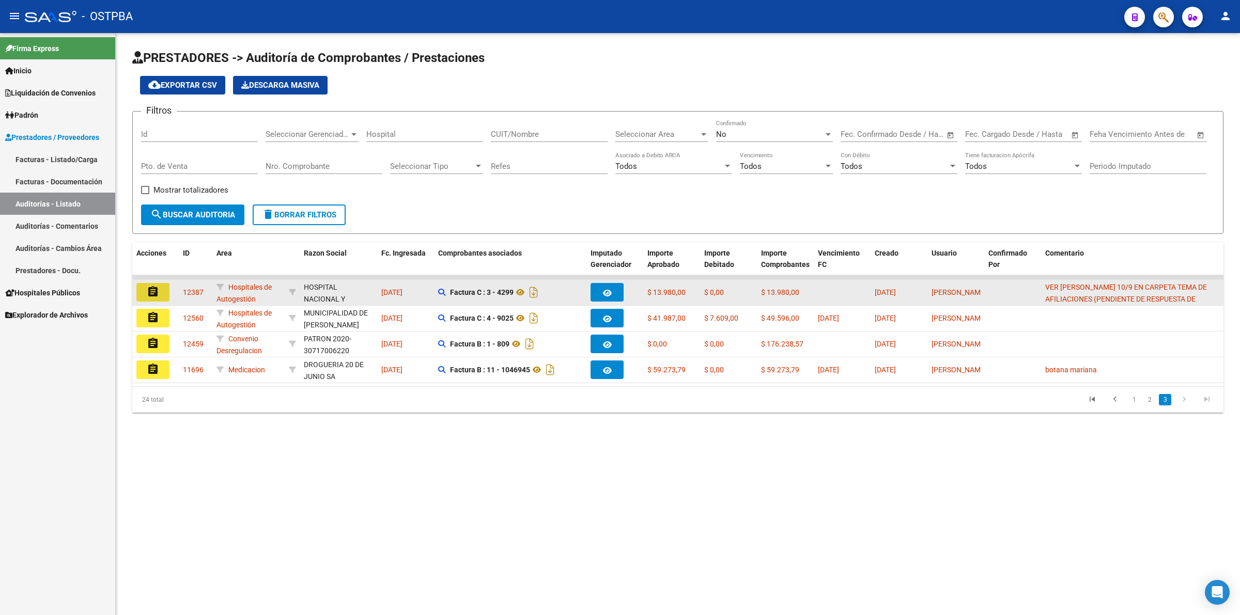
drag, startPoint x: 159, startPoint y: 286, endPoint x: 171, endPoint y: 286, distance: 12.4
click at [160, 286] on button "assignment" at bounding box center [152, 292] width 33 height 19
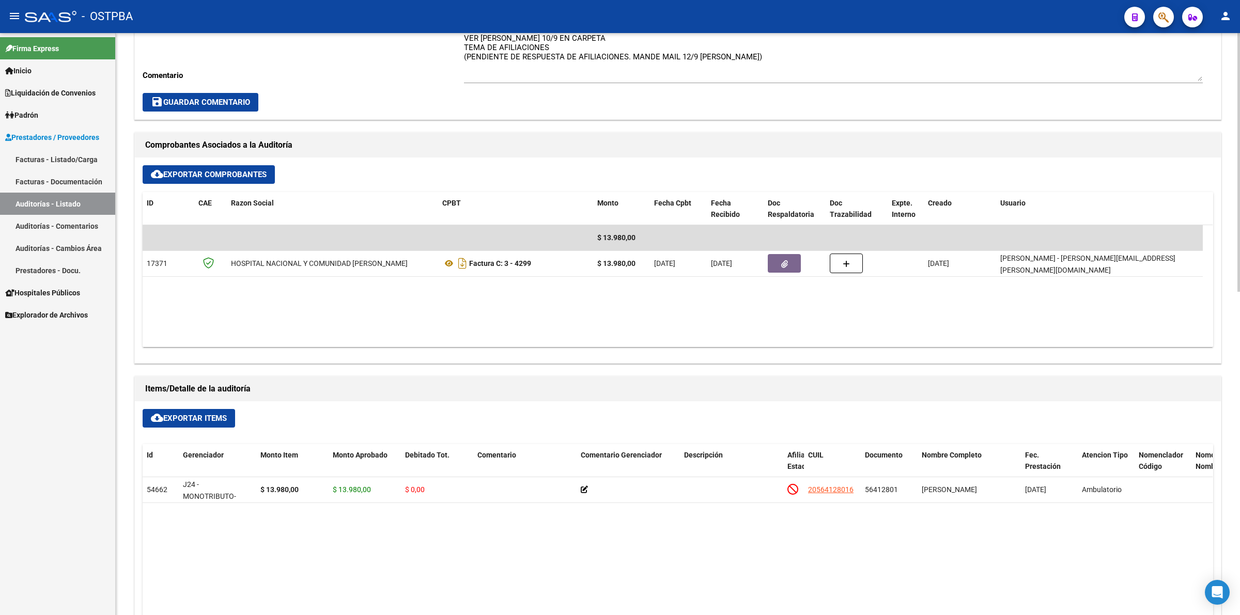
scroll to position [387, 0]
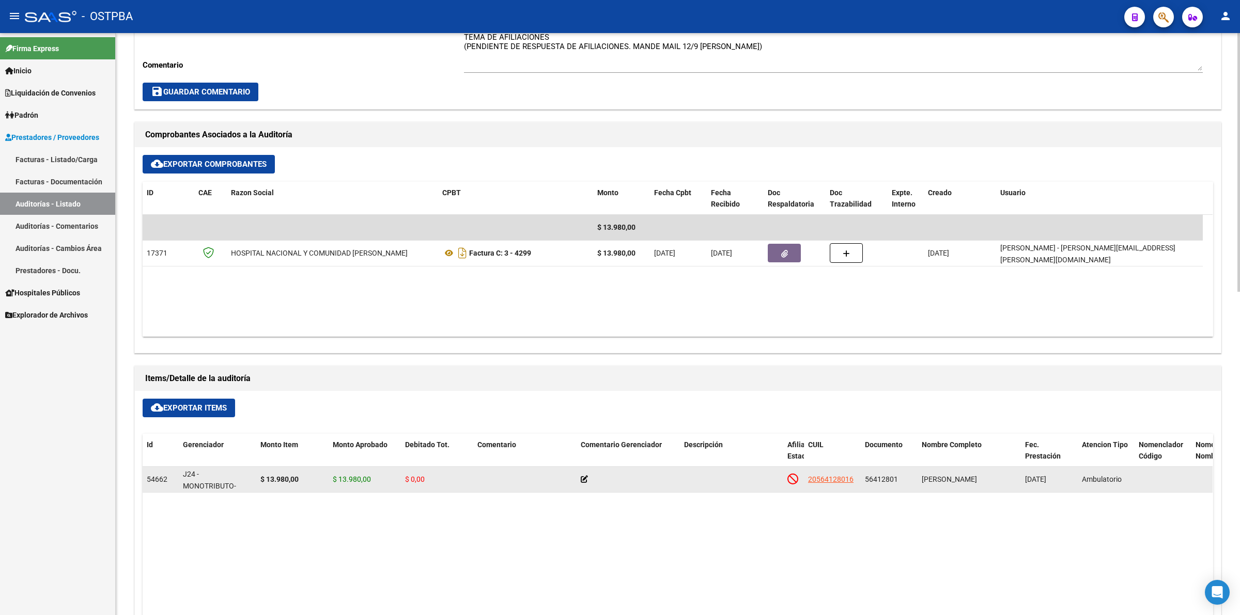
click at [584, 481] on icon at bounding box center [584, 479] width 7 height 7
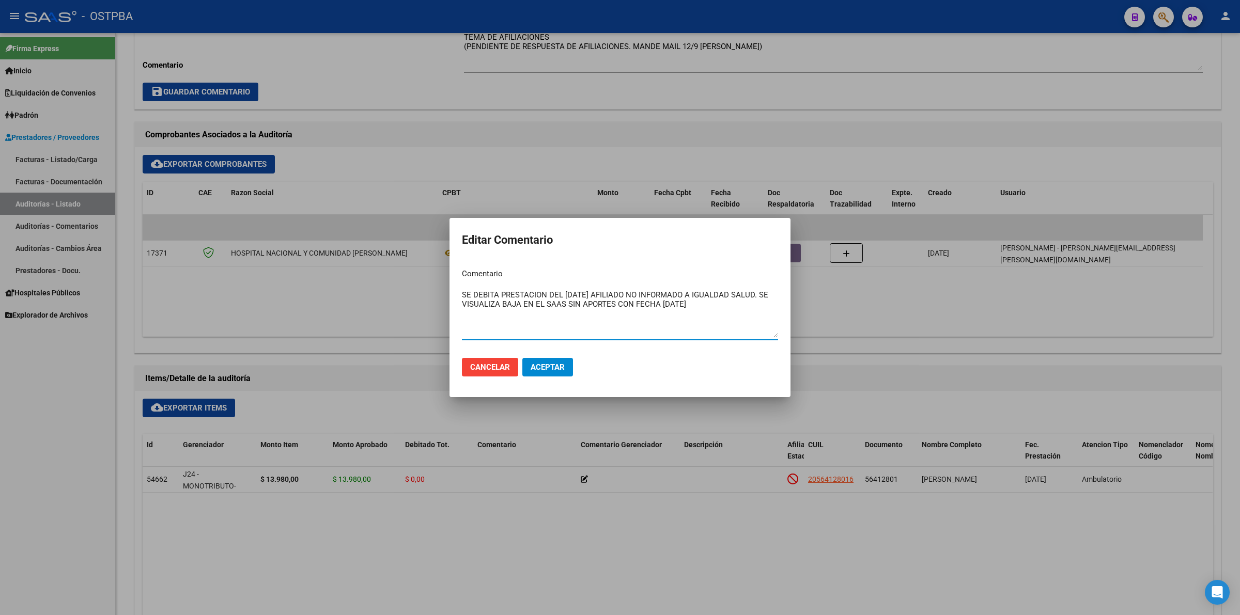
type textarea "SE DEBITA PRESTACION DEL [DATE] AFILIADO NO INFORMADO A IGUALDAD SALUD. SE VISU…"
click at [556, 371] on button "Aceptar" at bounding box center [547, 367] width 51 height 19
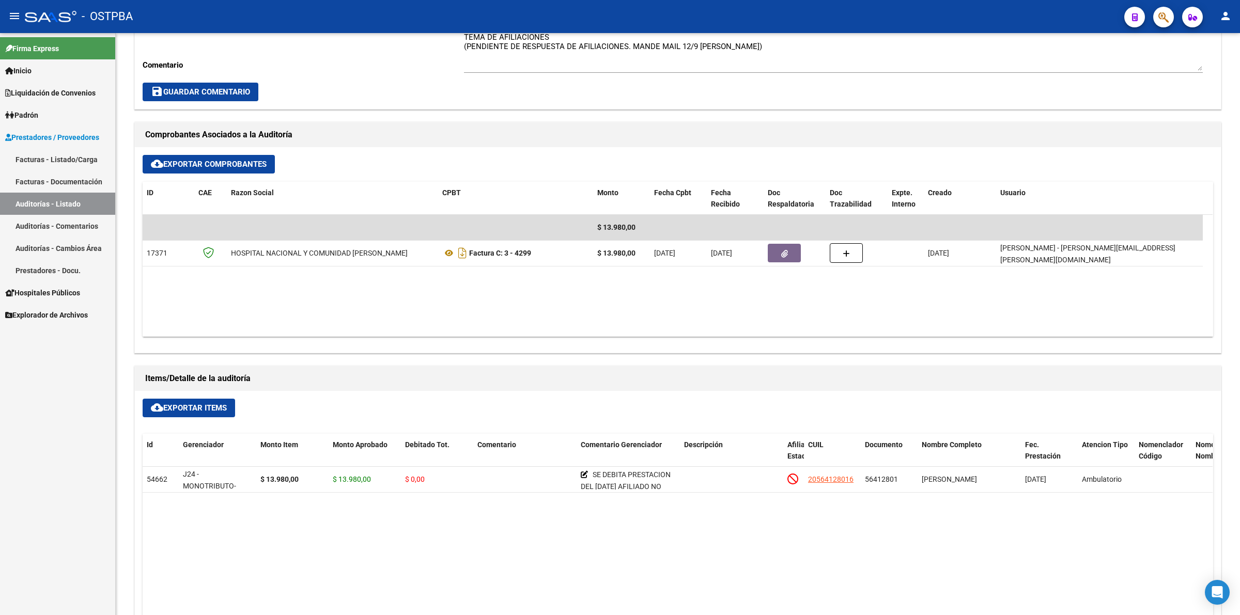
click at [72, 202] on link "Auditorías - Listado" at bounding box center [57, 204] width 115 height 22
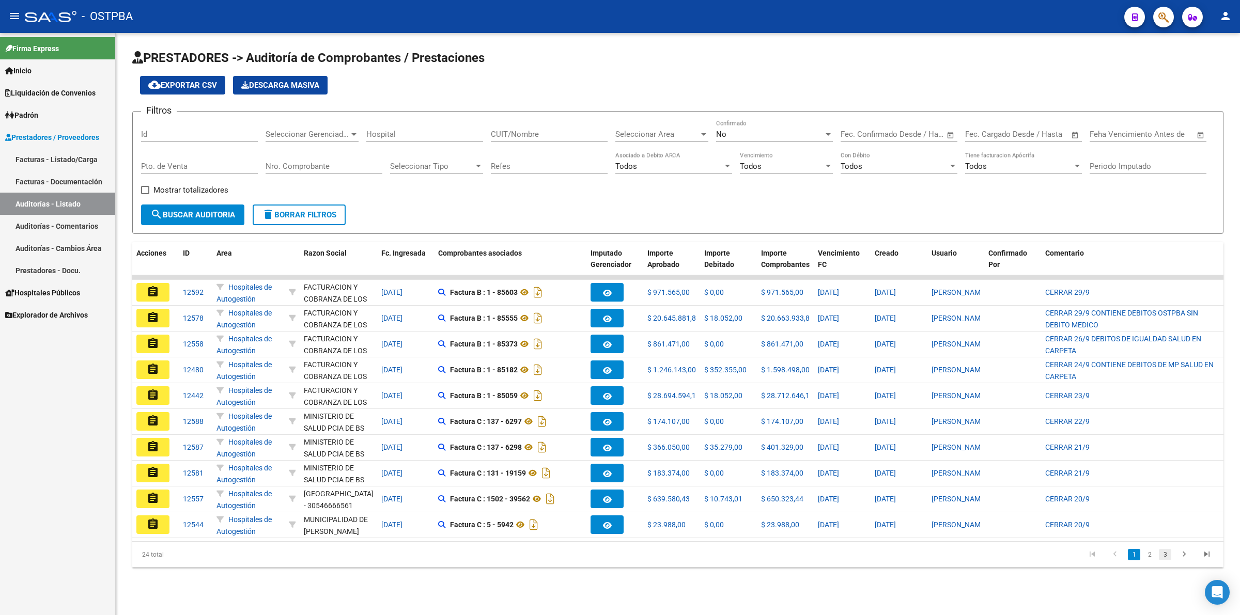
click at [1165, 559] on link "3" at bounding box center [1165, 554] width 12 height 11
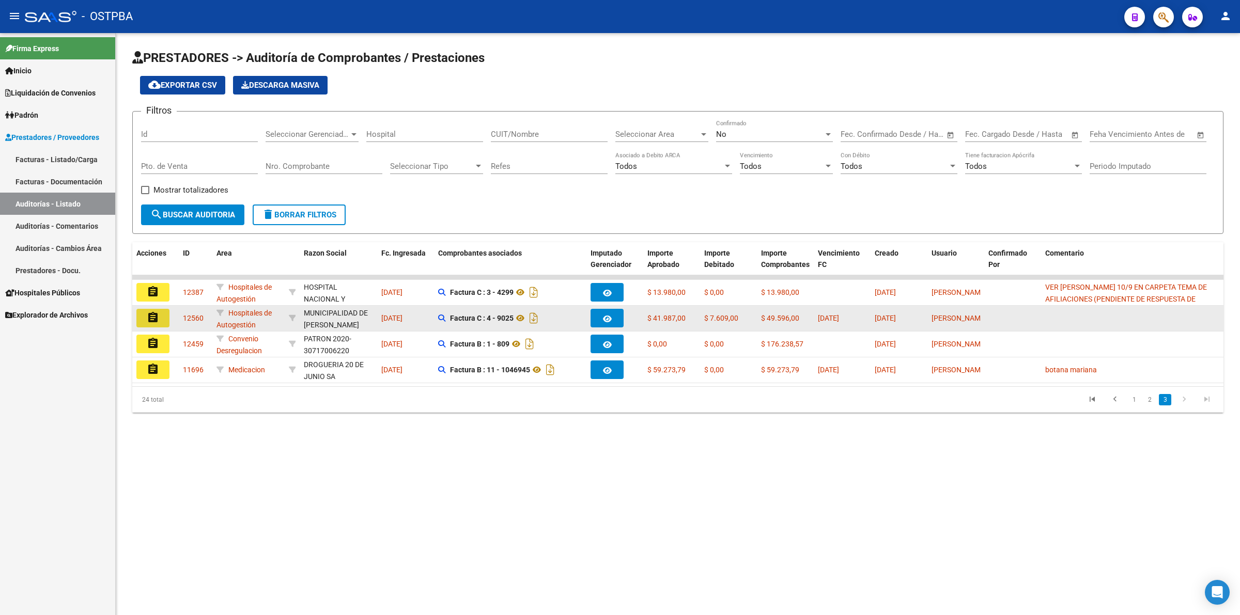
click at [161, 318] on button "assignment" at bounding box center [152, 318] width 33 height 19
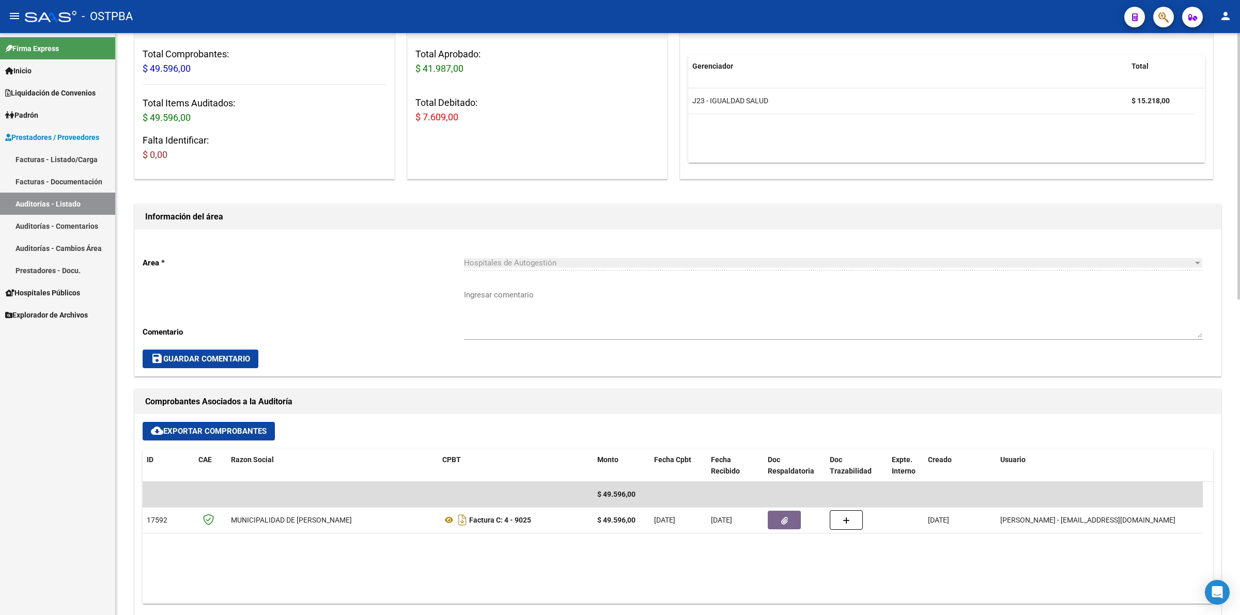
scroll to position [323, 0]
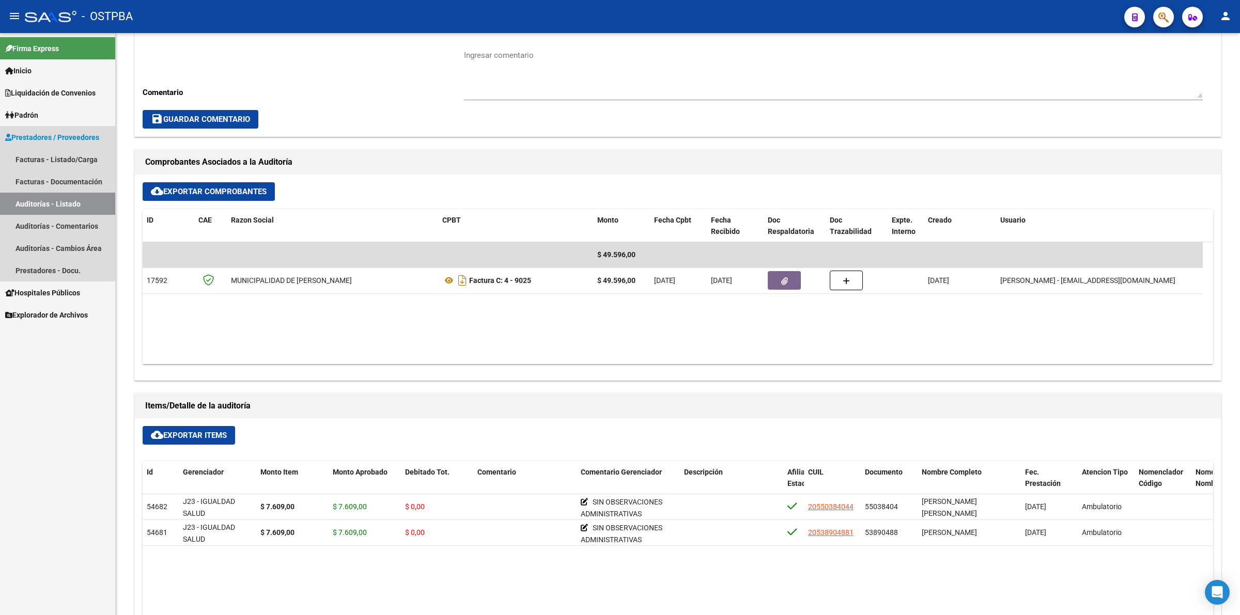
click at [78, 193] on link "Auditorías - Listado" at bounding box center [57, 204] width 115 height 22
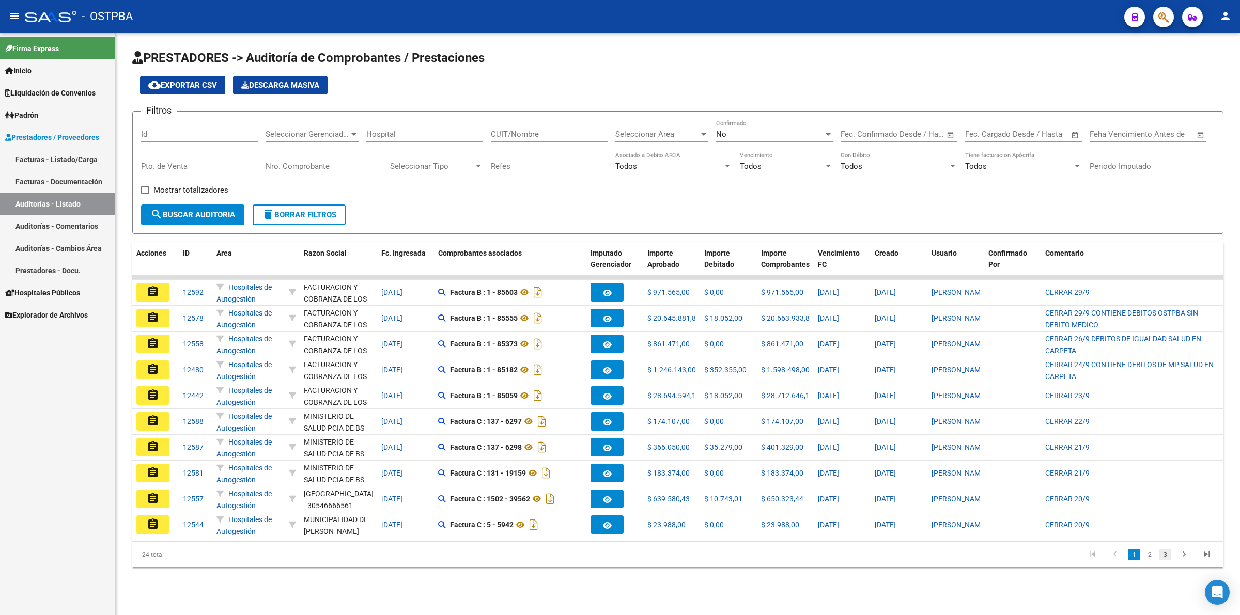
click at [1163, 560] on link "3" at bounding box center [1165, 554] width 12 height 11
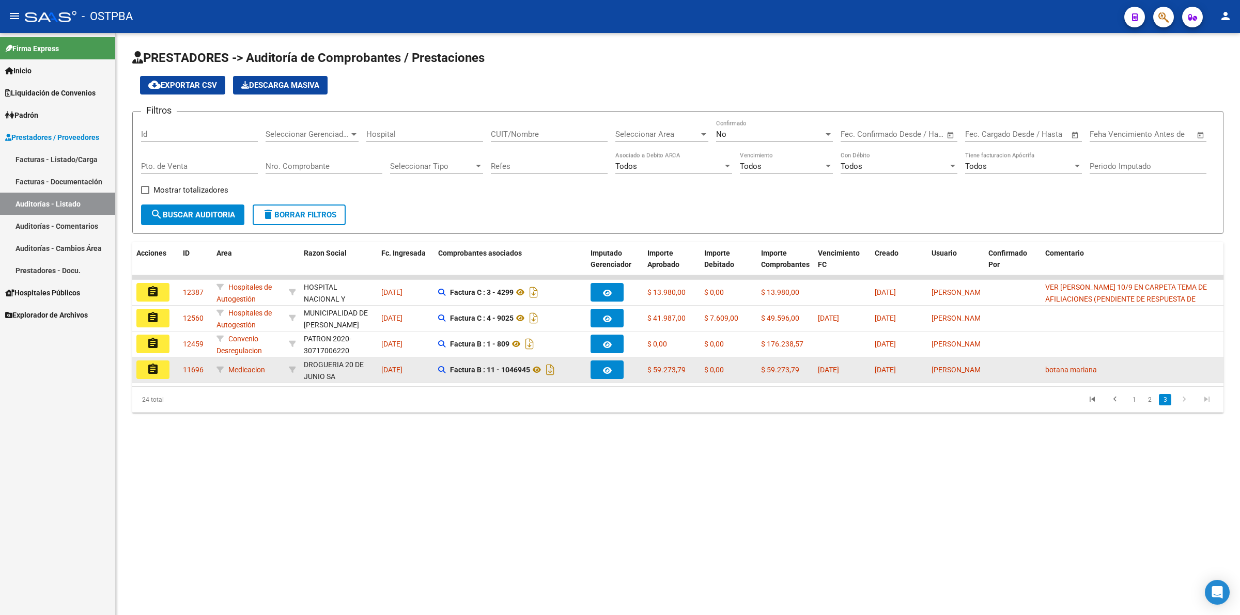
click at [160, 372] on button "assignment" at bounding box center [152, 370] width 33 height 19
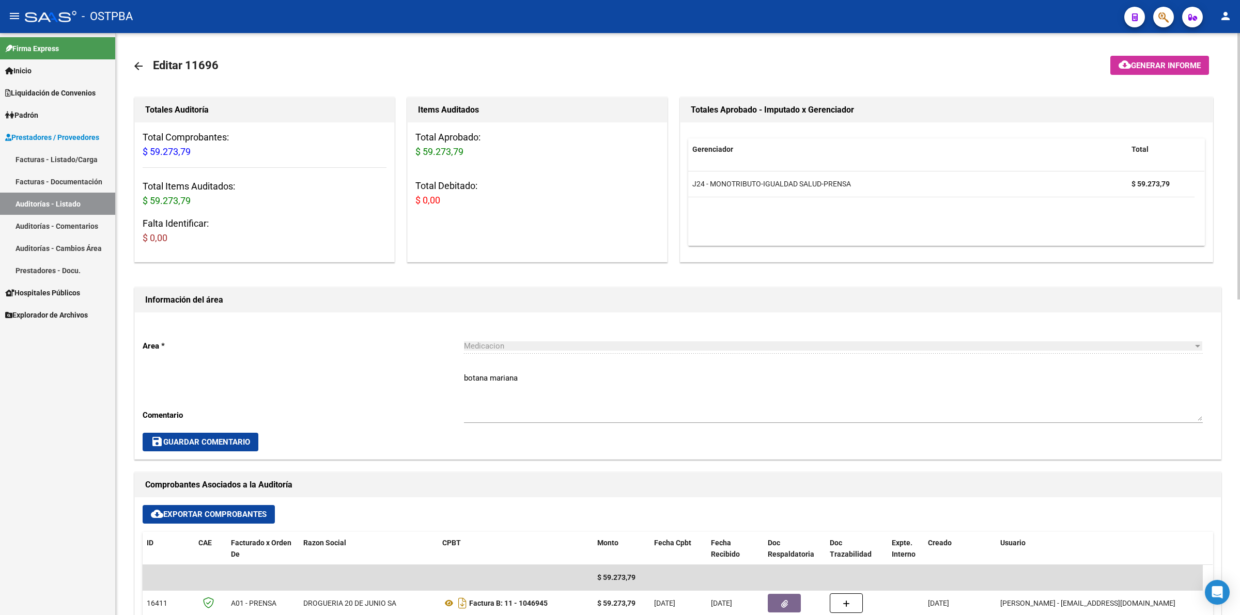
scroll to position [323, 0]
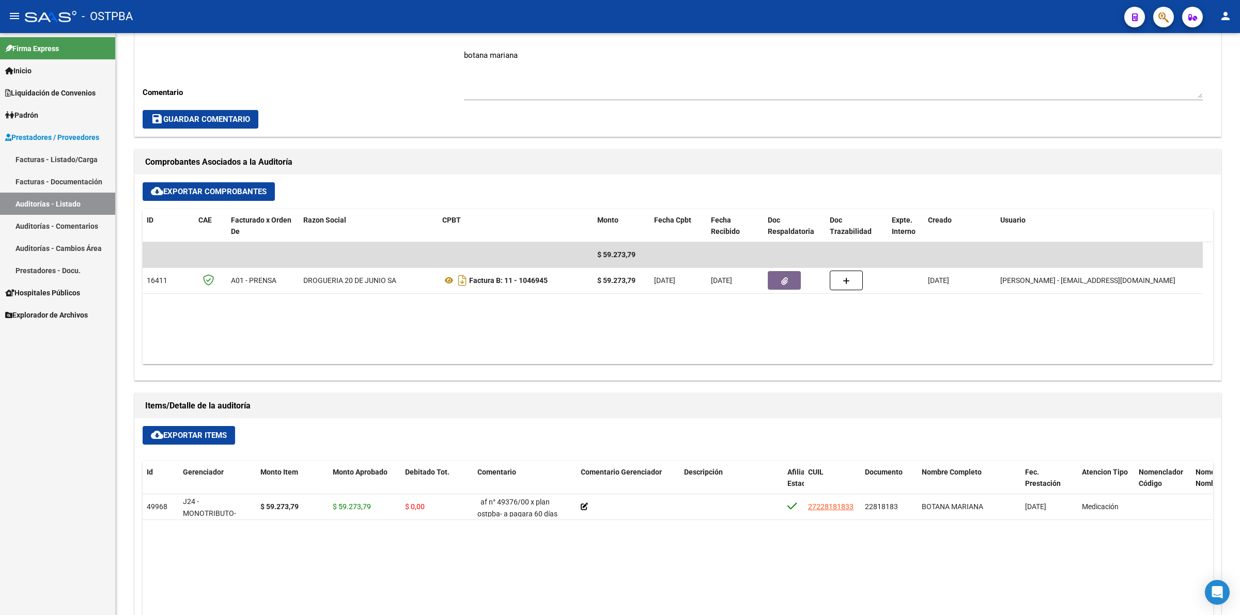
click at [44, 205] on link "Auditorías - Listado" at bounding box center [57, 204] width 115 height 22
